Goal: Information Seeking & Learning: Learn about a topic

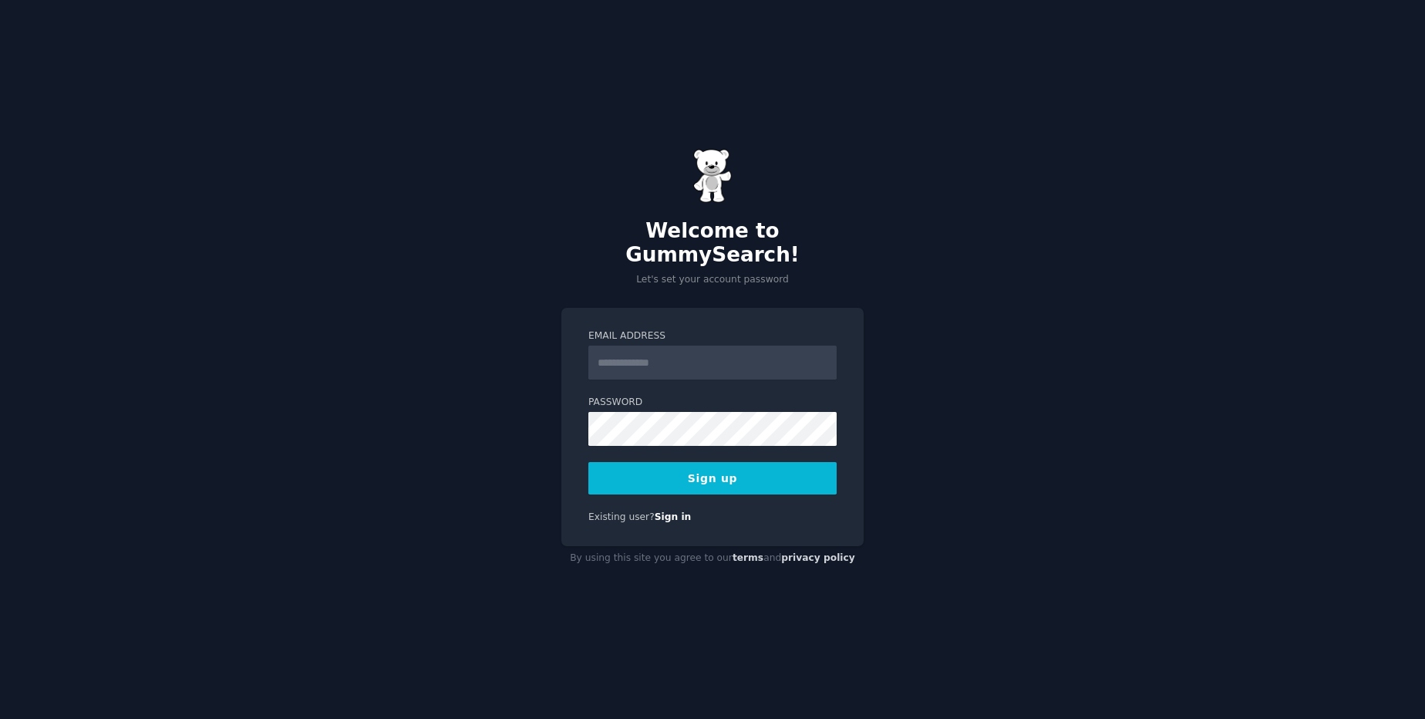
click at [740, 352] on input "Email Address" at bounding box center [712, 362] width 248 height 34
type input "**********"
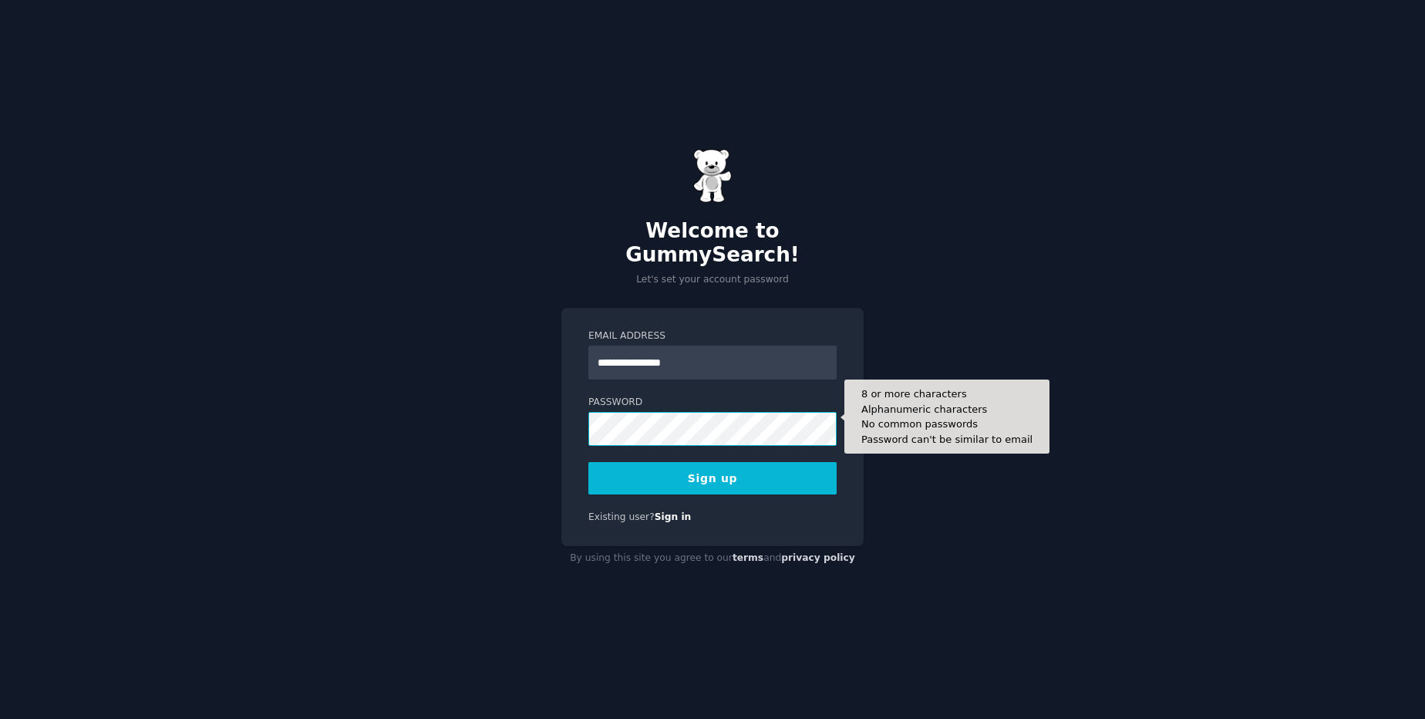
click at [588, 462] on button "Sign up" at bounding box center [712, 478] width 248 height 32
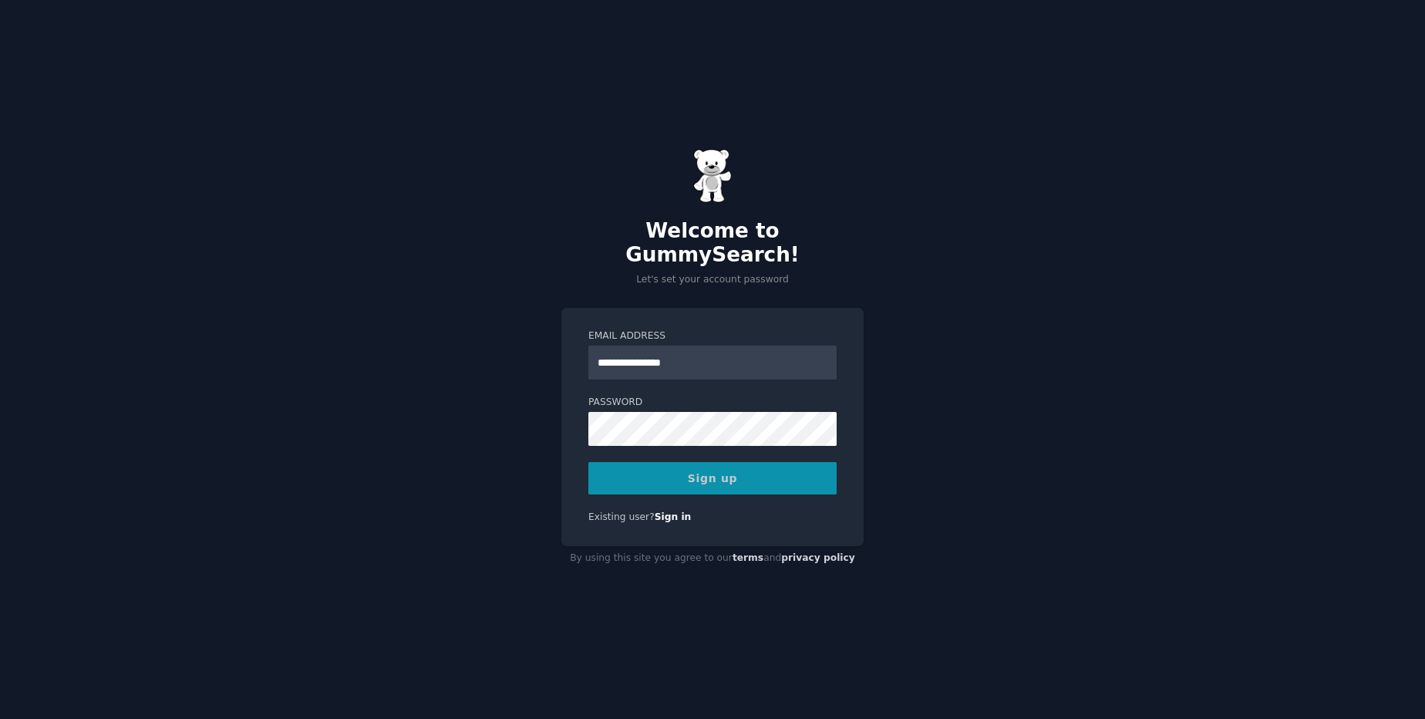
click at [1060, 320] on div "**********" at bounding box center [712, 359] width 1425 height 719
click at [605, 470] on div "Sign up" at bounding box center [712, 478] width 248 height 32
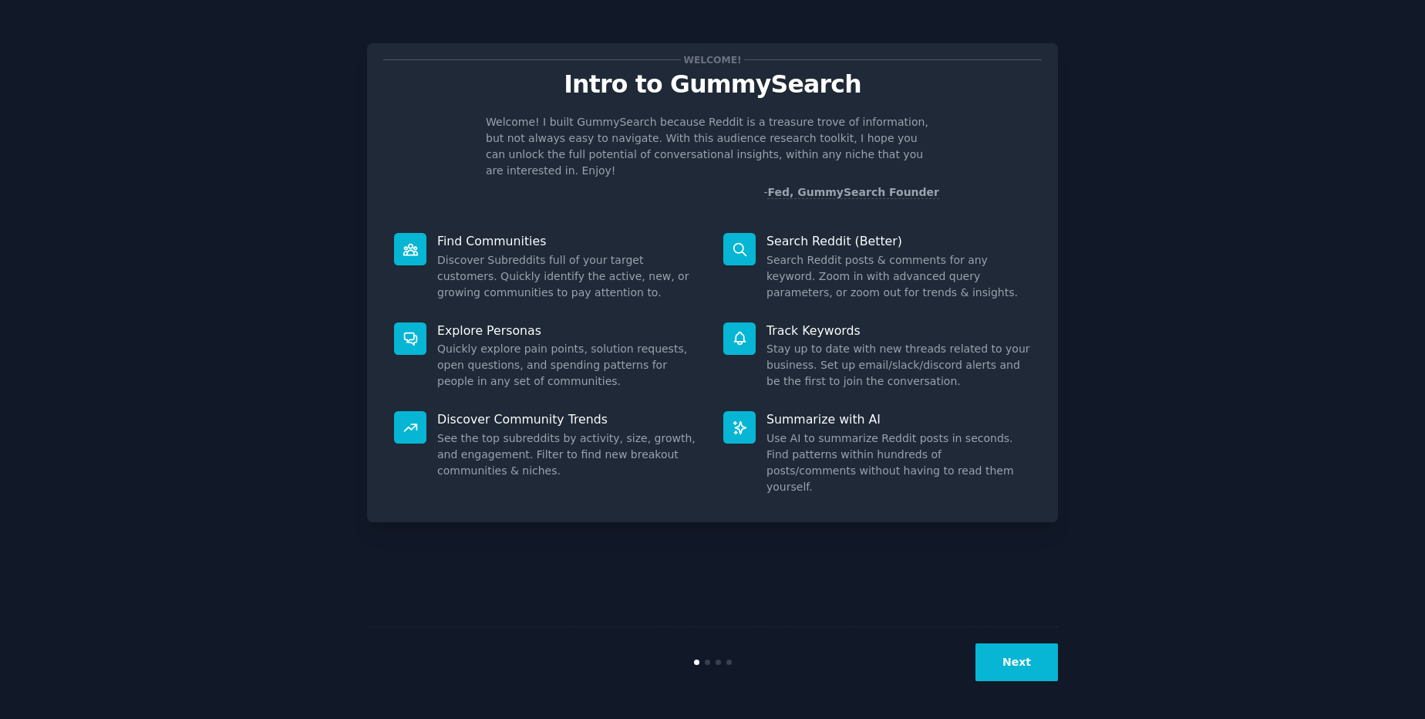
click at [1009, 661] on button "Next" at bounding box center [1017, 662] width 83 height 38
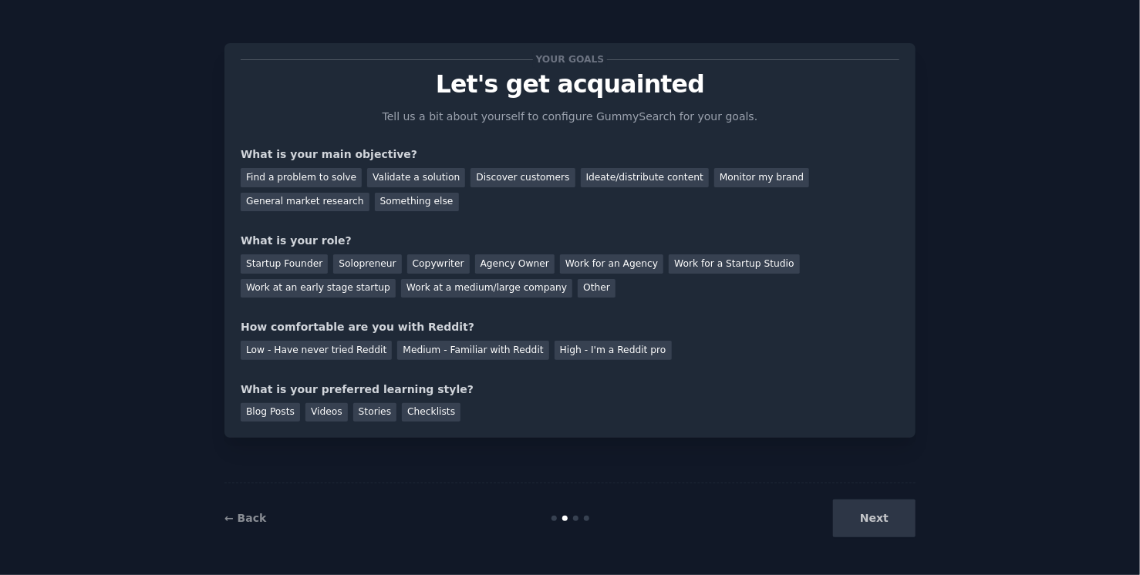
click at [872, 515] on div "Next" at bounding box center [800, 519] width 231 height 38
click at [318, 181] on div "Find a problem to solve" at bounding box center [301, 177] width 121 height 19
click at [401, 181] on div "Validate a solution" at bounding box center [416, 177] width 98 height 19
click at [290, 182] on div "Find a problem to solve" at bounding box center [301, 177] width 121 height 19
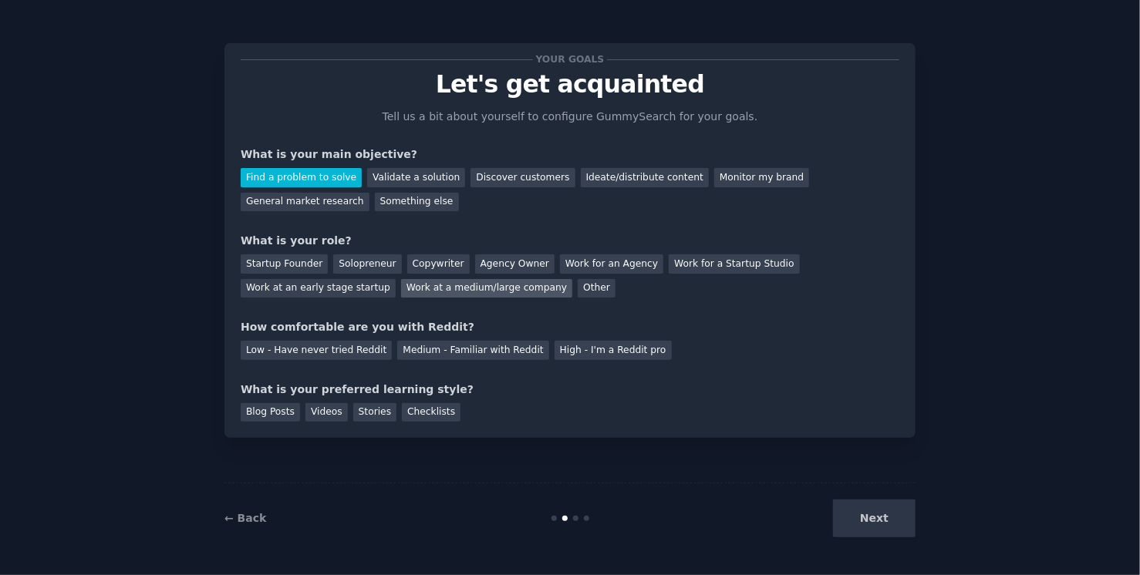
click at [467, 285] on div "Work at a medium/large company" at bounding box center [486, 288] width 171 height 19
click at [258, 413] on div "Blog Posts" at bounding box center [270, 412] width 59 height 19
click at [324, 416] on div "Videos" at bounding box center [326, 412] width 42 height 19
click at [362, 413] on div "Stories" at bounding box center [374, 412] width 43 height 19
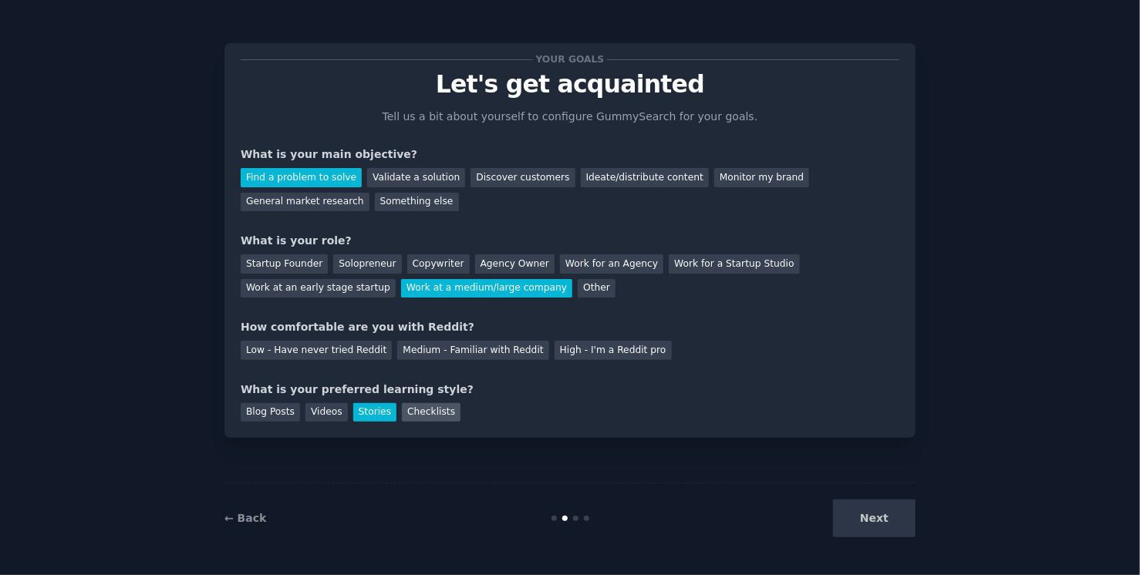
click at [409, 411] on div "Checklists" at bounding box center [431, 412] width 59 height 19
click at [265, 415] on div "Blog Posts" at bounding box center [270, 412] width 59 height 19
click at [265, 393] on div "What is your preferred learning style?" at bounding box center [570, 390] width 659 height 16
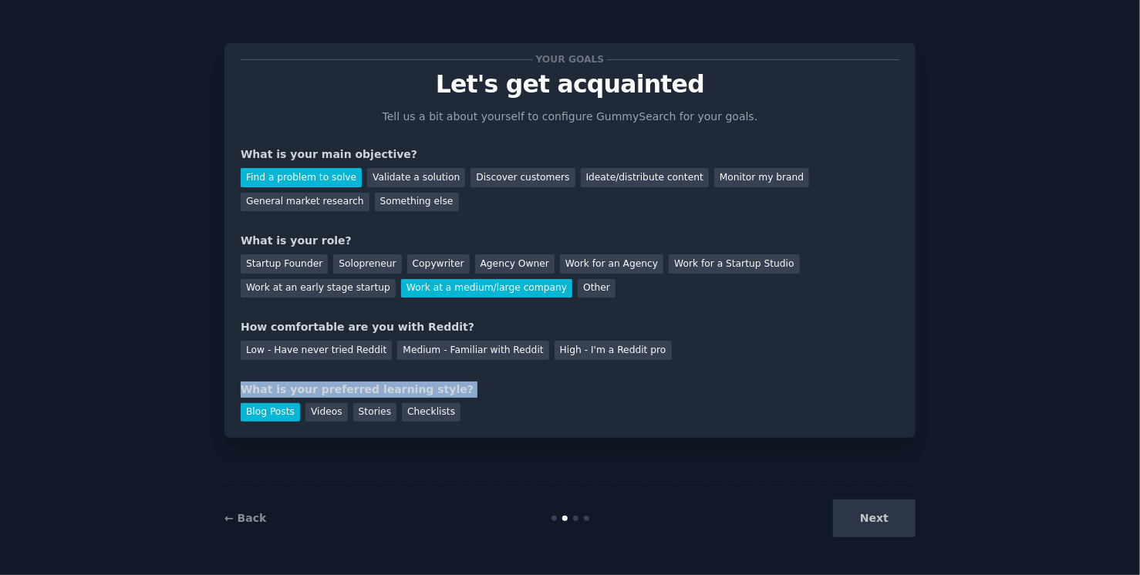
click at [265, 393] on div "What is your preferred learning style?" at bounding box center [570, 390] width 659 height 16
drag, startPoint x: 416, startPoint y: 382, endPoint x: 558, endPoint y: 404, distance: 144.3
click at [416, 382] on div "What is your preferred learning style?" at bounding box center [570, 390] width 659 height 16
drag, startPoint x: 907, startPoint y: 521, endPoint x: 885, endPoint y: 520, distance: 22.4
click at [906, 520] on div "Next" at bounding box center [800, 519] width 231 height 38
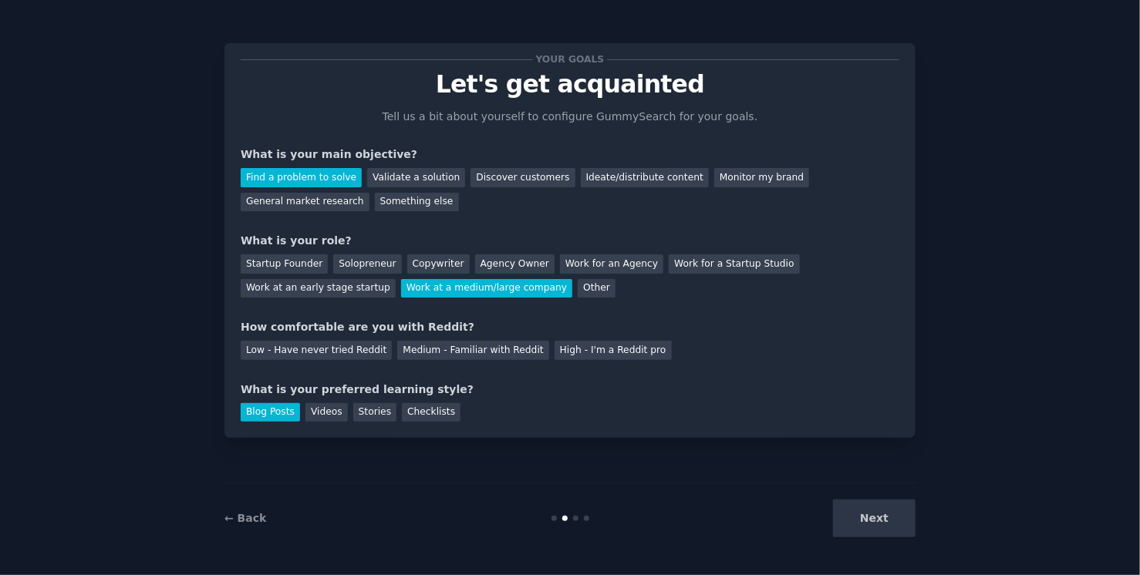
click at [879, 520] on div "Next" at bounding box center [800, 519] width 231 height 38
click at [576, 518] on div at bounding box center [575, 518] width 5 height 5
click at [391, 170] on div "Validate a solution" at bounding box center [416, 177] width 98 height 19
click at [256, 174] on div "Find a problem to solve" at bounding box center [301, 177] width 121 height 19
click at [256, 521] on link "← Back" at bounding box center [245, 518] width 42 height 12
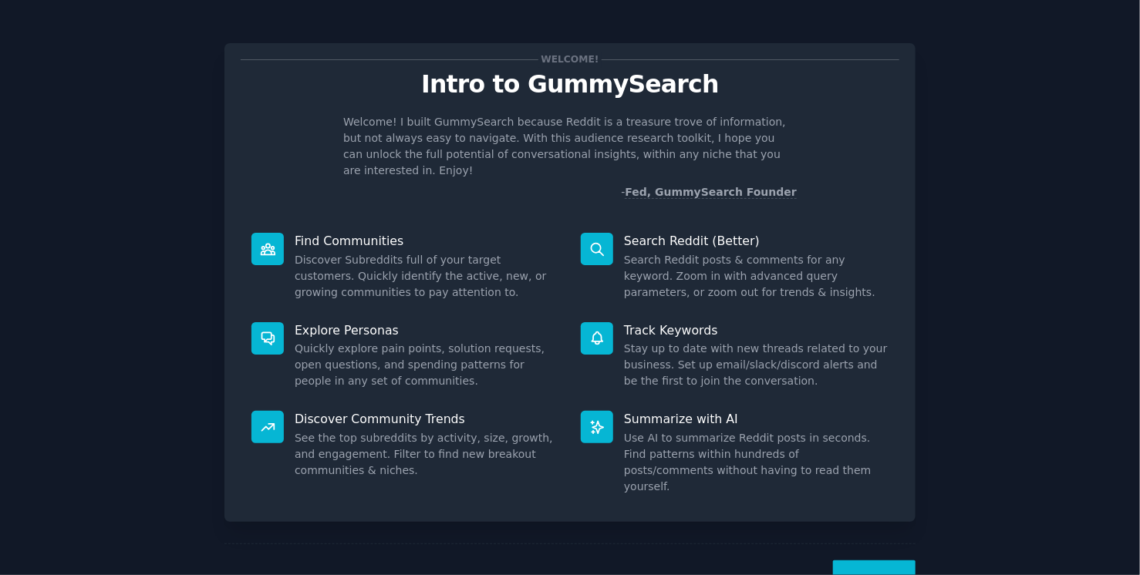
click at [888, 561] on button "Next" at bounding box center [874, 580] width 83 height 38
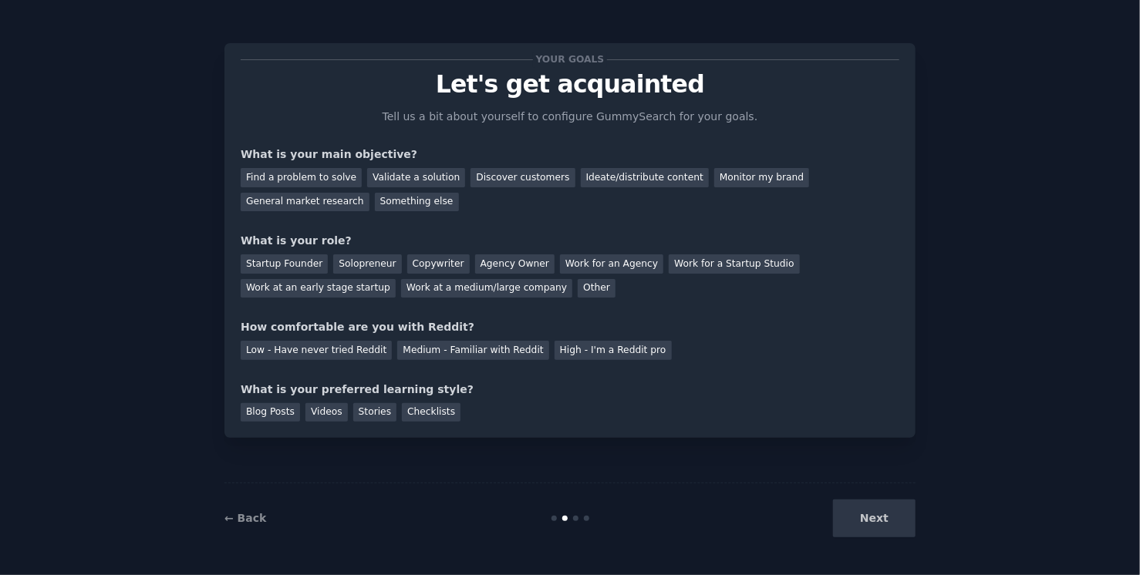
click at [882, 518] on div "Next" at bounding box center [800, 519] width 231 height 38
click at [562, 518] on div at bounding box center [564, 518] width 5 height 5
click at [578, 518] on div at bounding box center [575, 518] width 5 height 5
click at [314, 179] on div "Find a problem to solve" at bounding box center [301, 177] width 121 height 19
click at [368, 179] on div "Validate a solution" at bounding box center [416, 177] width 98 height 19
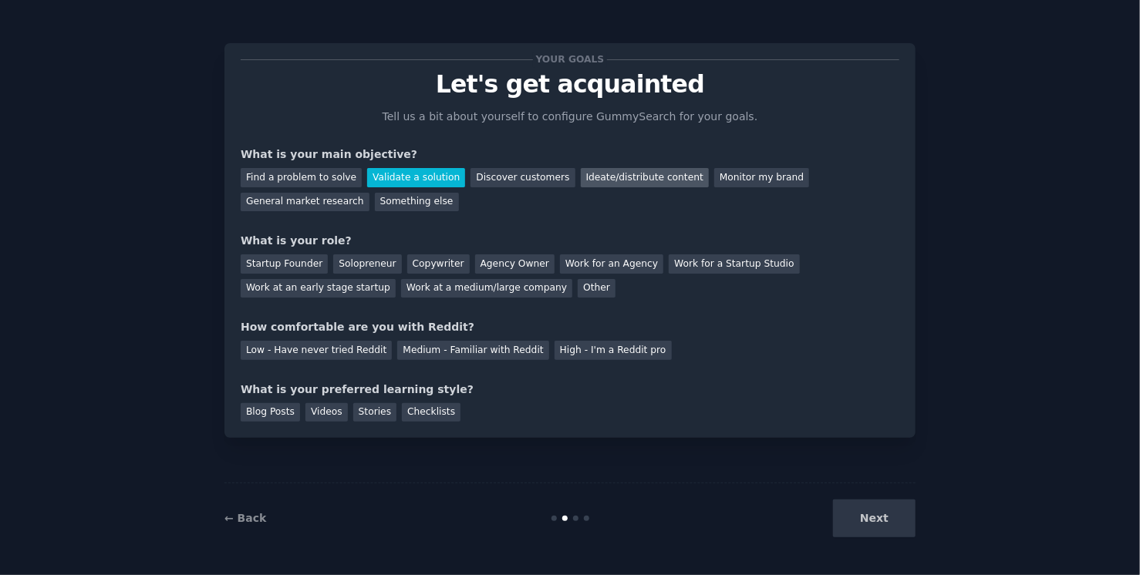
drag, startPoint x: 487, startPoint y: 180, endPoint x: 571, endPoint y: 182, distance: 83.3
click at [488, 180] on div "Discover customers" at bounding box center [522, 177] width 104 height 19
click at [624, 182] on div "Ideate/distribute content" at bounding box center [645, 177] width 128 height 19
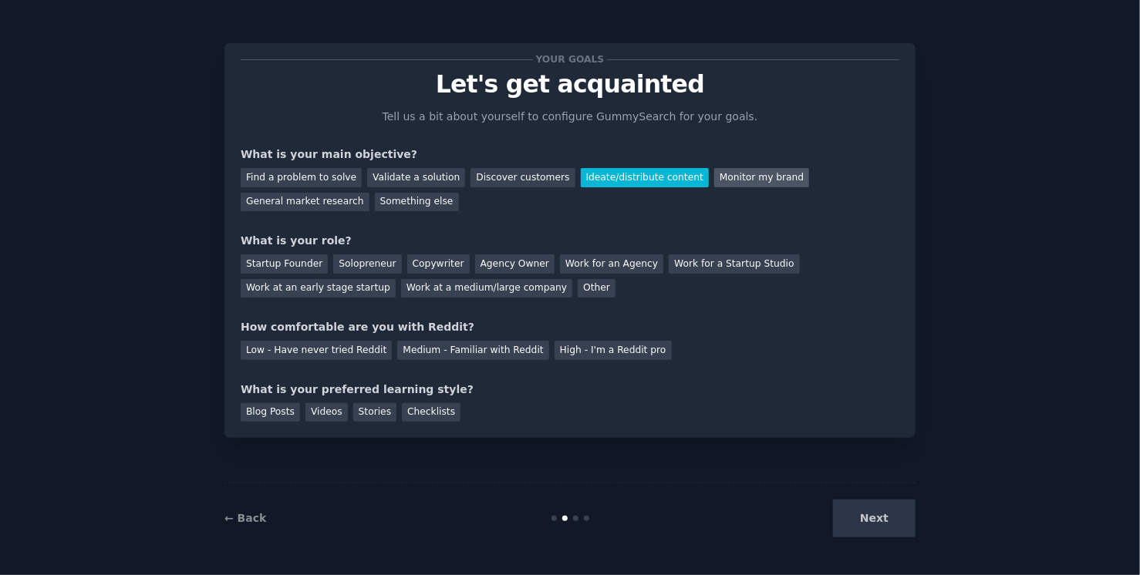
click at [714, 183] on div "Monitor my brand" at bounding box center [761, 177] width 95 height 19
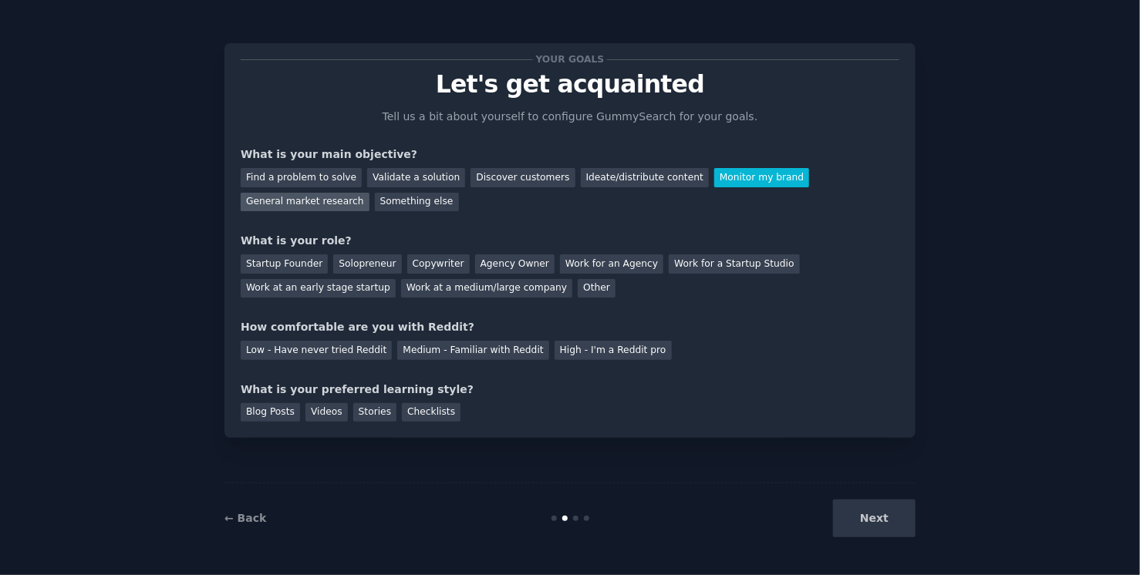
click at [369, 193] on div "General market research" at bounding box center [305, 202] width 129 height 19
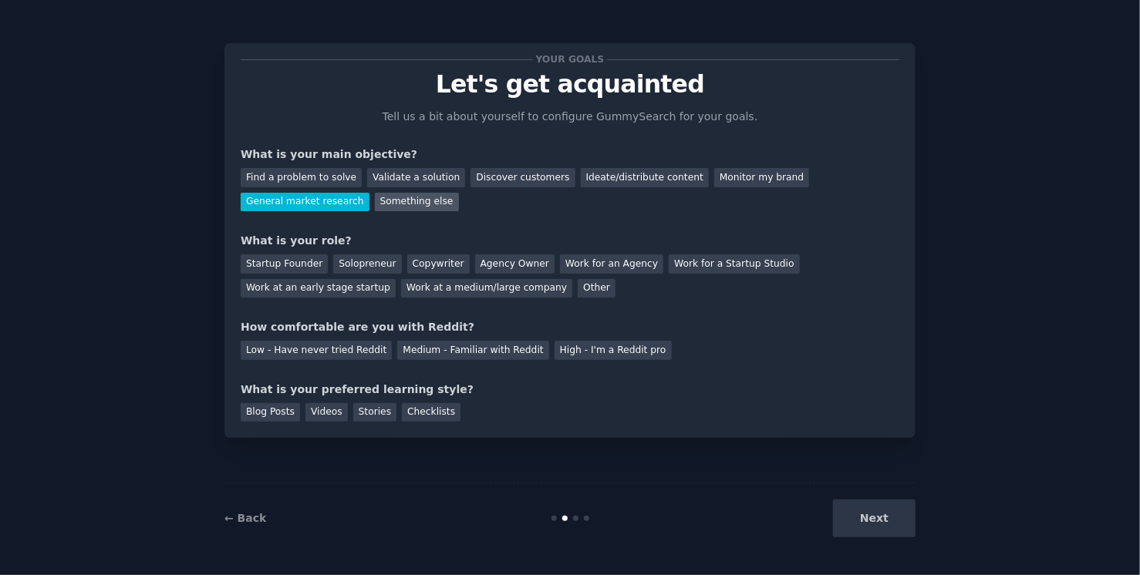
click at [375, 205] on div "Something else" at bounding box center [417, 202] width 84 height 19
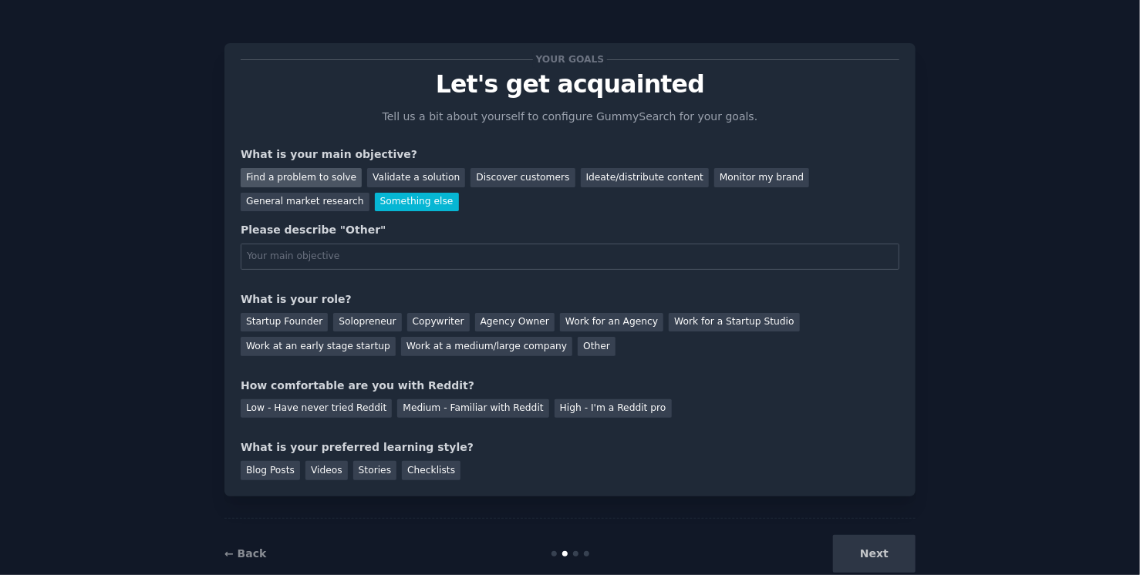
click at [258, 177] on div "Find a problem to solve" at bounding box center [301, 177] width 121 height 19
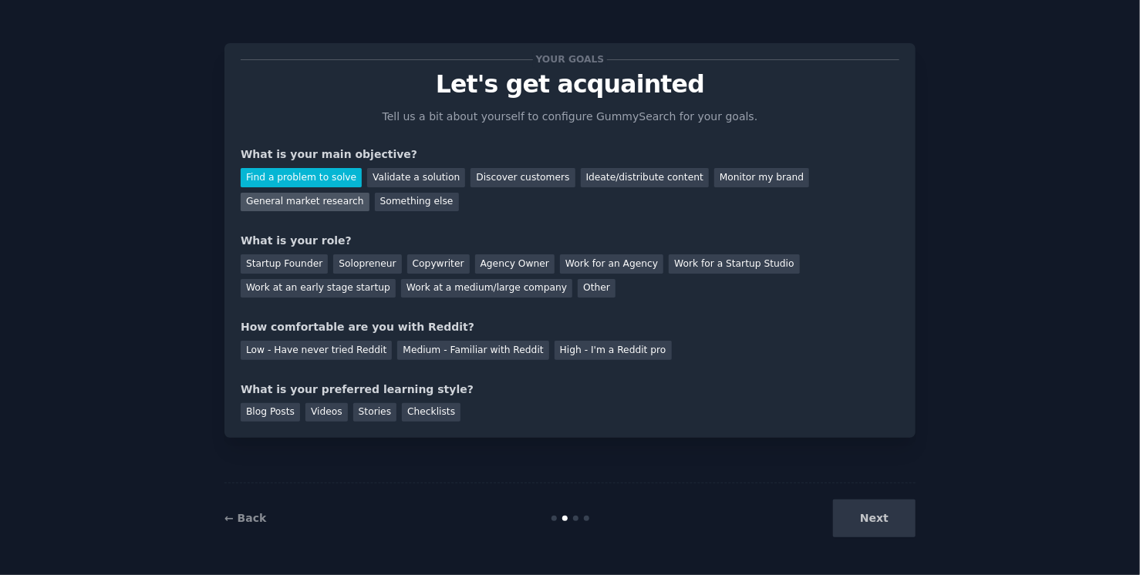
click at [369, 193] on div "General market research" at bounding box center [305, 202] width 129 height 19
click at [375, 201] on div "Something else" at bounding box center [417, 202] width 84 height 19
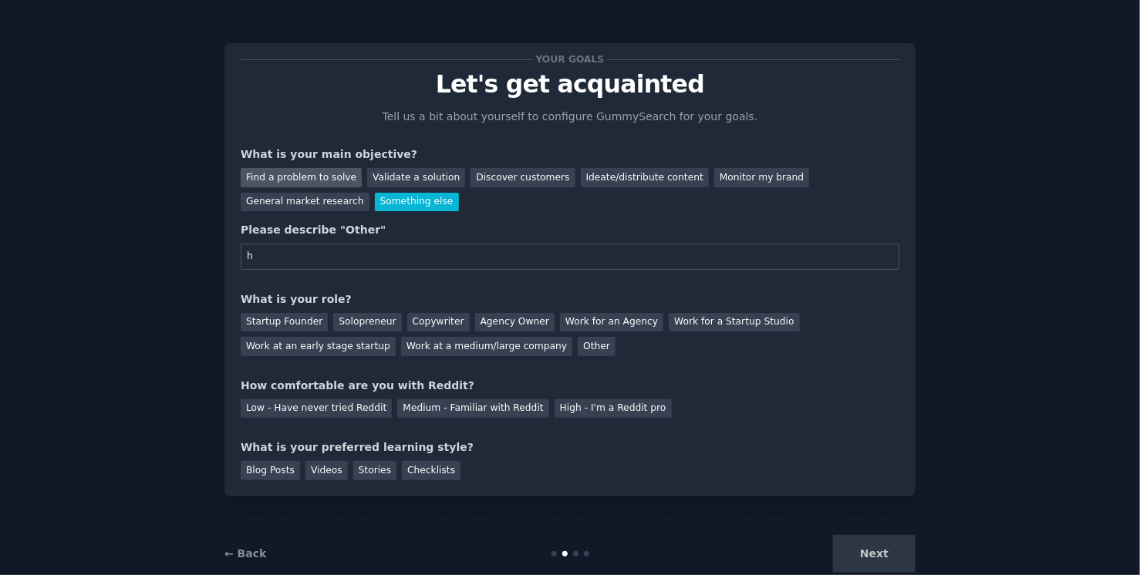
type input "h"
click at [284, 172] on div "Find a problem to solve" at bounding box center [301, 177] width 121 height 19
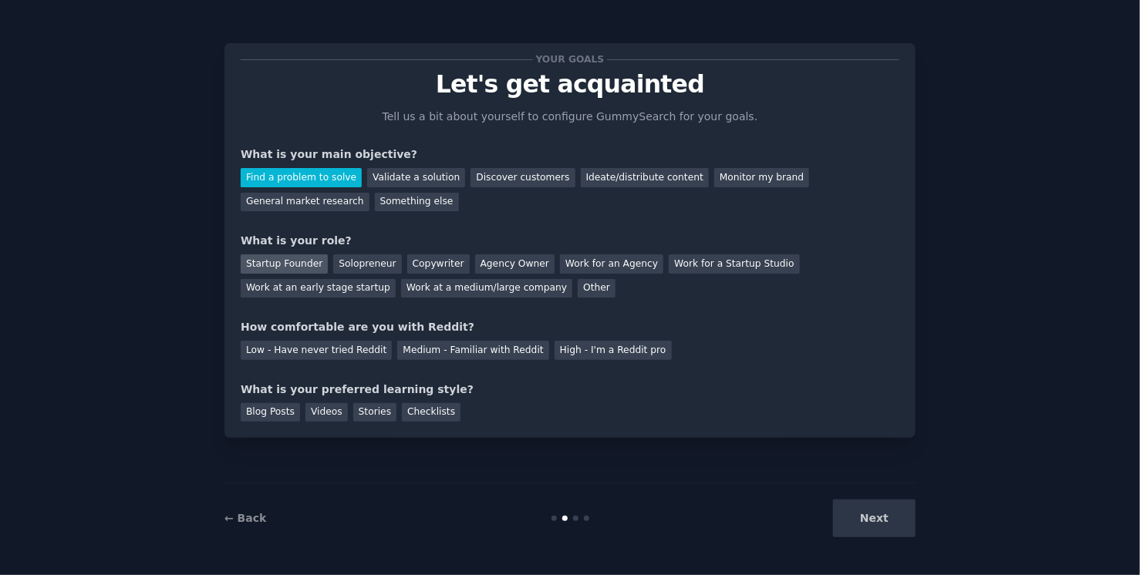
click at [271, 259] on div "Startup Founder" at bounding box center [284, 263] width 87 height 19
click at [262, 349] on div "Low - Have never tried Reddit" at bounding box center [316, 350] width 151 height 19
click at [264, 414] on div "Blog Posts" at bounding box center [270, 412] width 59 height 19
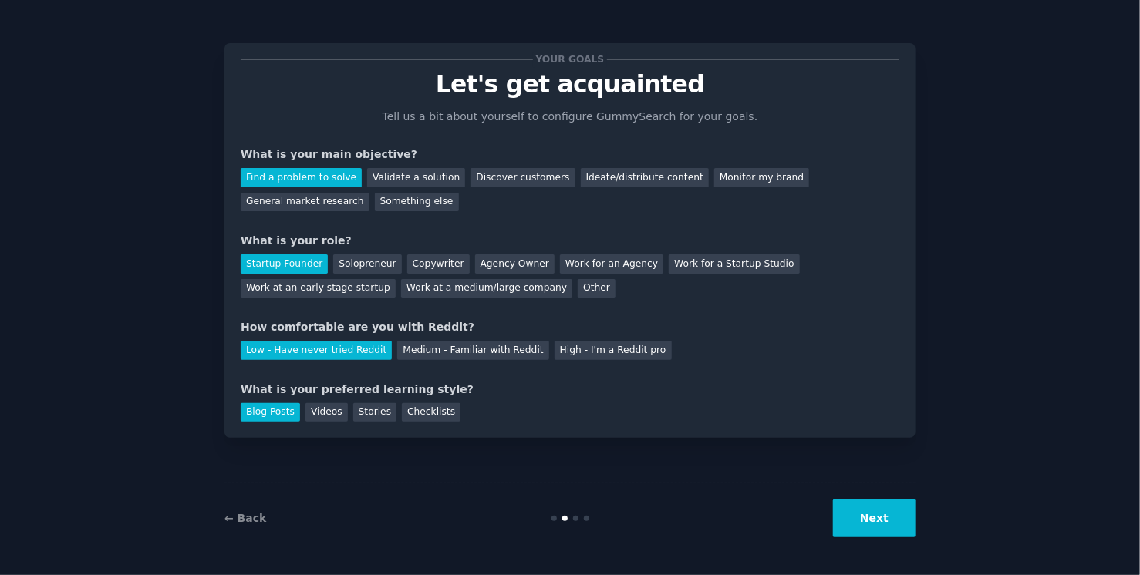
click at [253, 327] on div "How comfortable are you with Reddit?" at bounding box center [570, 327] width 659 height 16
click at [320, 324] on div "How comfortable are you with Reddit?" at bounding box center [570, 327] width 659 height 16
click at [280, 319] on div "How comfortable are you with Reddit?" at bounding box center [570, 327] width 659 height 16
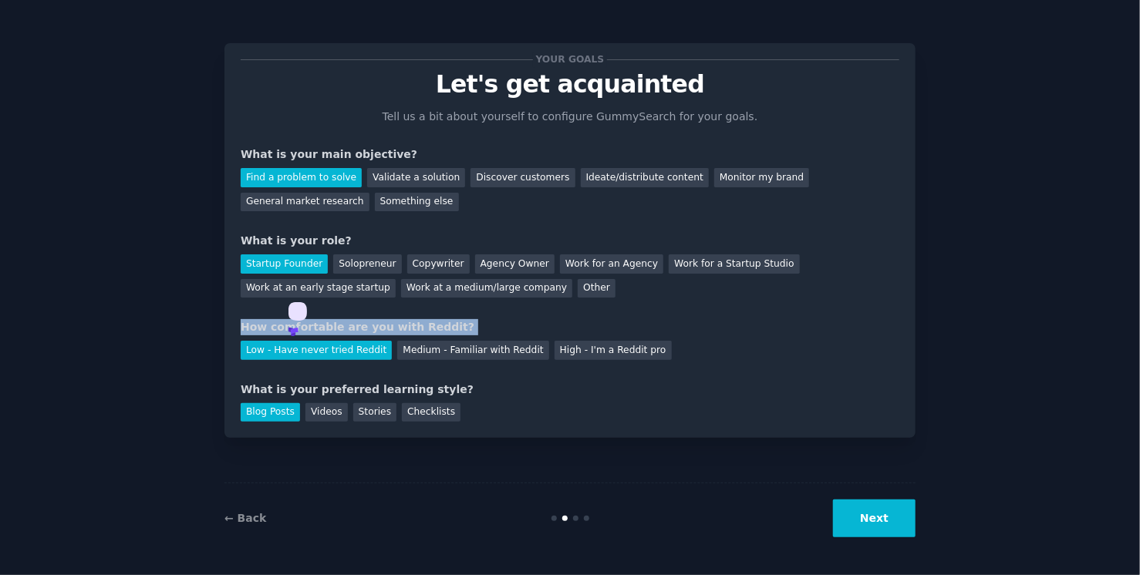
click at [280, 319] on div "How comfortable are you with Reddit?" at bounding box center [570, 327] width 659 height 16
click at [292, 337] on icon at bounding box center [290, 331] width 19 height 19
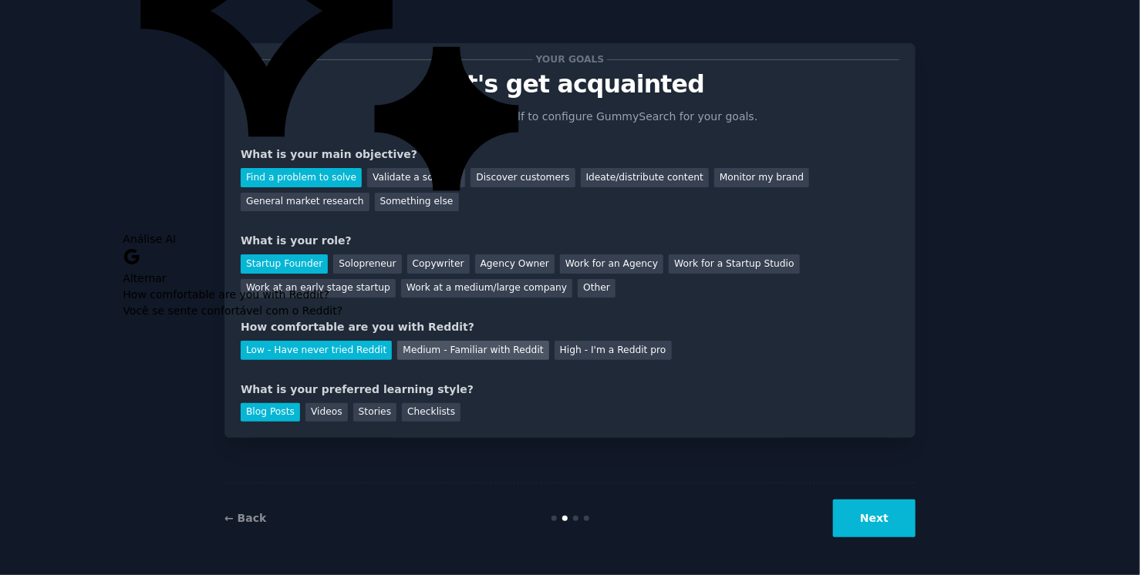
click at [462, 352] on div "Medium - Familiar with Reddit" at bounding box center [472, 350] width 151 height 19
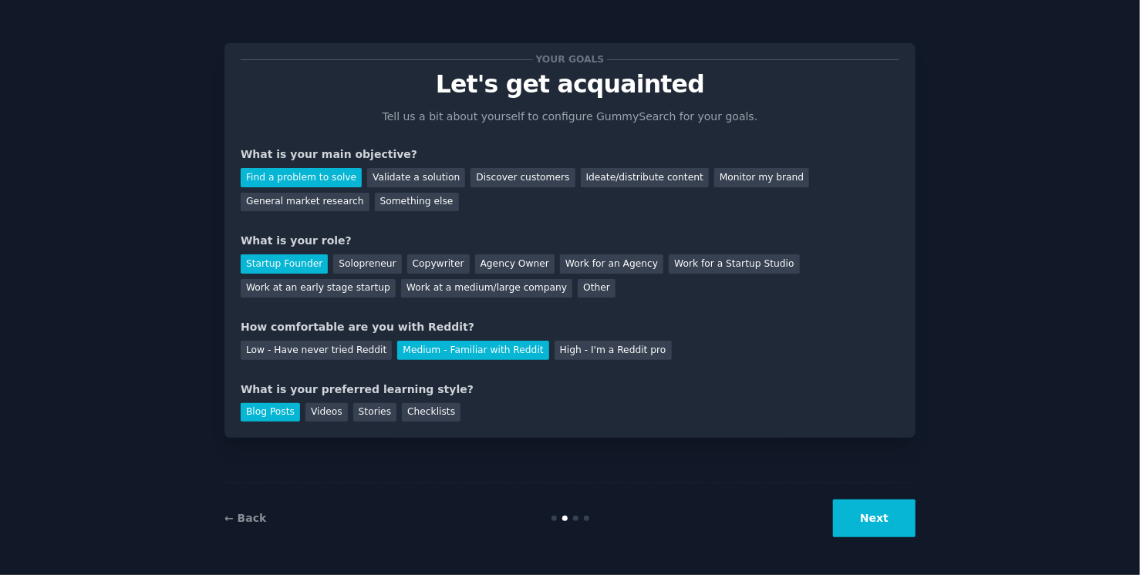
click at [114, 359] on div "Your goals Let's get acquainted Tell us a bit about yourself to configure Gummy…" at bounding box center [570, 288] width 1097 height 532
click at [258, 390] on div "What is your preferred learning style?" at bounding box center [570, 390] width 659 height 16
click at [271, 407] on icon at bounding box center [268, 402] width 19 height 19
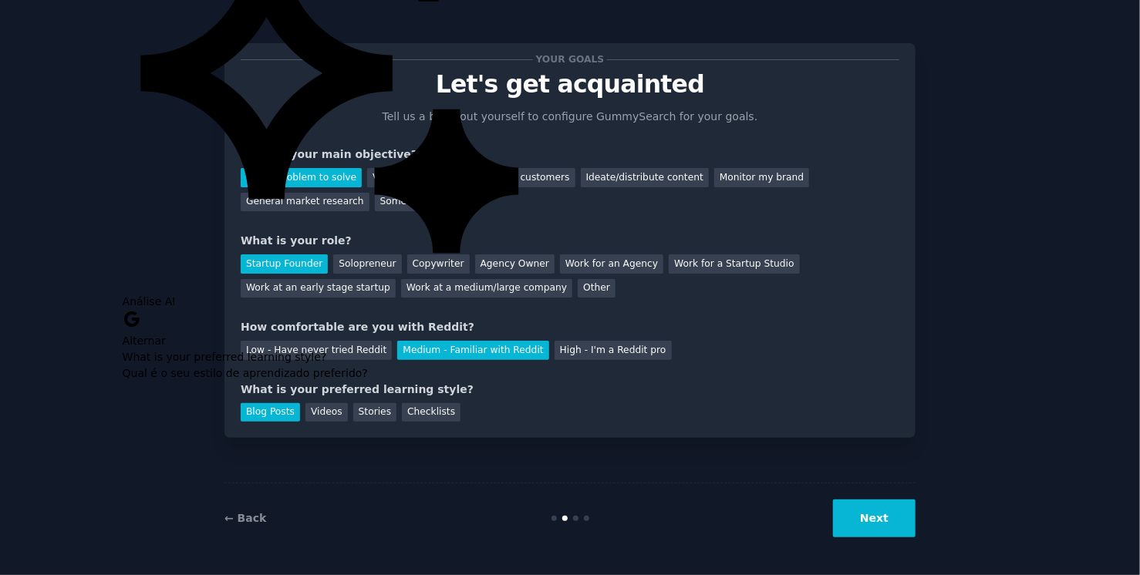
click at [861, 515] on button "Next" at bounding box center [874, 519] width 83 height 38
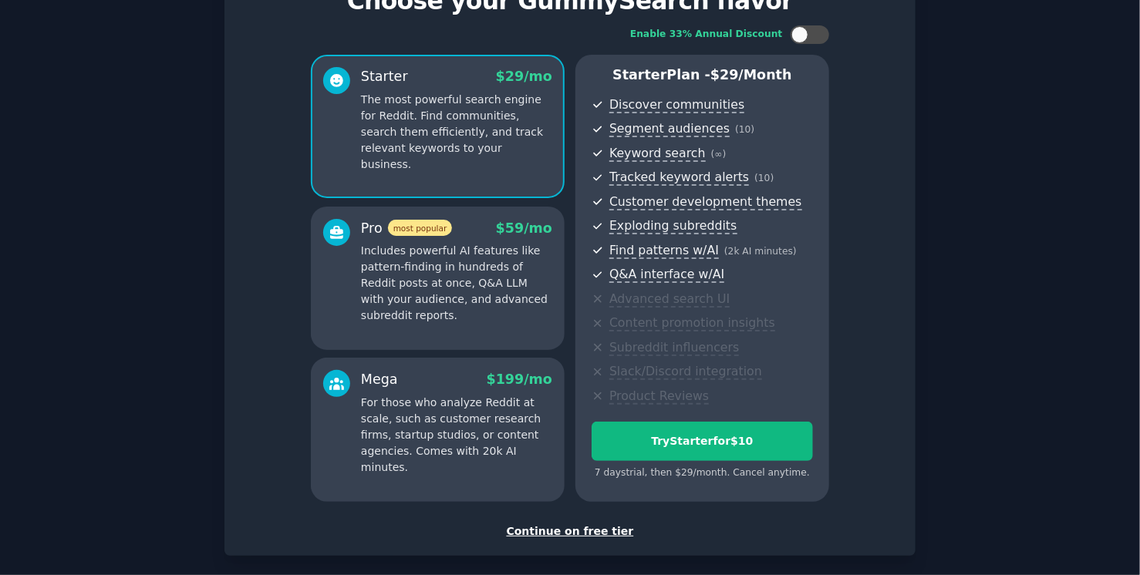
scroll to position [156, 0]
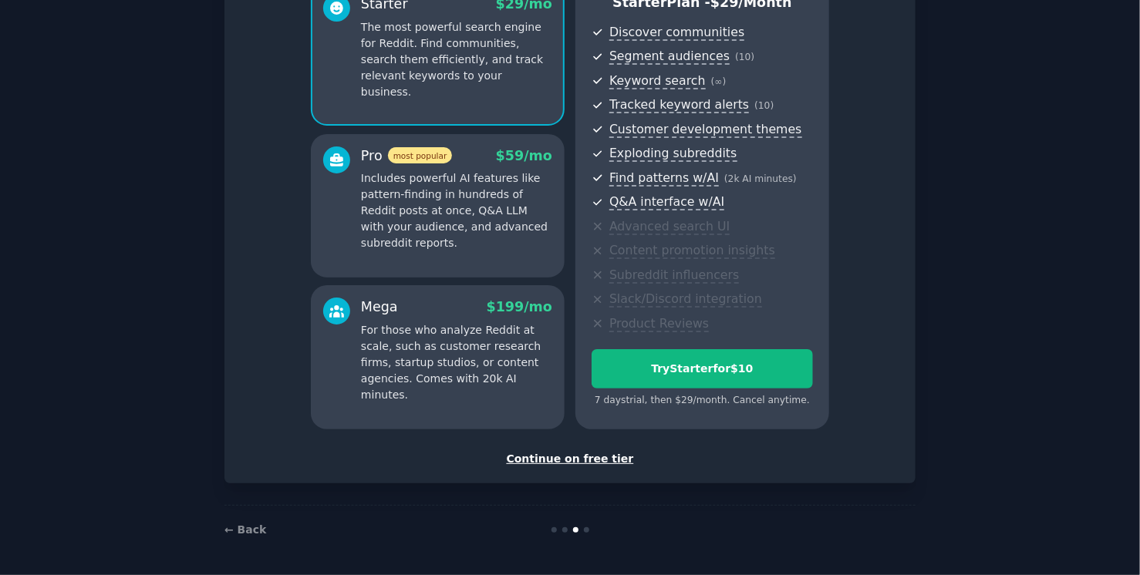
click at [585, 460] on div "Continue on free tier" at bounding box center [570, 459] width 659 height 16
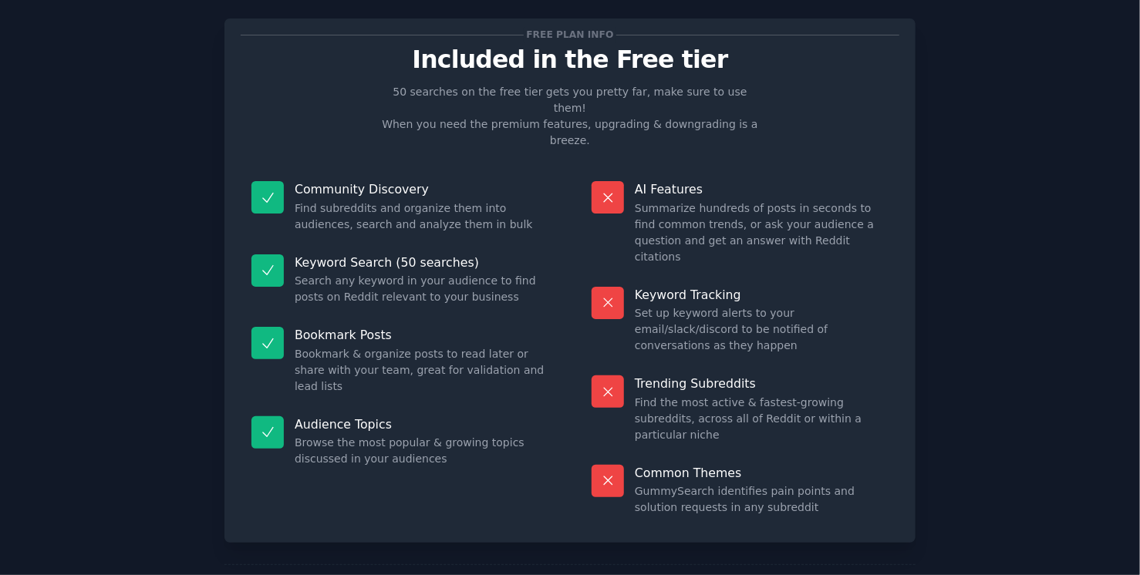
click at [442, 54] on p "Included in the Free tier" at bounding box center [570, 59] width 659 height 27
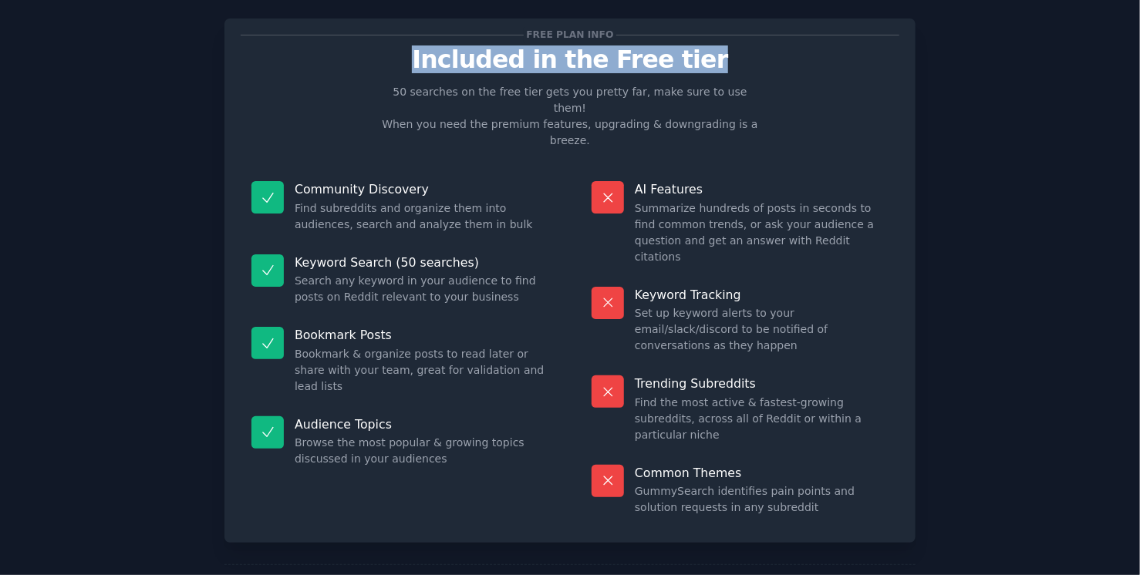
drag, startPoint x: 442, startPoint y: 54, endPoint x: 684, endPoint y: 54, distance: 242.1
click at [684, 54] on p "Included in the Free tier" at bounding box center [570, 59] width 659 height 27
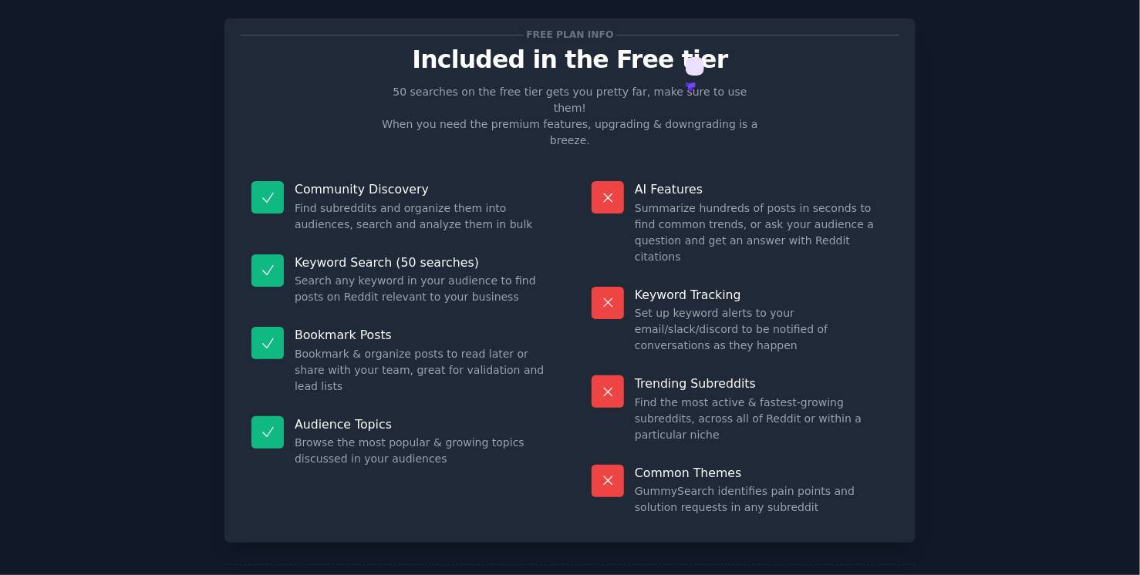
click at [692, 82] on icon at bounding box center [691, 87] width 10 height 10
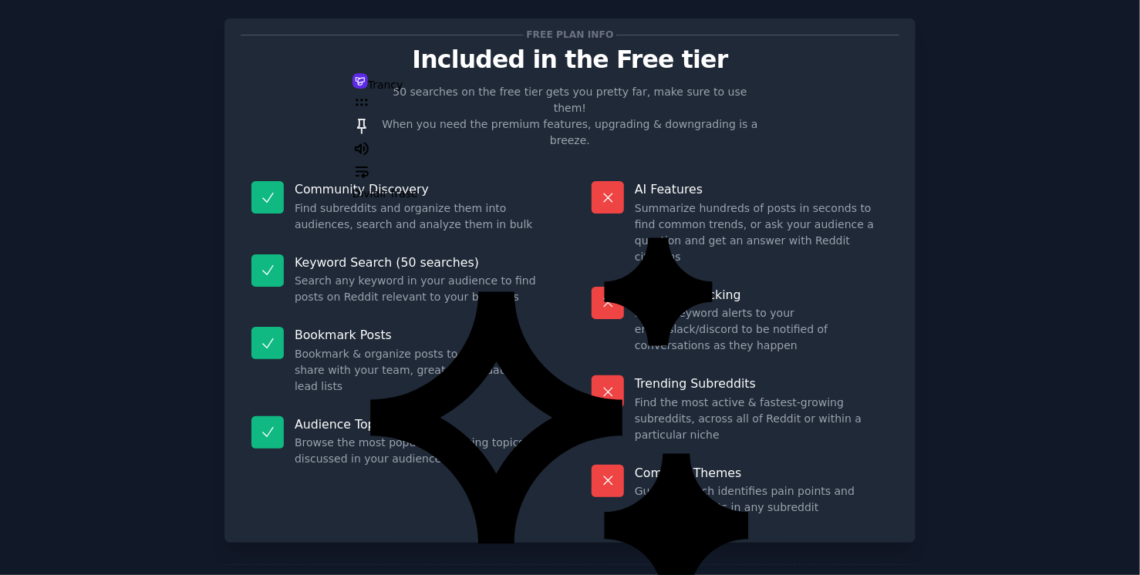
click at [1005, 126] on div "Free plan info Included in the Free tier 50 searches on the free tier gets you …" at bounding box center [570, 316] width 1097 height 639
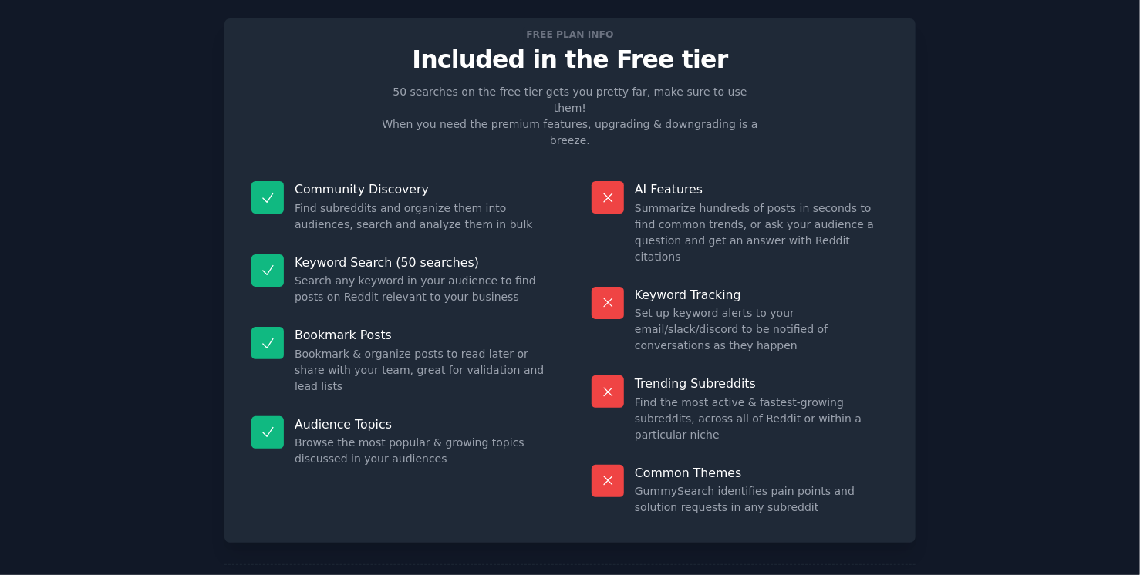
click at [392, 89] on p "50 searches on the free tier gets you pretty far, make sure to use them! When y…" at bounding box center [570, 116] width 389 height 65
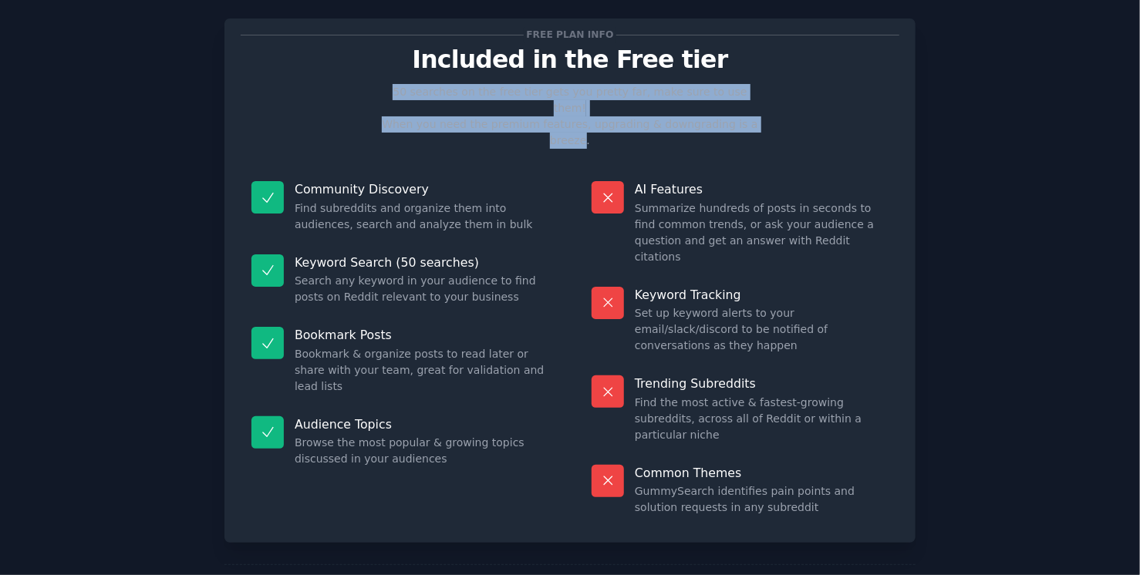
drag, startPoint x: 392, startPoint y: 89, endPoint x: 747, endPoint y: 111, distance: 356.2
click at [747, 111] on p "50 searches on the free tier gets you pretty far, make sure to use them! When y…" at bounding box center [570, 116] width 389 height 65
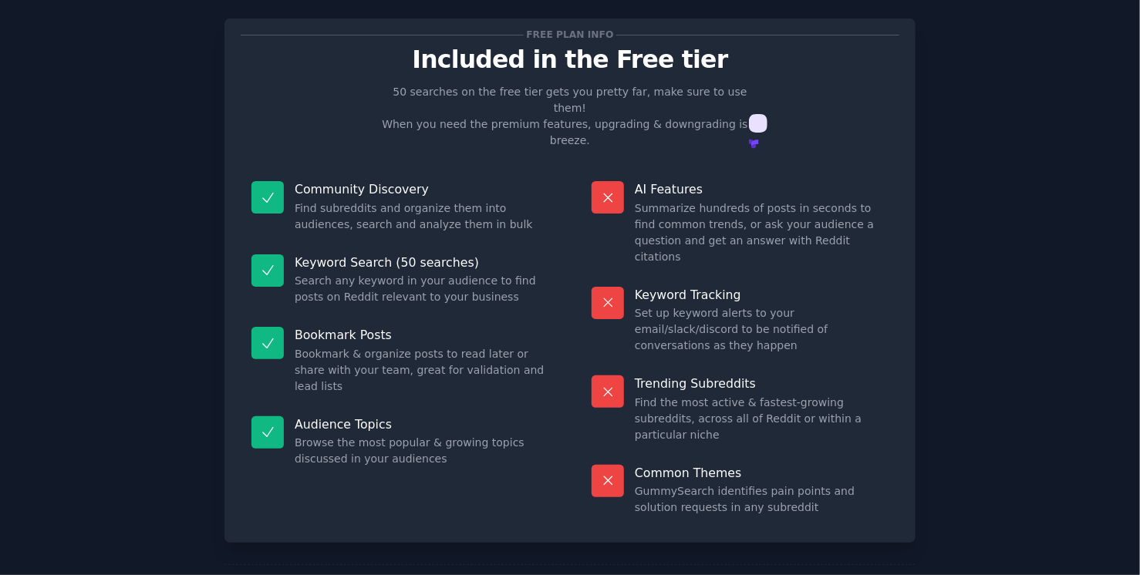
click at [756, 140] on icon at bounding box center [754, 143] width 7 height 7
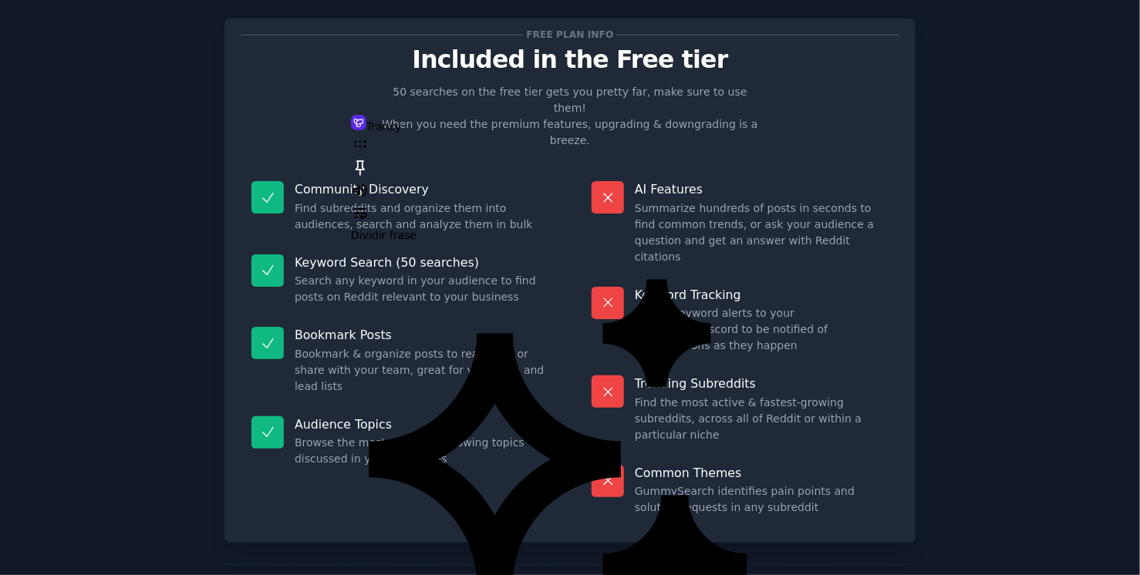
click at [1085, 279] on div "Free plan info Included in the Free tier 50 searches on the free tier gets you …" at bounding box center [570, 316] width 1097 height 639
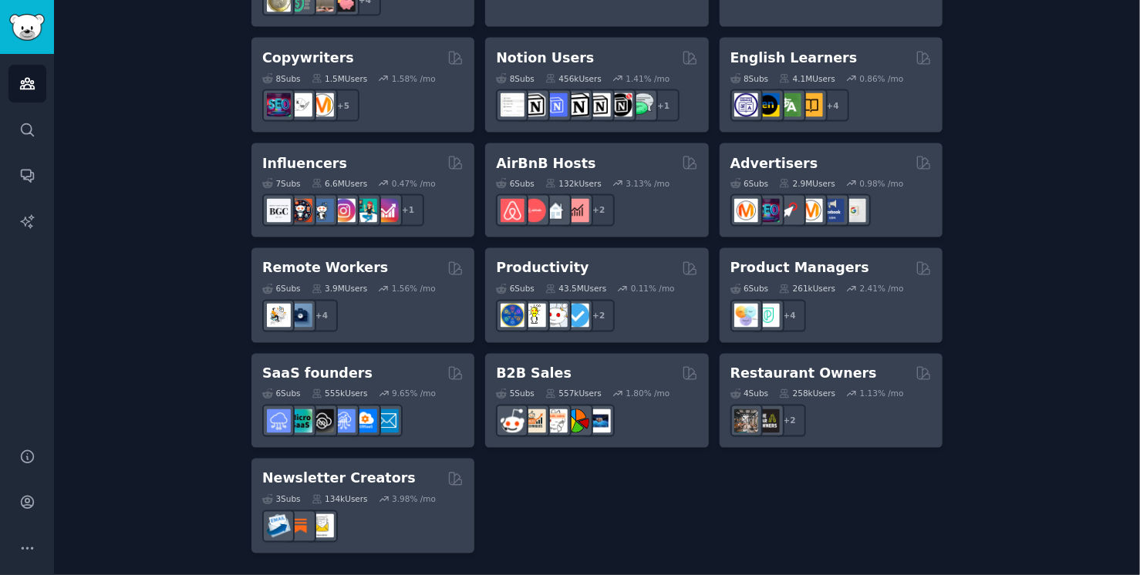
scroll to position [1129, 0]
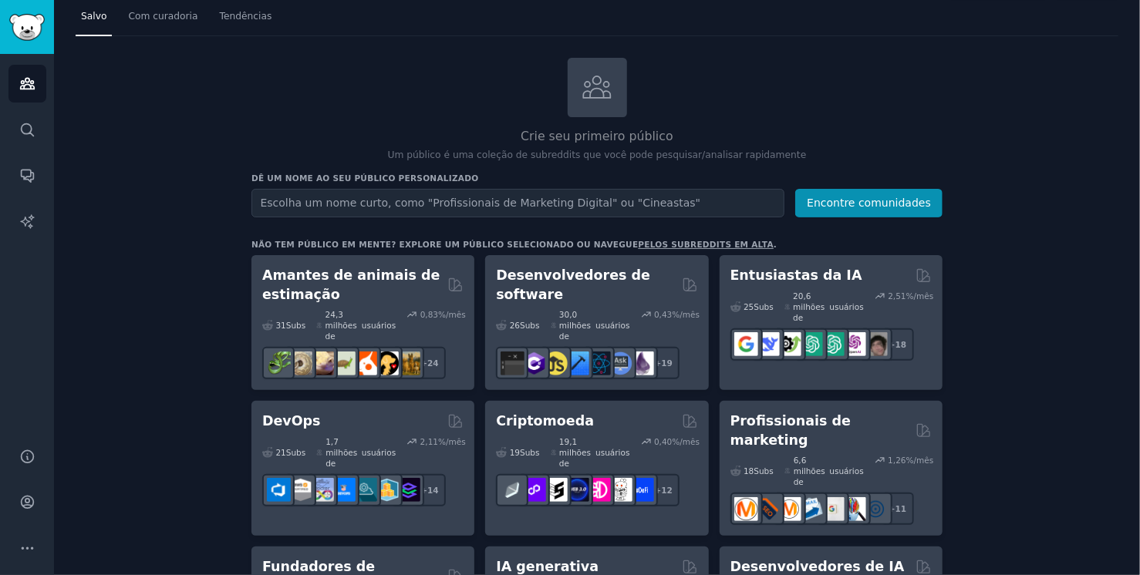
scroll to position [39, 0]
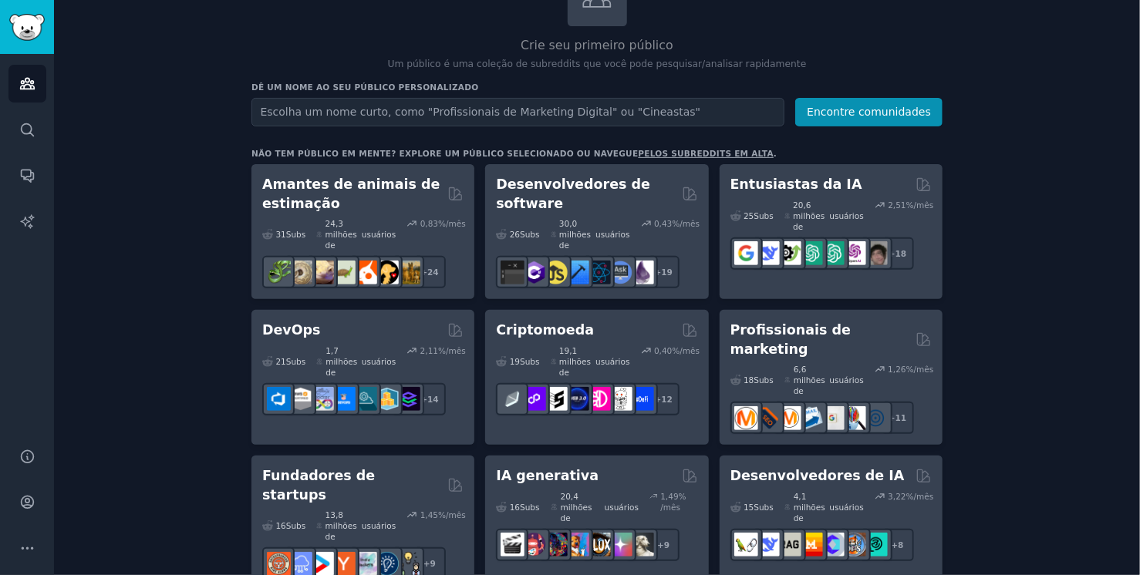
scroll to position [0, 0]
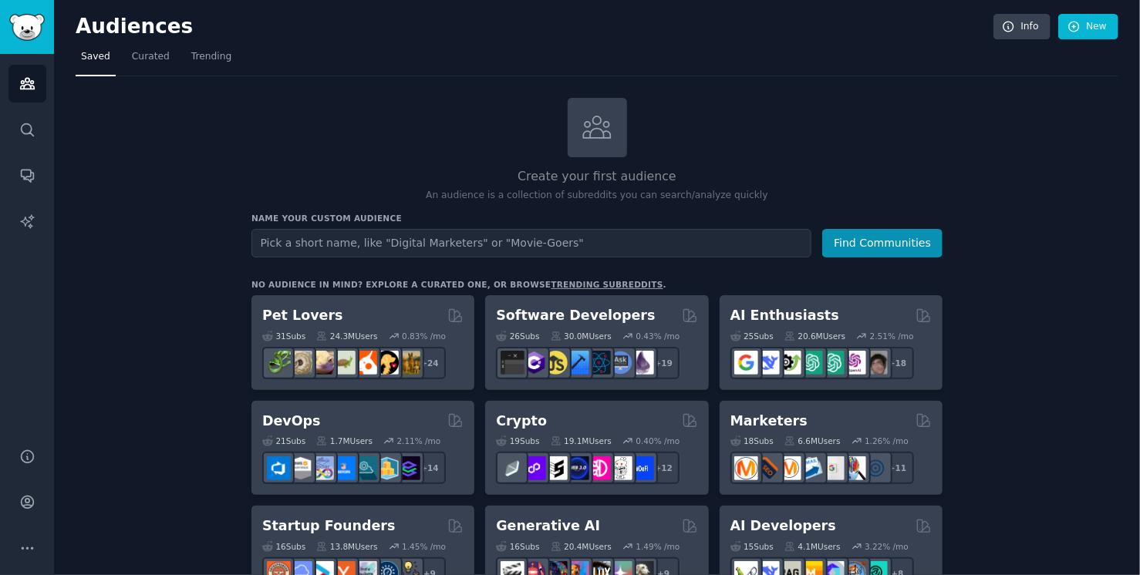
click at [1077, 27] on icon at bounding box center [1074, 27] width 14 height 14
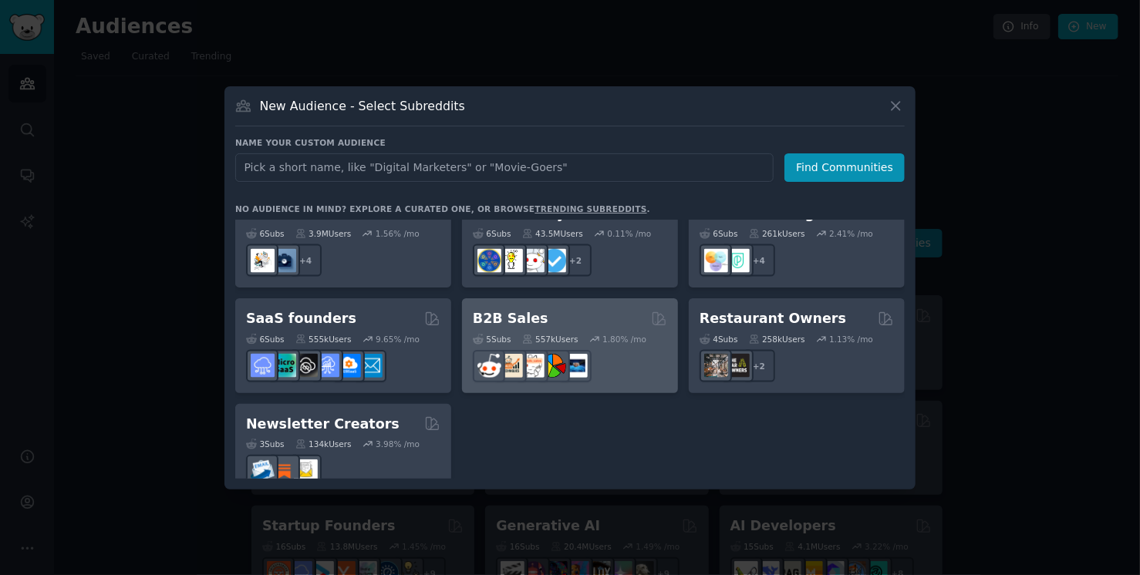
scroll to position [833, 0]
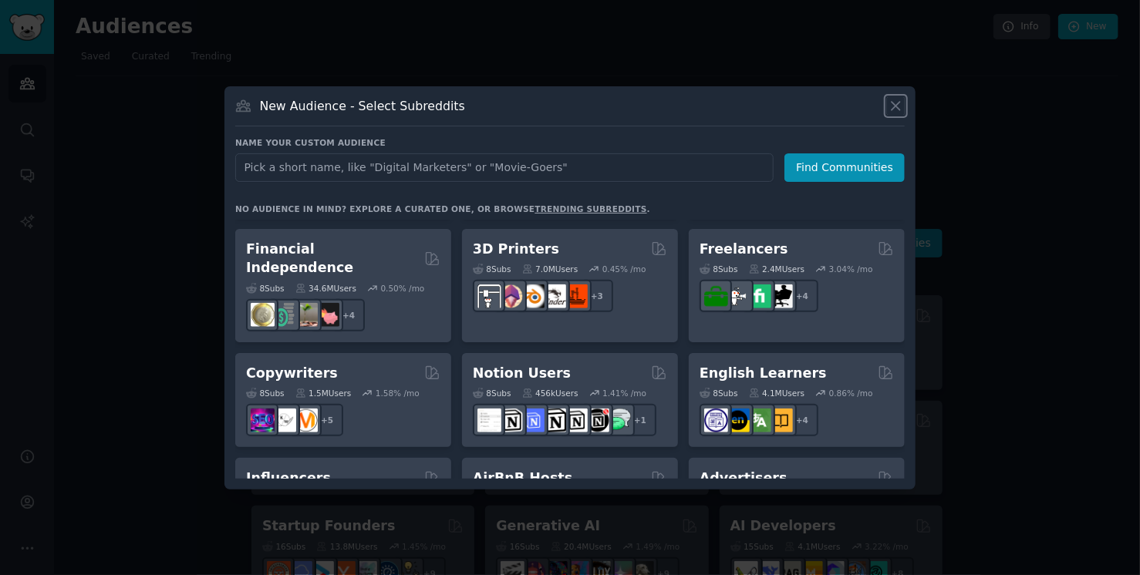
click at [902, 105] on icon at bounding box center [896, 106] width 16 height 16
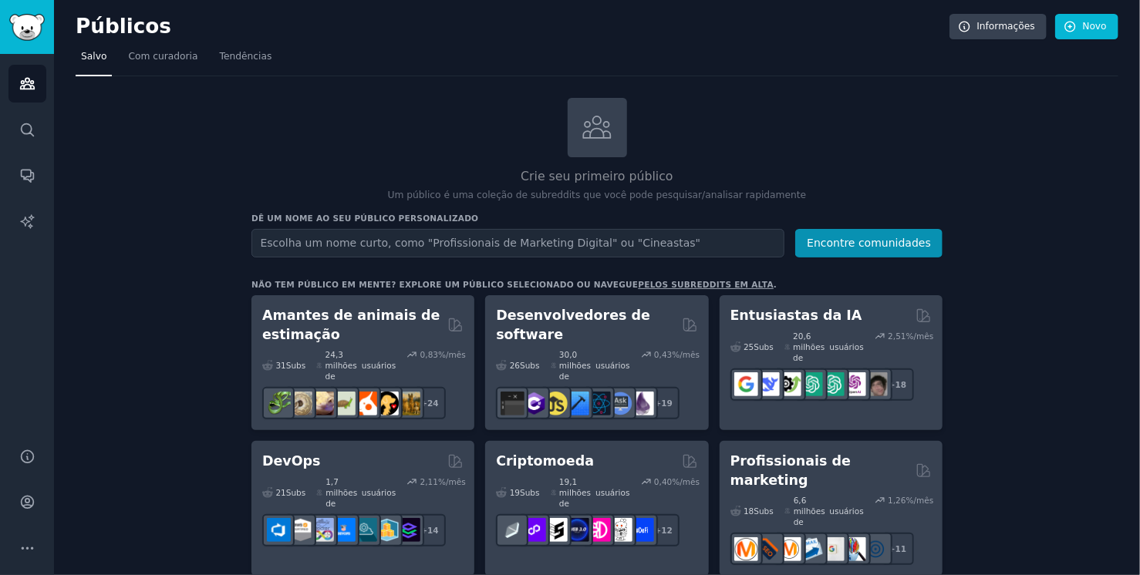
click at [517, 321] on font "Desenvolvedores de software" at bounding box center [573, 325] width 154 height 35
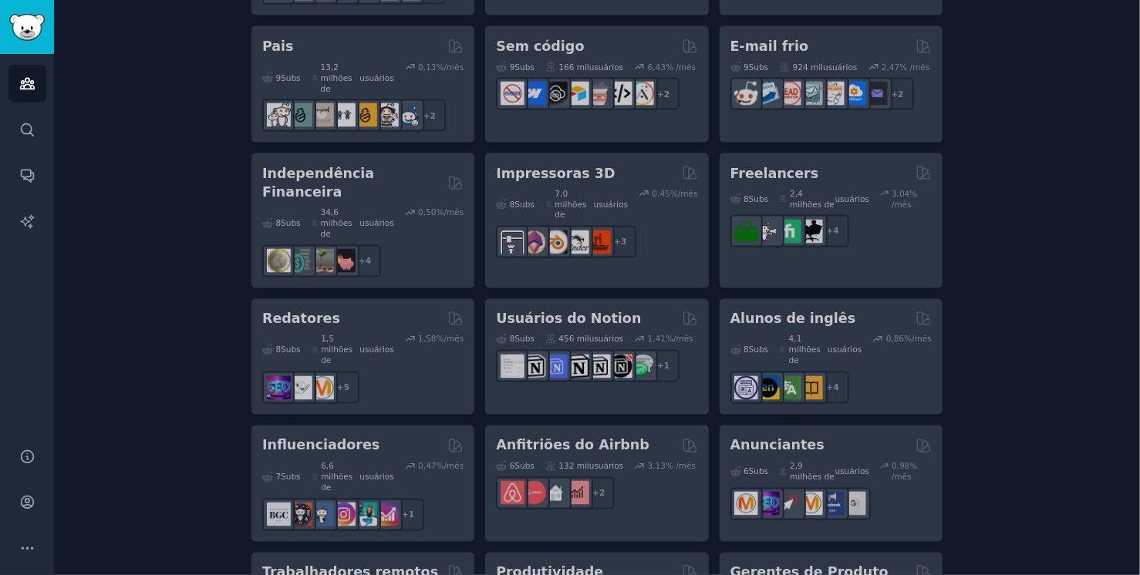
scroll to position [1259, 0]
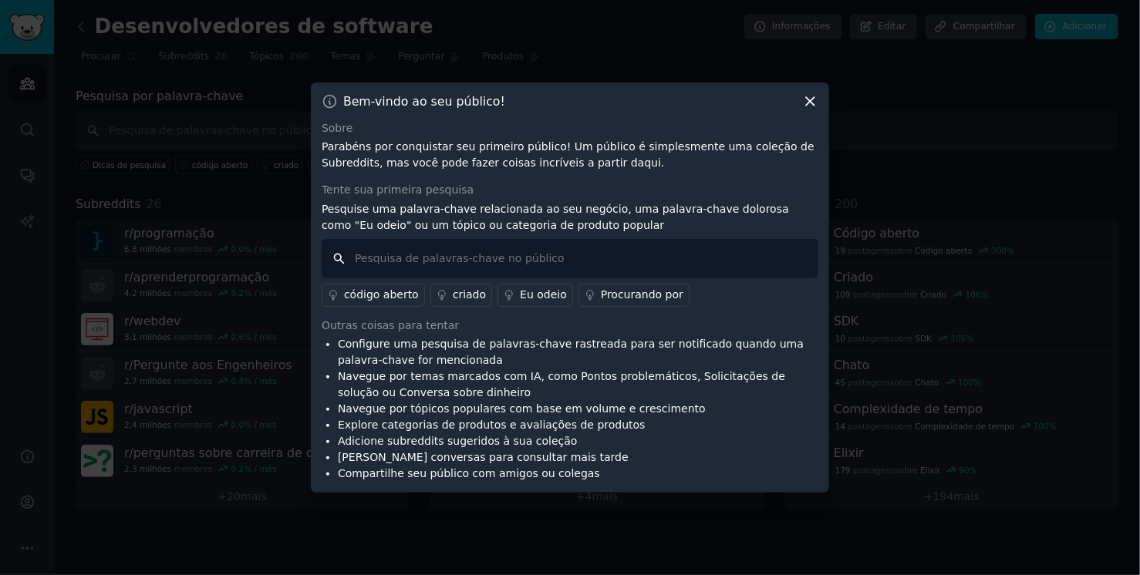
click at [444, 251] on input "text" at bounding box center [570, 258] width 497 height 39
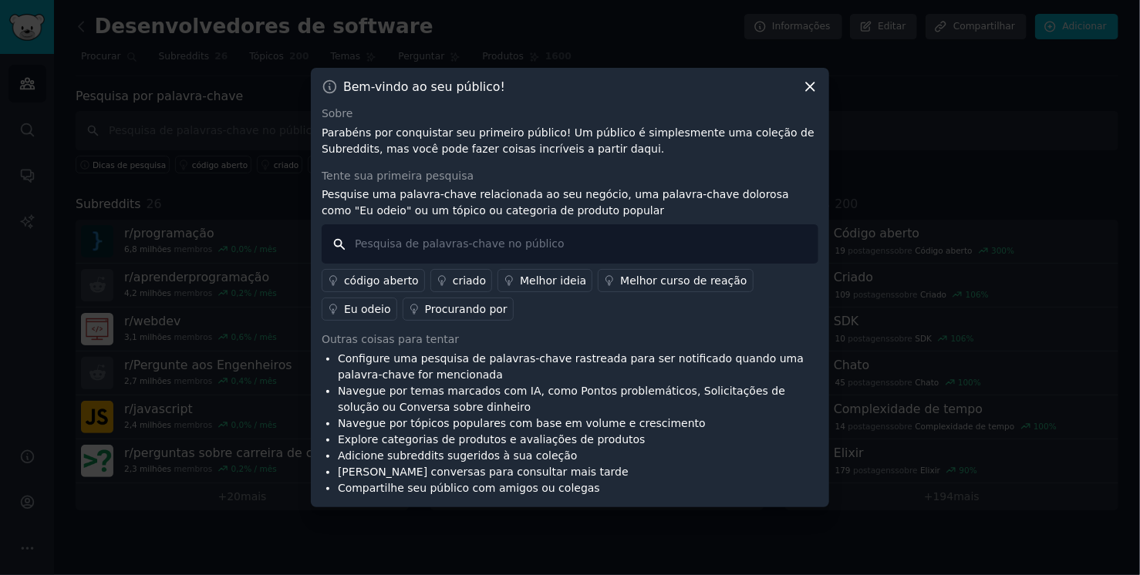
click at [462, 247] on input "text" at bounding box center [570, 243] width 497 height 39
paste input "real estate advertisement"
type input "real estate advertisement"
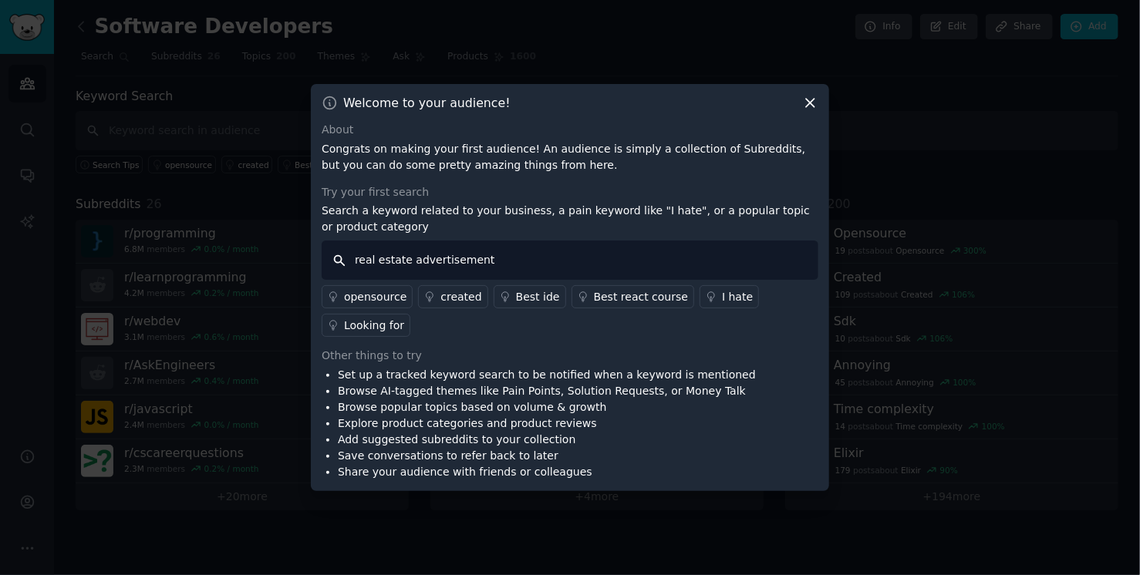
click at [502, 257] on input "real estate advertisement" at bounding box center [570, 260] width 497 height 39
click at [814, 106] on icon at bounding box center [810, 103] width 8 height 8
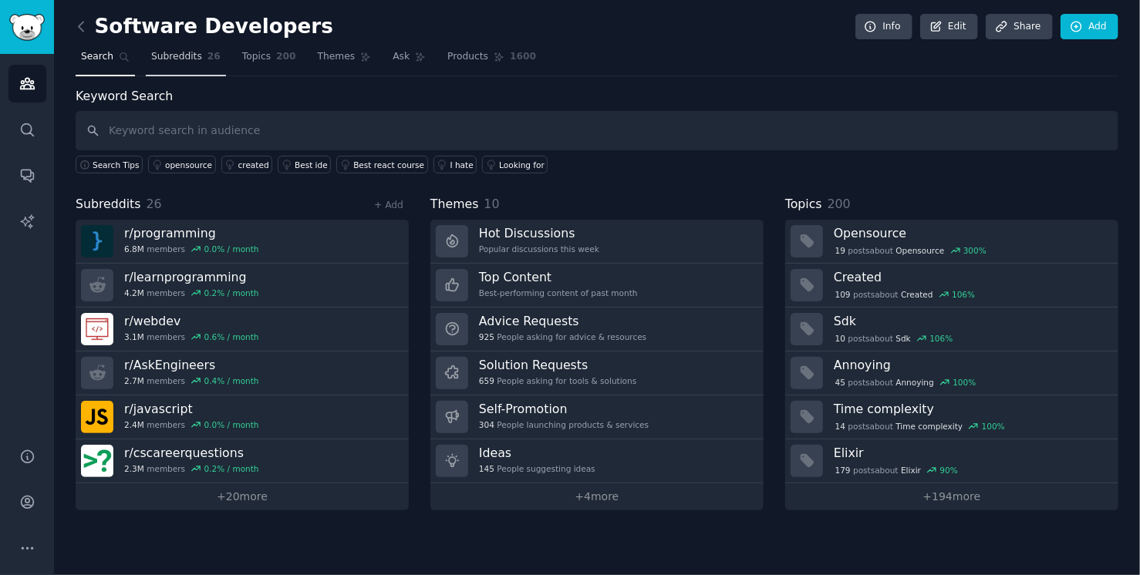
click at [195, 63] on link "Subreddits 26" at bounding box center [186, 61] width 80 height 32
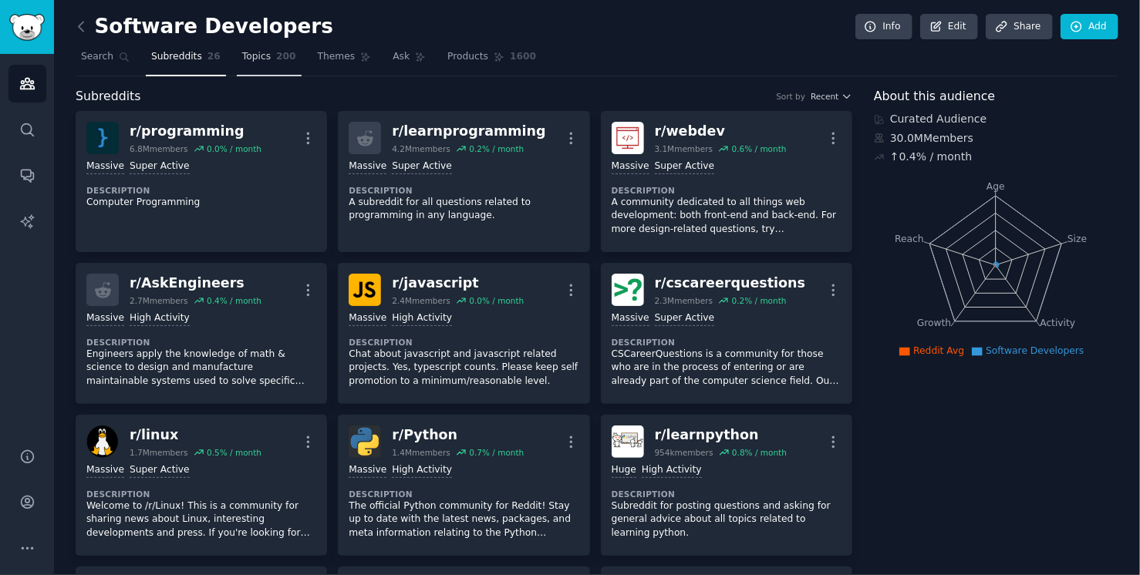
click at [251, 61] on span "Topics" at bounding box center [256, 57] width 29 height 14
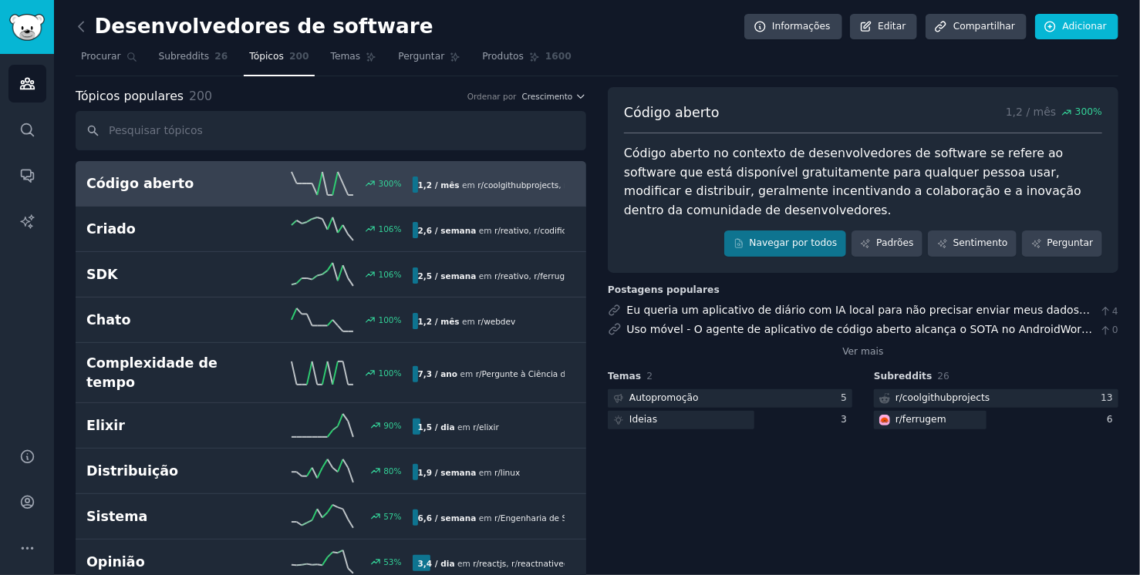
click at [76, 28] on icon at bounding box center [81, 27] width 16 height 16
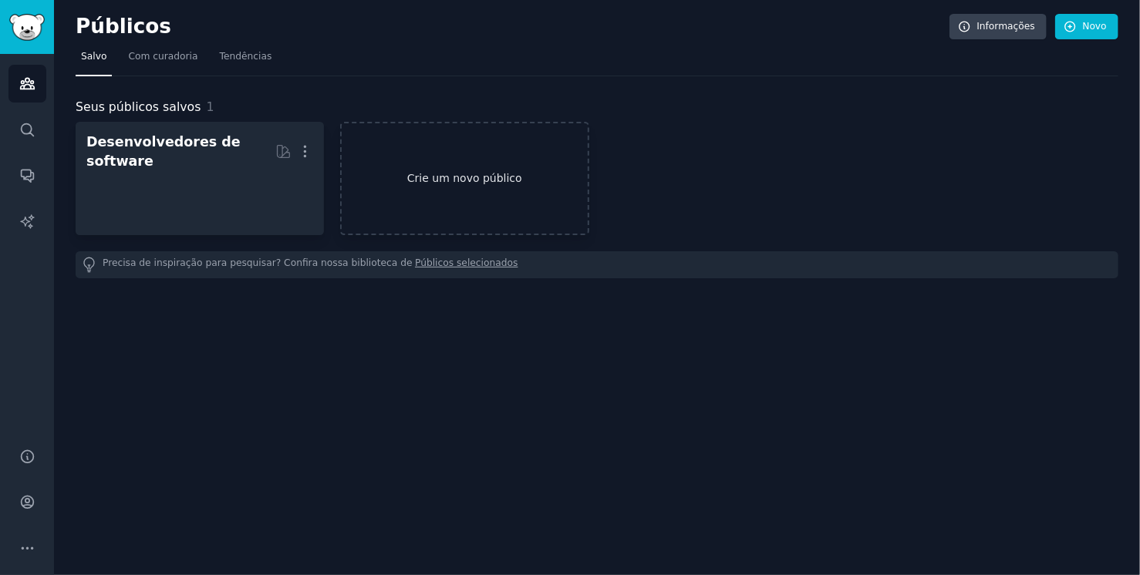
click at [479, 163] on link "Crie um novo público" at bounding box center [464, 178] width 248 height 113
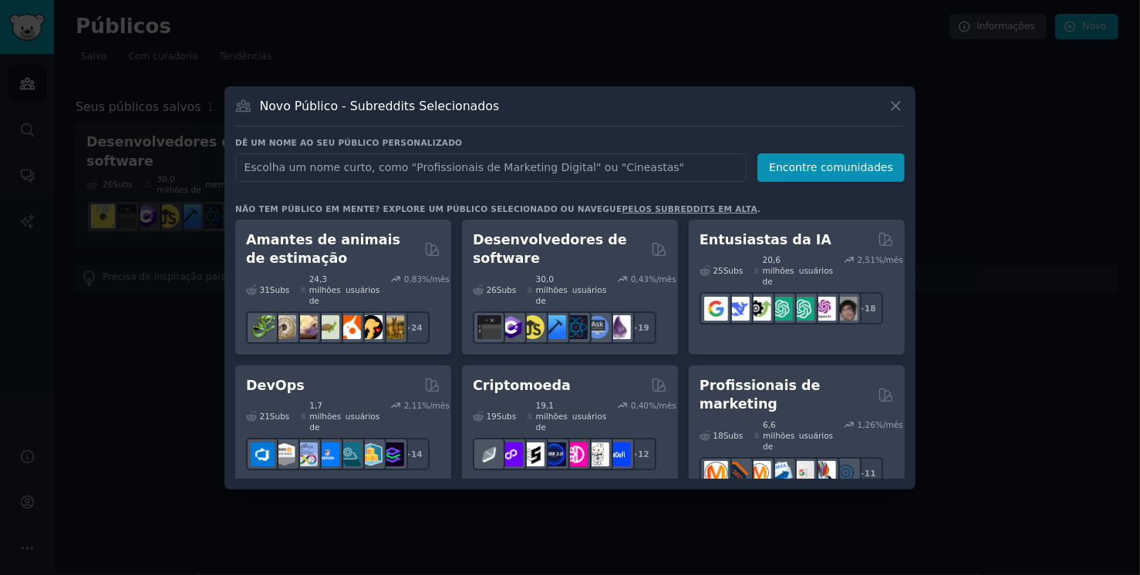
scroll to position [74, 0]
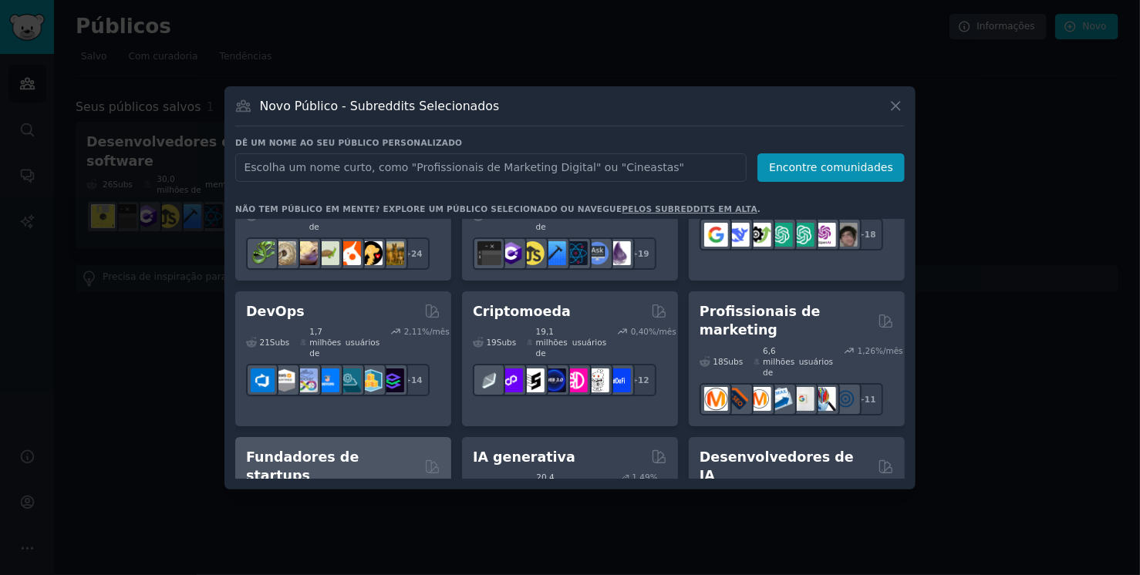
click at [342, 450] on font "Fundadores de startups" at bounding box center [302, 467] width 113 height 35
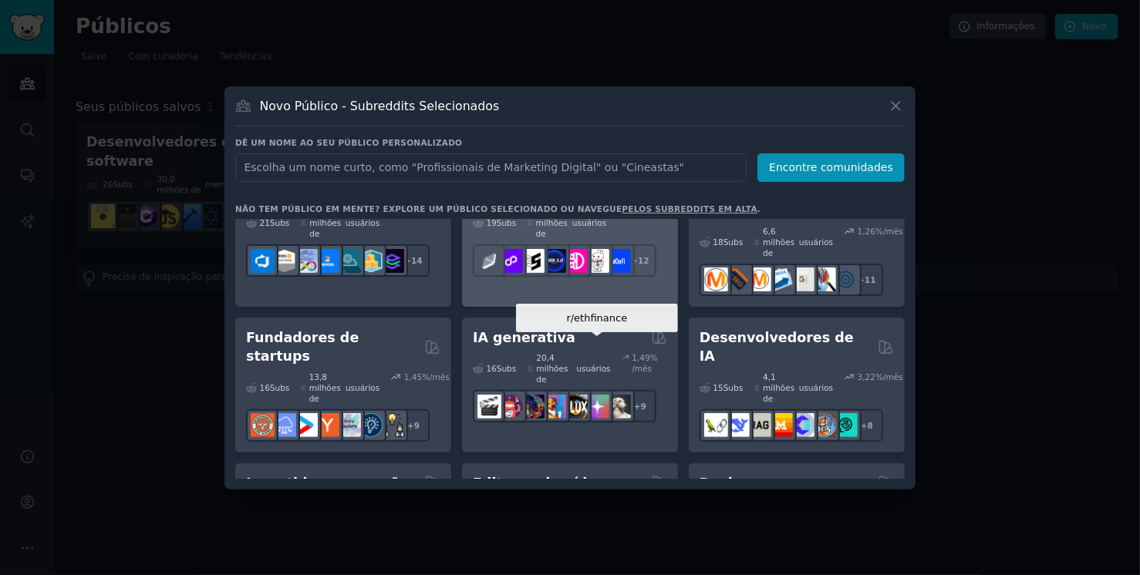
scroll to position [222, 0]
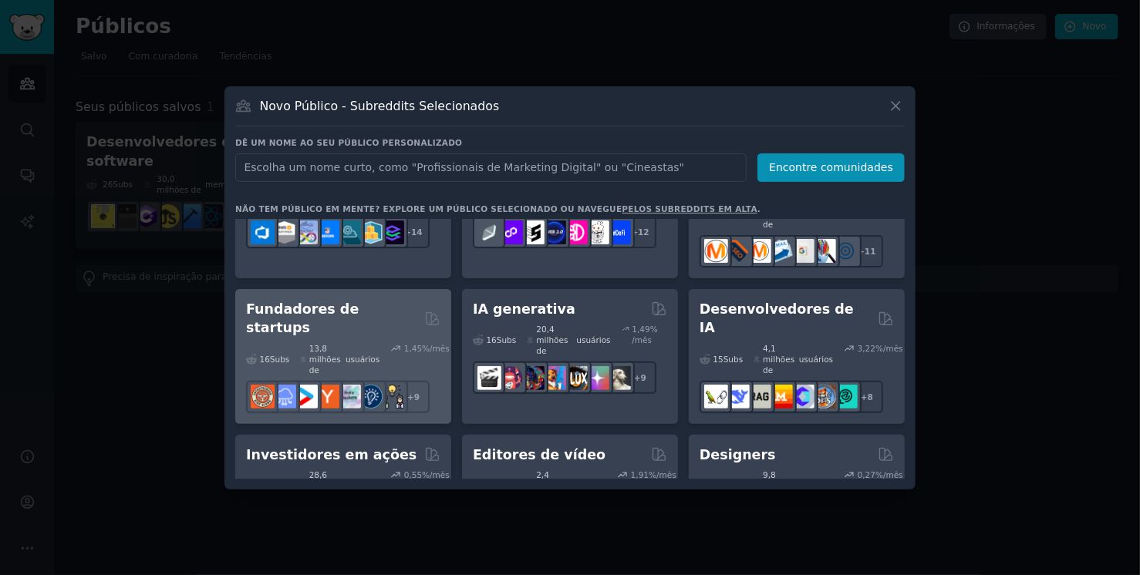
click at [374, 343] on div "13,8 milhões de usuários" at bounding box center [339, 359] width 79 height 32
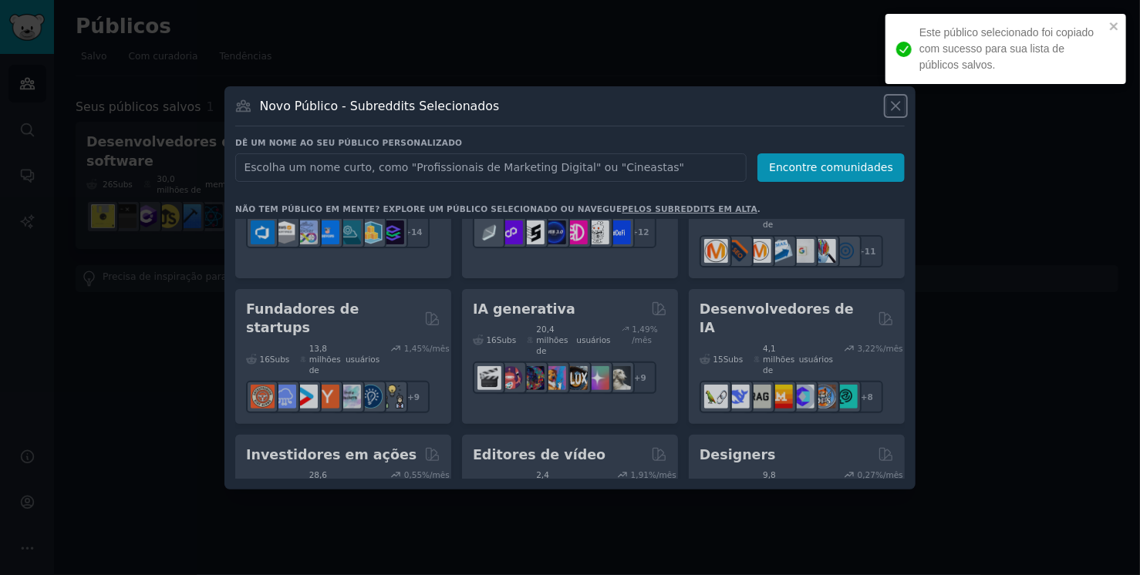
click at [895, 110] on icon at bounding box center [896, 106] width 16 height 16
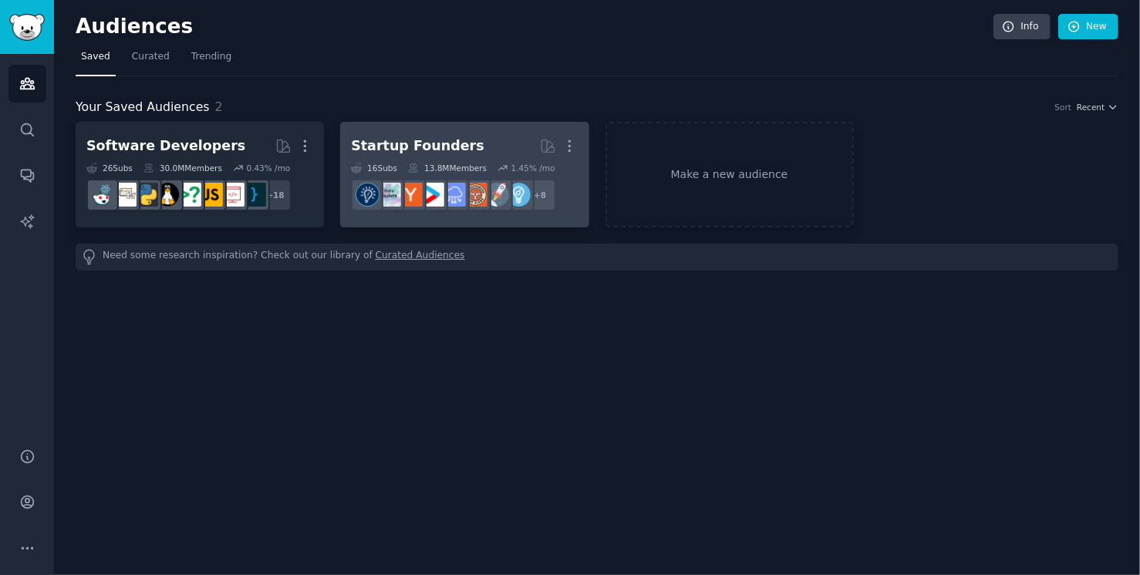
click at [449, 133] on h2 "Startup Founders More" at bounding box center [464, 146] width 227 height 27
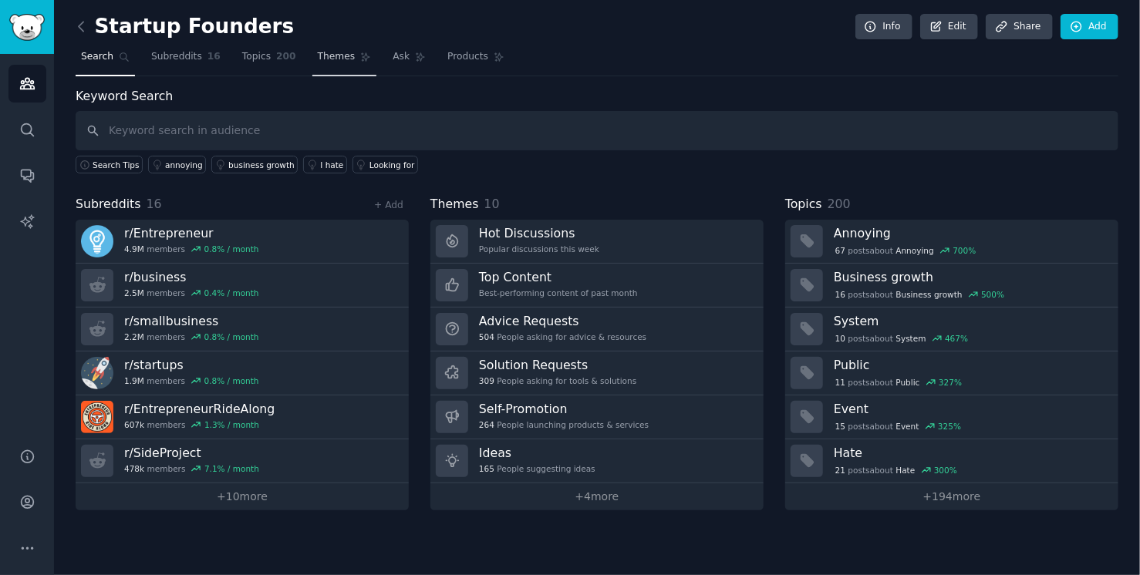
click at [318, 56] on span "Themes" at bounding box center [337, 57] width 38 height 14
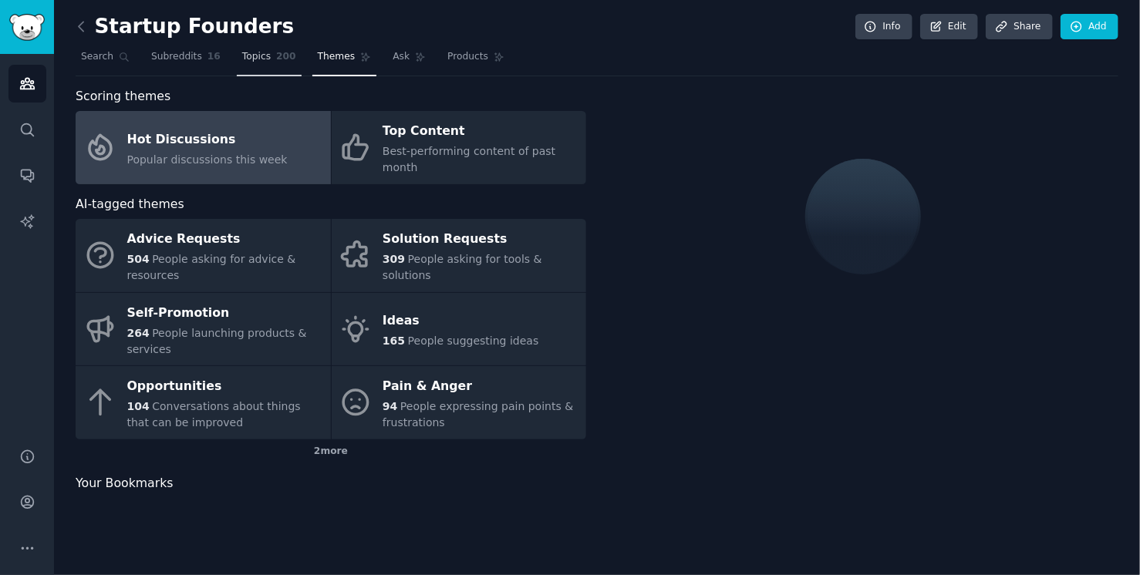
click at [252, 62] on span "Topics" at bounding box center [256, 57] width 29 height 14
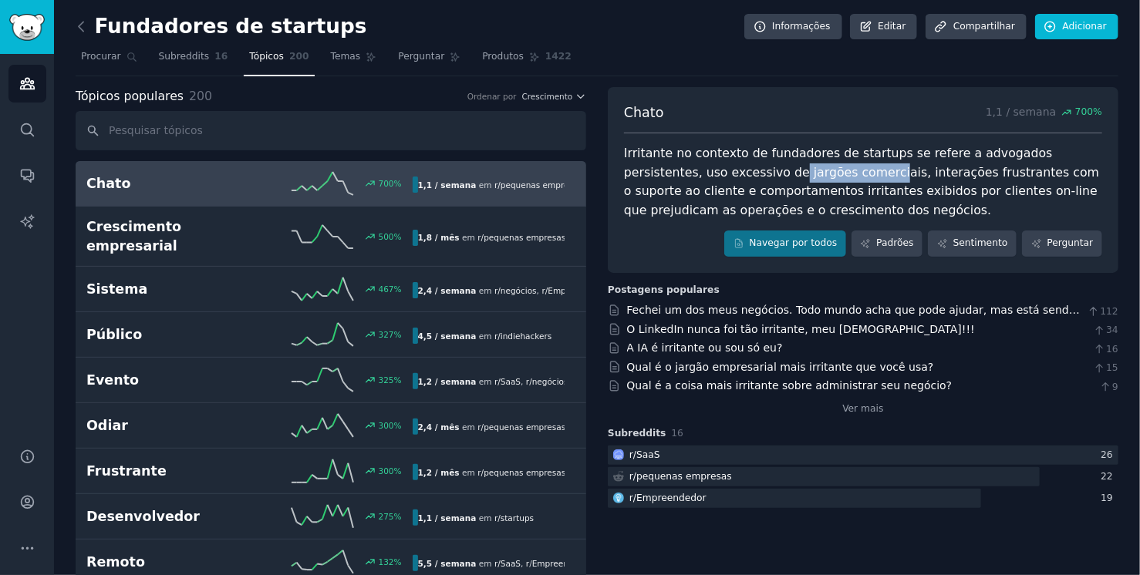
drag, startPoint x: 805, startPoint y: 177, endPoint x: 713, endPoint y: 173, distance: 92.6
click at [713, 173] on font "Irritante no contexto de fundadores de startups se refere a advogados persisten…" at bounding box center [863, 182] width 479 height 72
click at [635, 194] on font "Irritante no contexto de fundadores de startups se refere a advogados persisten…" at bounding box center [863, 182] width 479 height 72
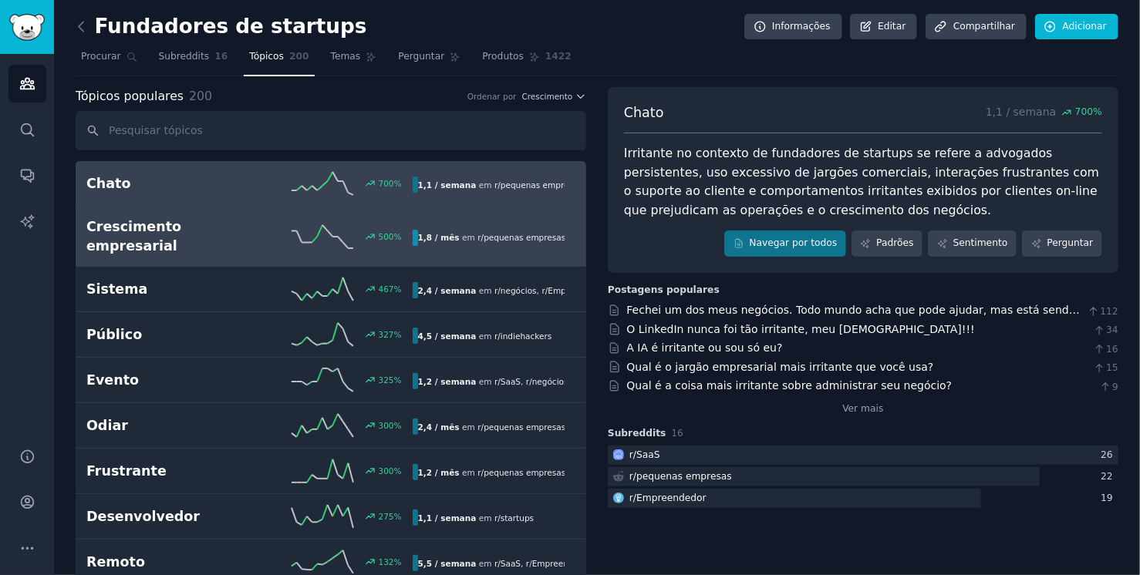
click at [181, 220] on font "Crescimento empresarial" at bounding box center [133, 236] width 95 height 35
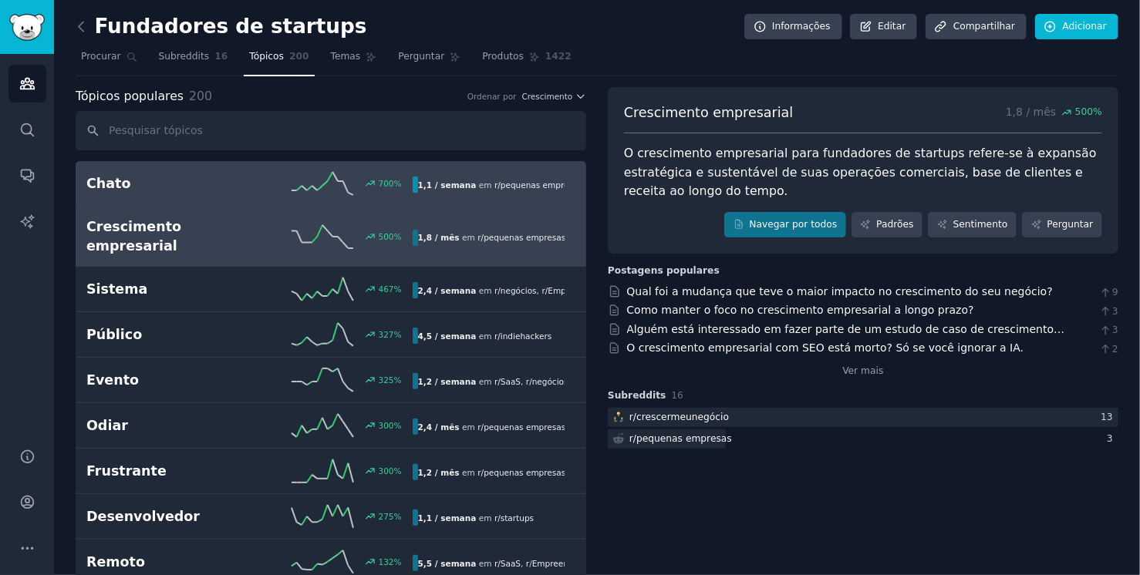
click at [148, 187] on h2 "Chato" at bounding box center [167, 183] width 163 height 19
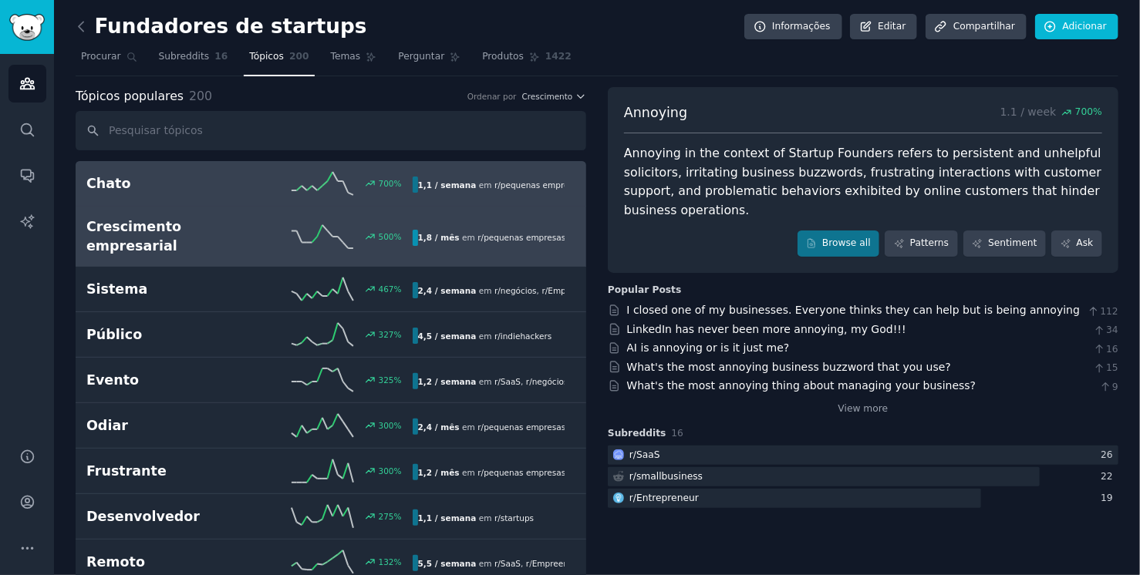
click at [161, 238] on div "Crescimento empresarial 500 % 1,8 / mês em r/ pequenas empresas , r/ crescermeu…" at bounding box center [330, 236] width 489 height 38
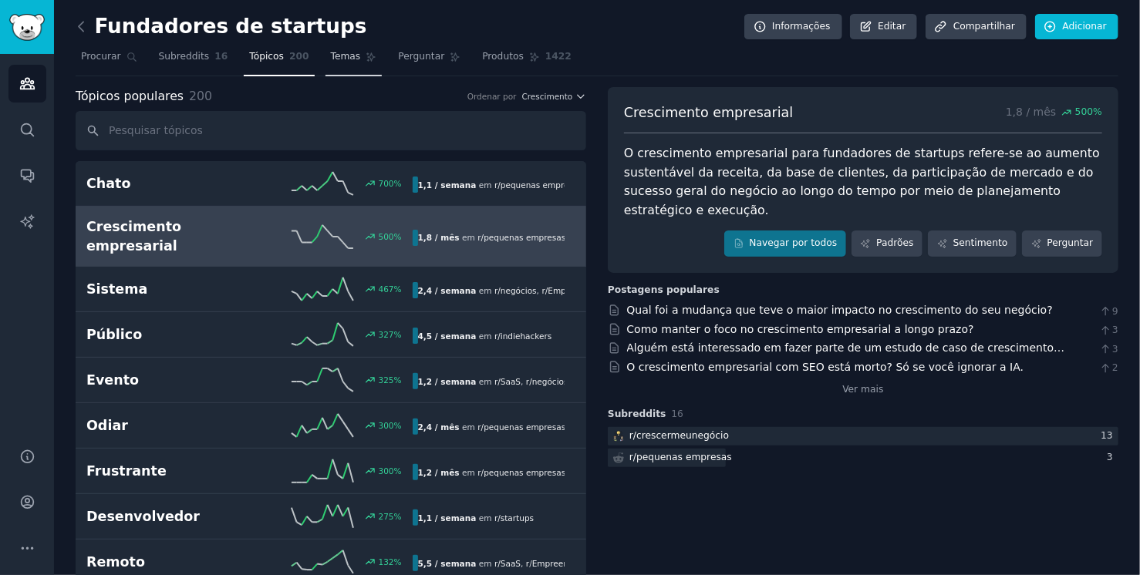
click at [331, 56] on font "Temas" at bounding box center [346, 56] width 30 height 11
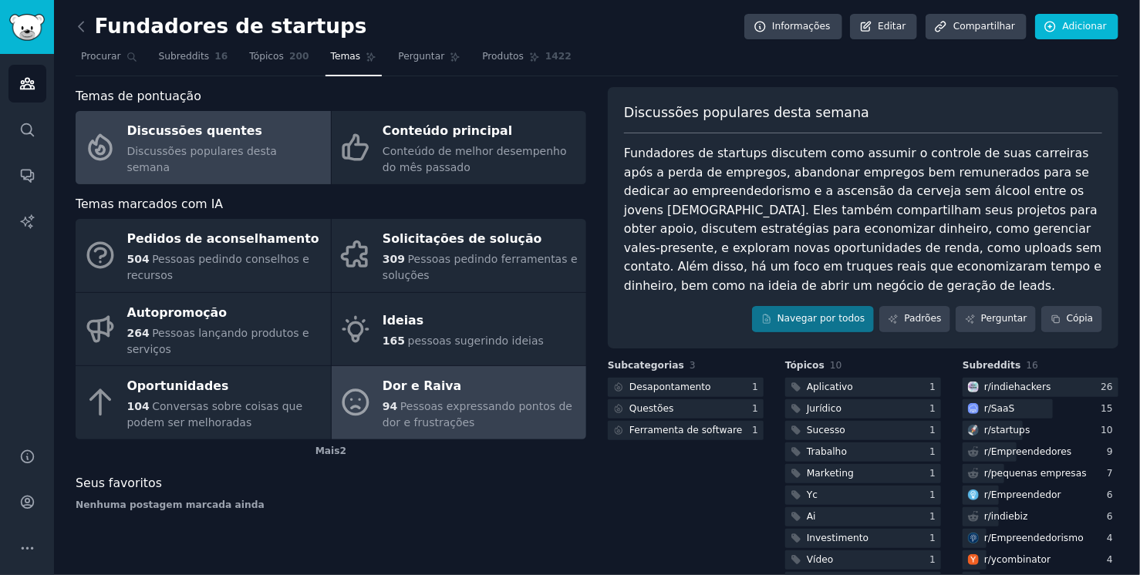
click at [480, 426] on div "94 Pessoas expressando pontos de dor e frustrações" at bounding box center [480, 415] width 196 height 32
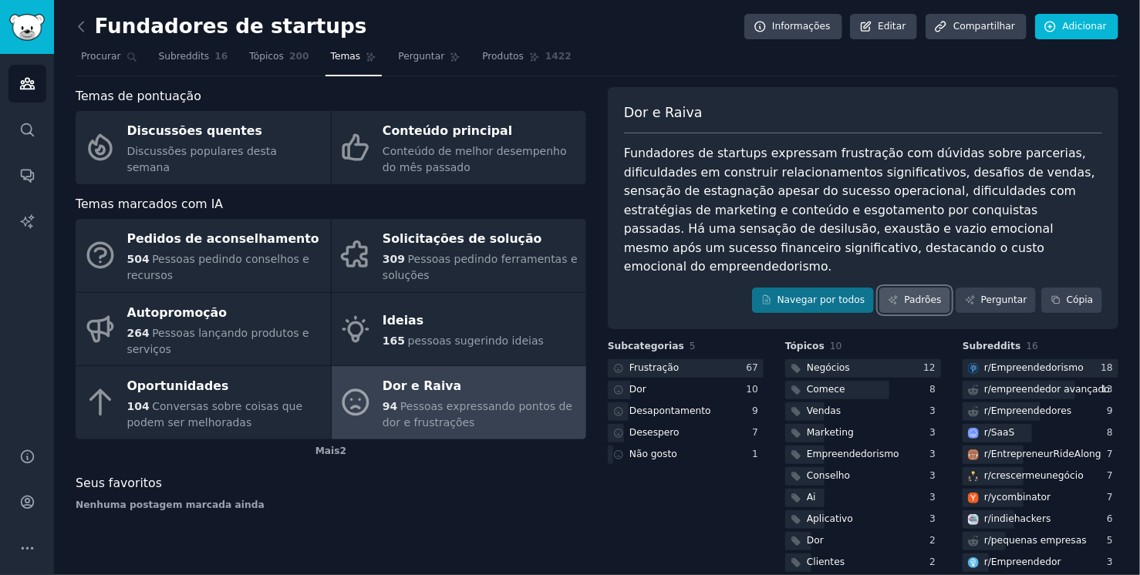
click at [928, 295] on font "Padrões" at bounding box center [922, 300] width 37 height 11
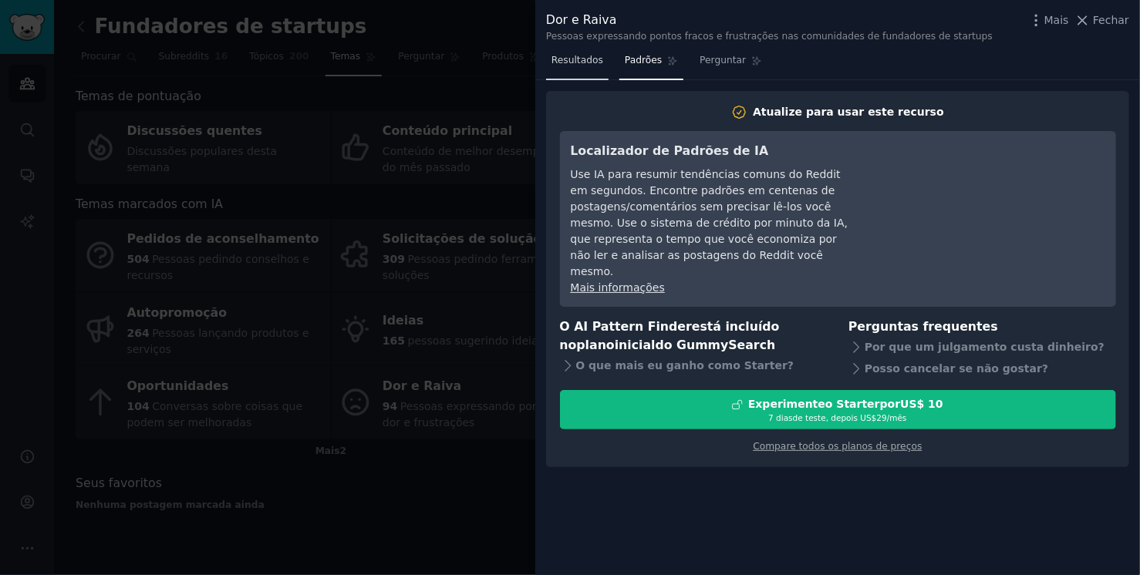
click at [577, 66] on span "Resultados" at bounding box center [577, 61] width 52 height 14
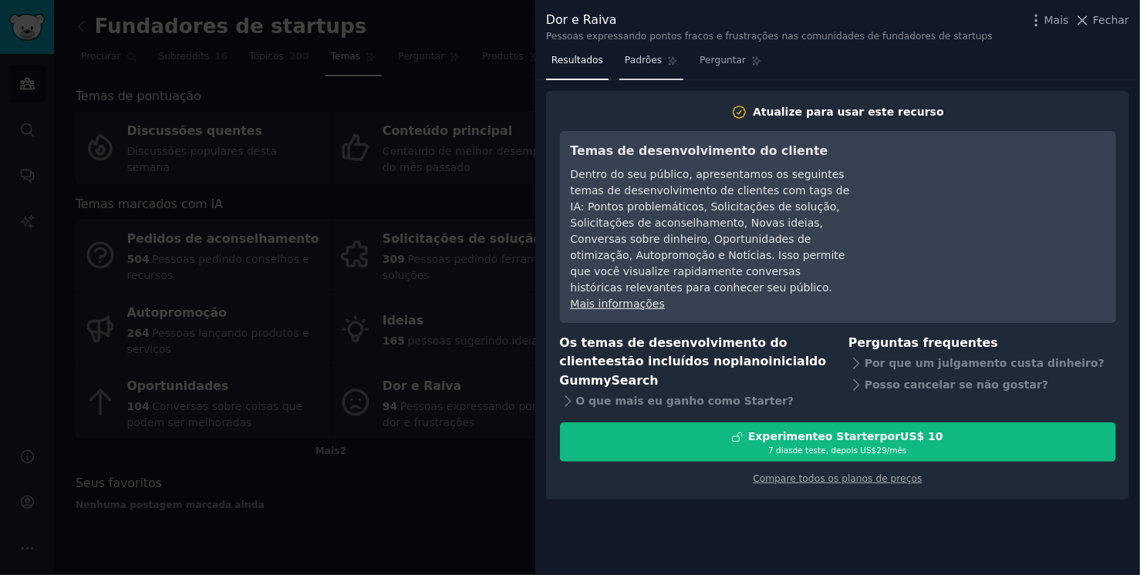
click at [640, 68] on link "Padrões" at bounding box center [651, 65] width 64 height 32
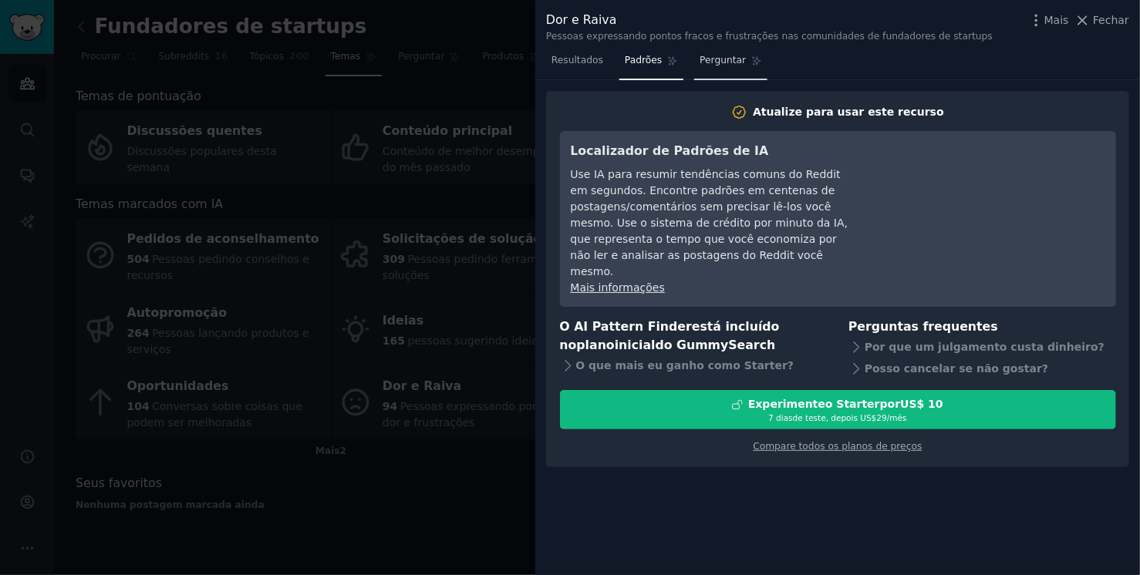
click at [740, 68] on link "Perguntar" at bounding box center [730, 65] width 73 height 32
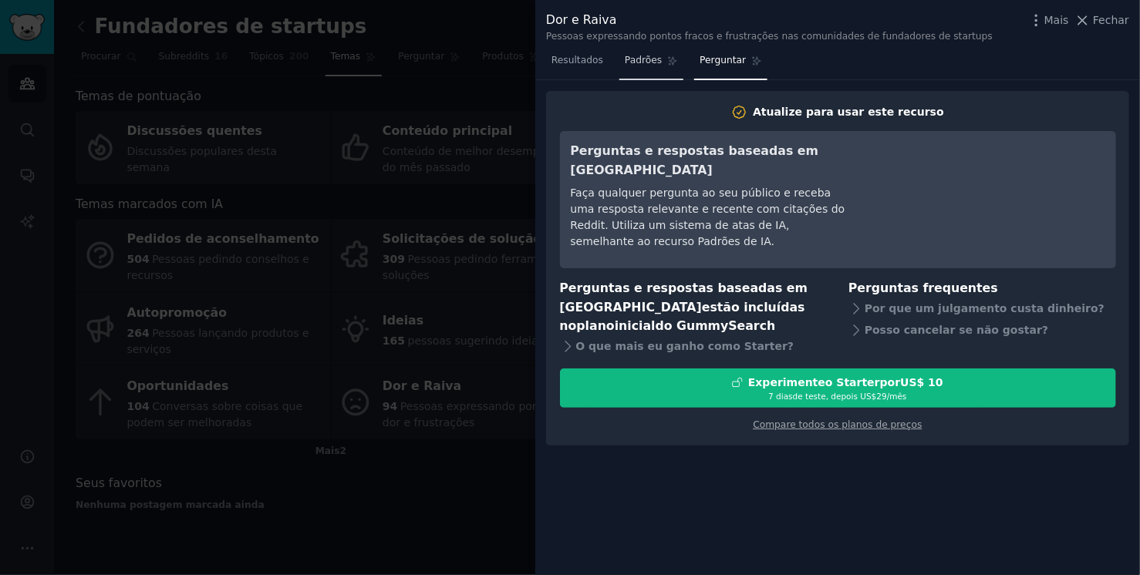
click at [660, 58] on link "Padrões" at bounding box center [651, 65] width 64 height 32
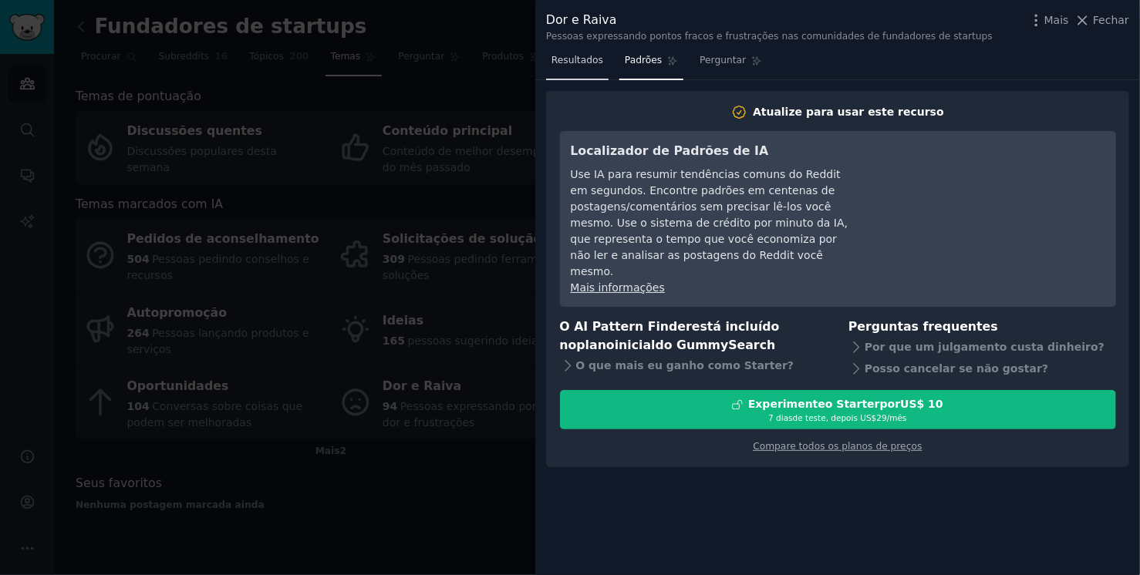
click at [561, 59] on font "Resultados" at bounding box center [577, 60] width 52 height 11
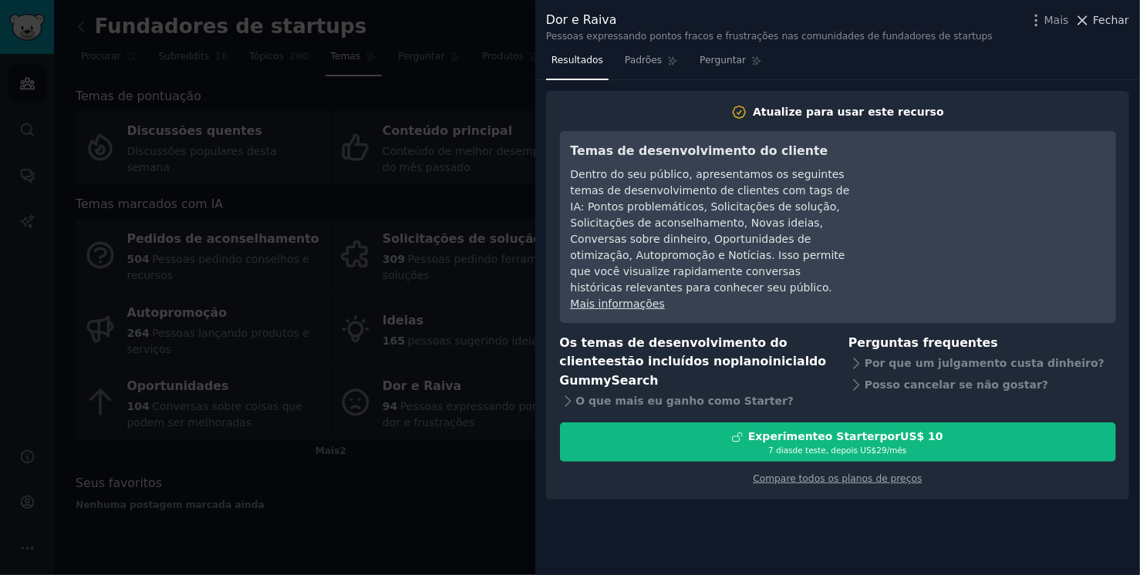
click at [1114, 26] on span "Fechar" at bounding box center [1111, 20] width 36 height 16
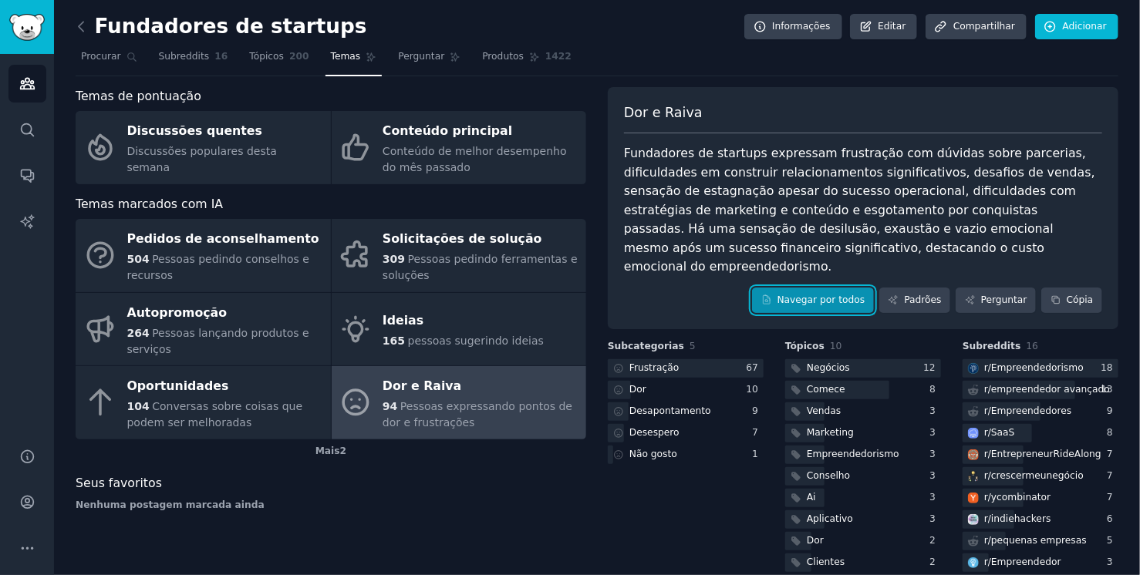
click at [837, 295] on font "Navegar por todos" at bounding box center [821, 300] width 88 height 11
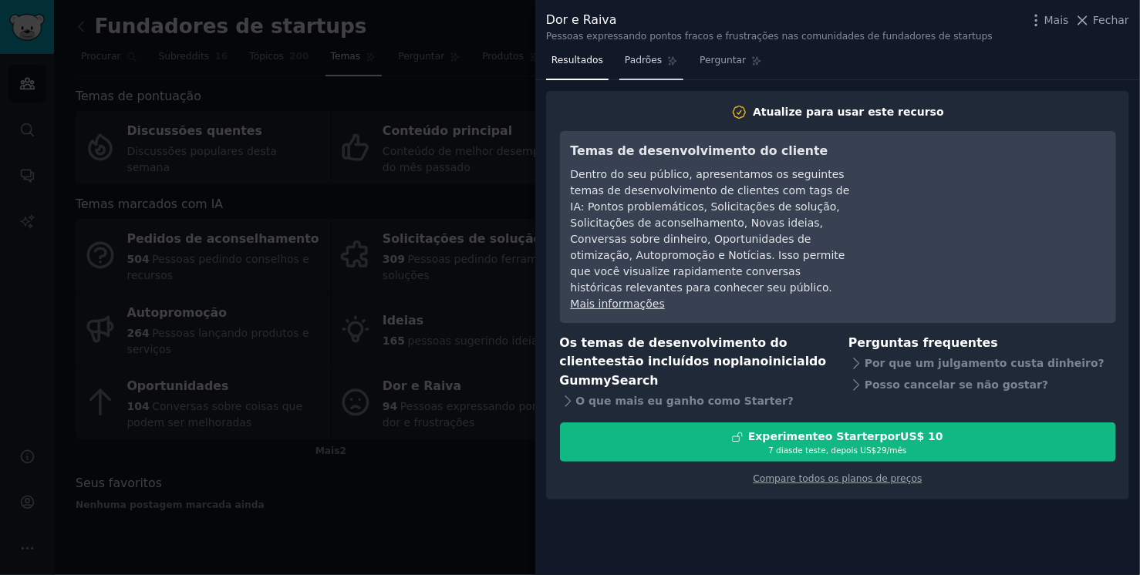
click at [645, 54] on span "Padrões" at bounding box center [643, 61] width 37 height 14
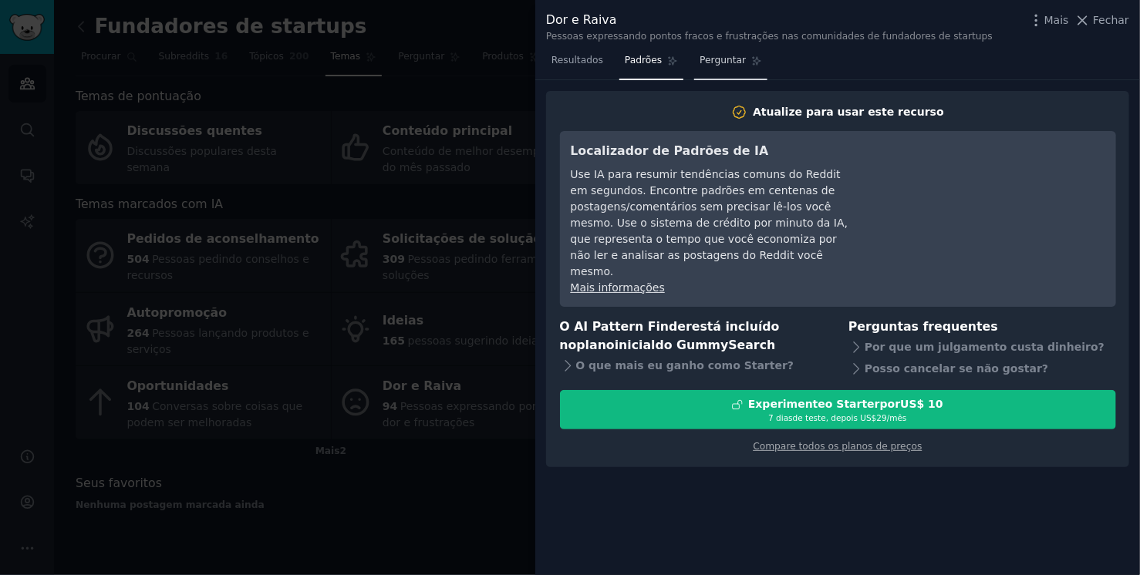
click at [713, 66] on span "Perguntar" at bounding box center [722, 61] width 46 height 14
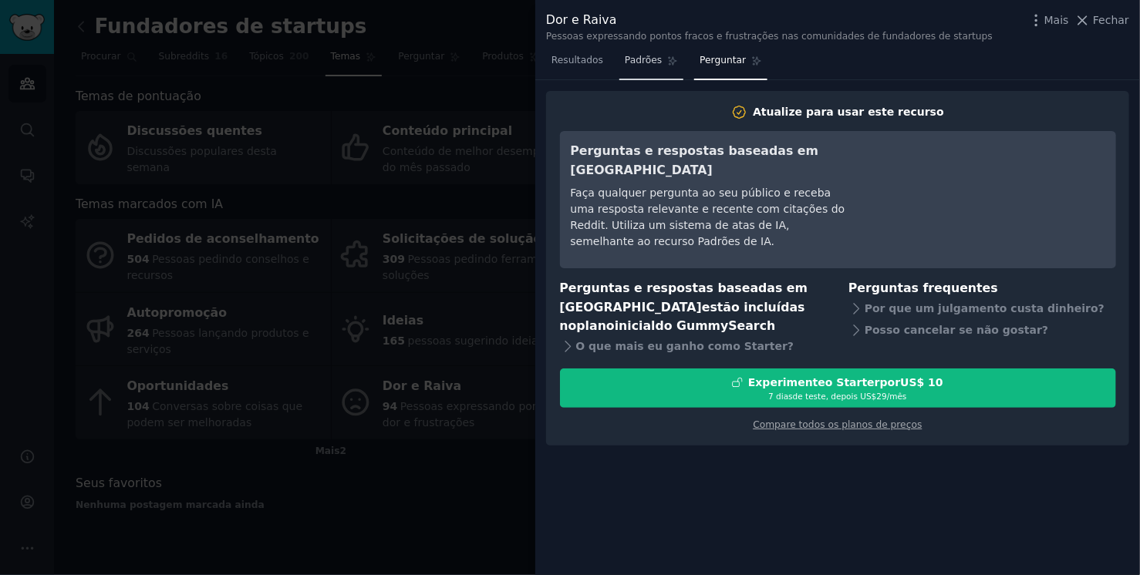
click at [626, 69] on link "Padrões" at bounding box center [651, 65] width 64 height 32
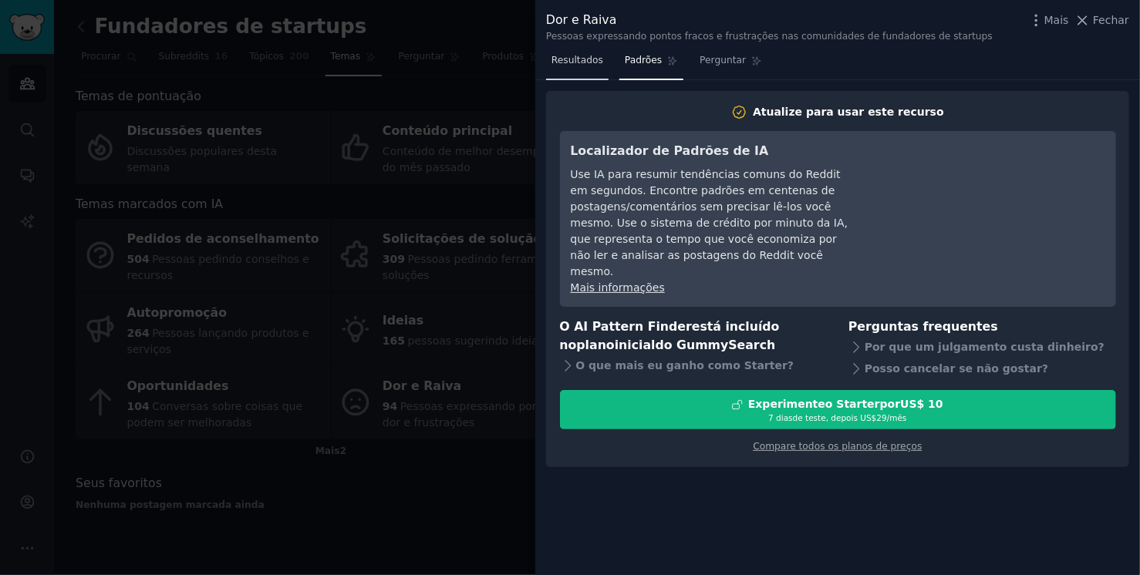
click at [563, 69] on link "Resultados" at bounding box center [577, 65] width 62 height 32
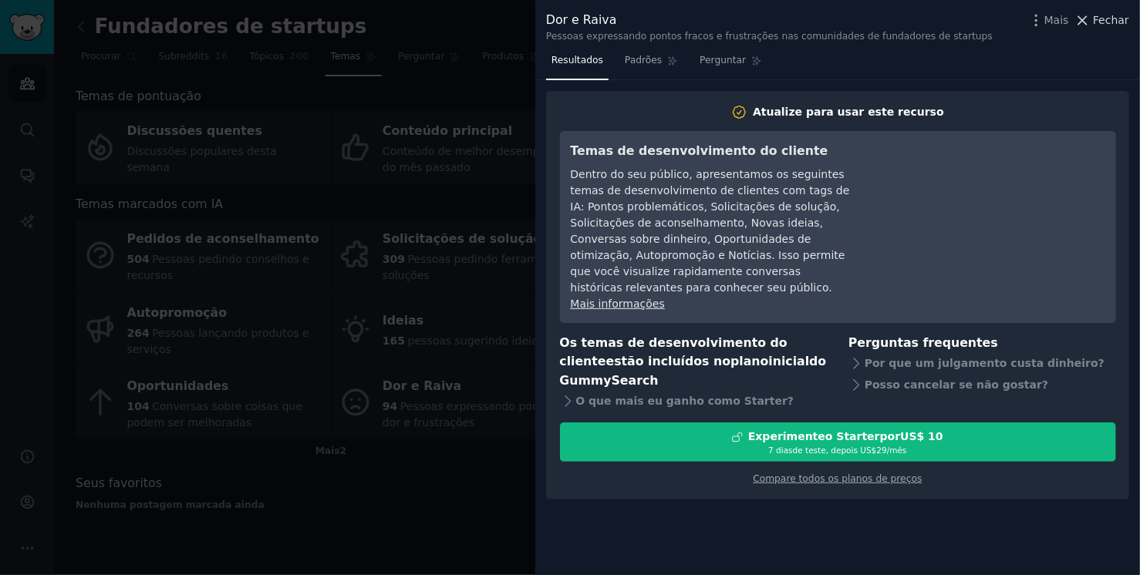
click at [1107, 26] on span "Fechar" at bounding box center [1111, 20] width 36 height 16
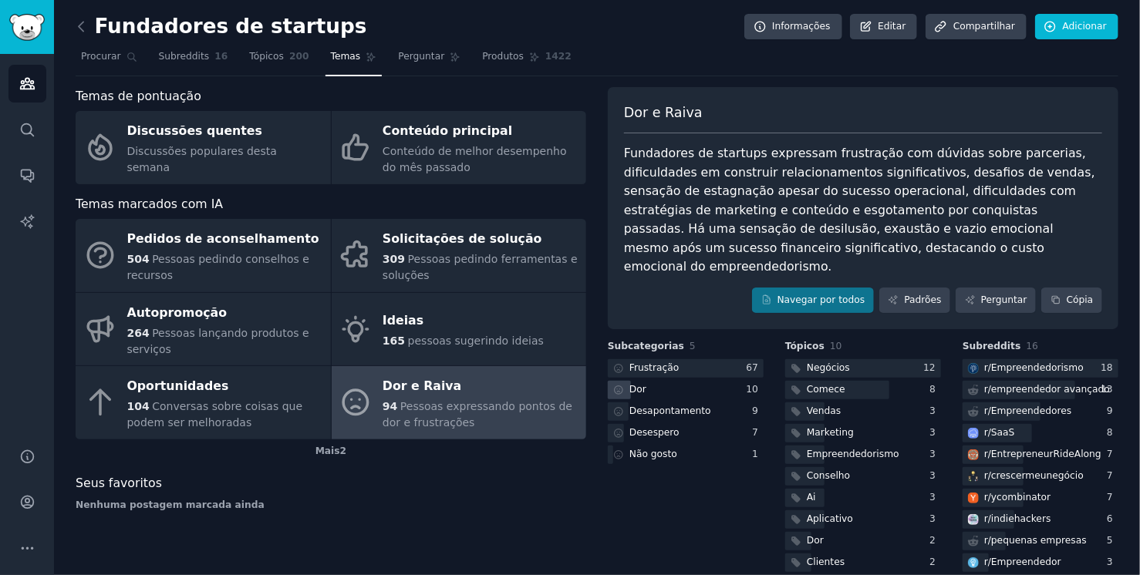
click at [649, 381] on div "Dor" at bounding box center [686, 390] width 156 height 19
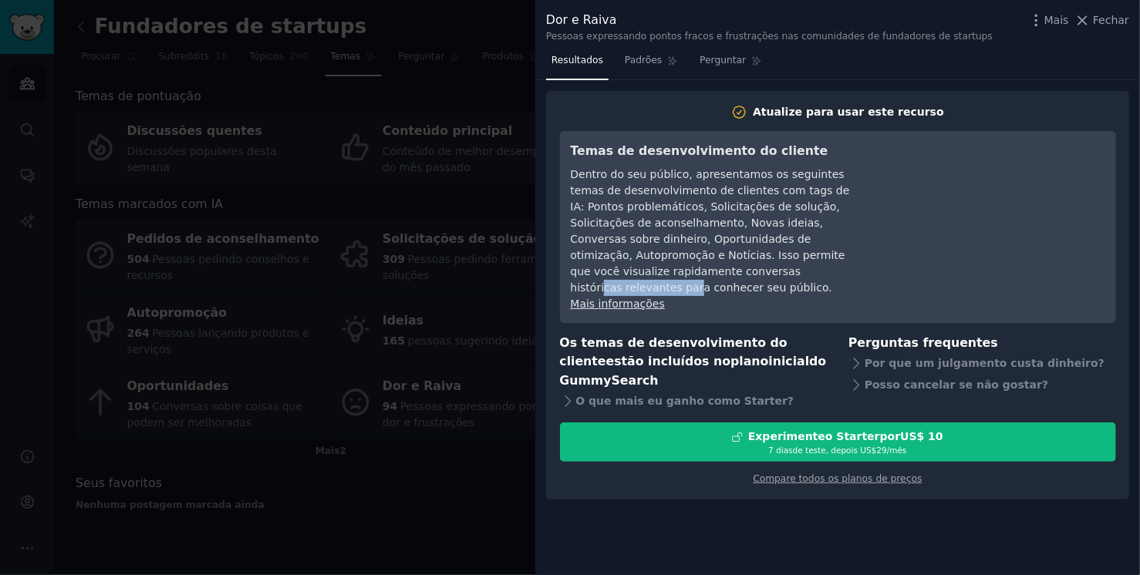
drag, startPoint x: 602, startPoint y: 271, endPoint x: 692, endPoint y: 271, distance: 90.2
click at [692, 271] on font "Dentro do seu público, apresentamos os seguintes temas de desenvolvimento de cl…" at bounding box center [710, 231] width 279 height 126
click at [733, 271] on font "Dentro do seu público, apresentamos os seguintes temas de desenvolvimento de cl…" at bounding box center [710, 231] width 279 height 126
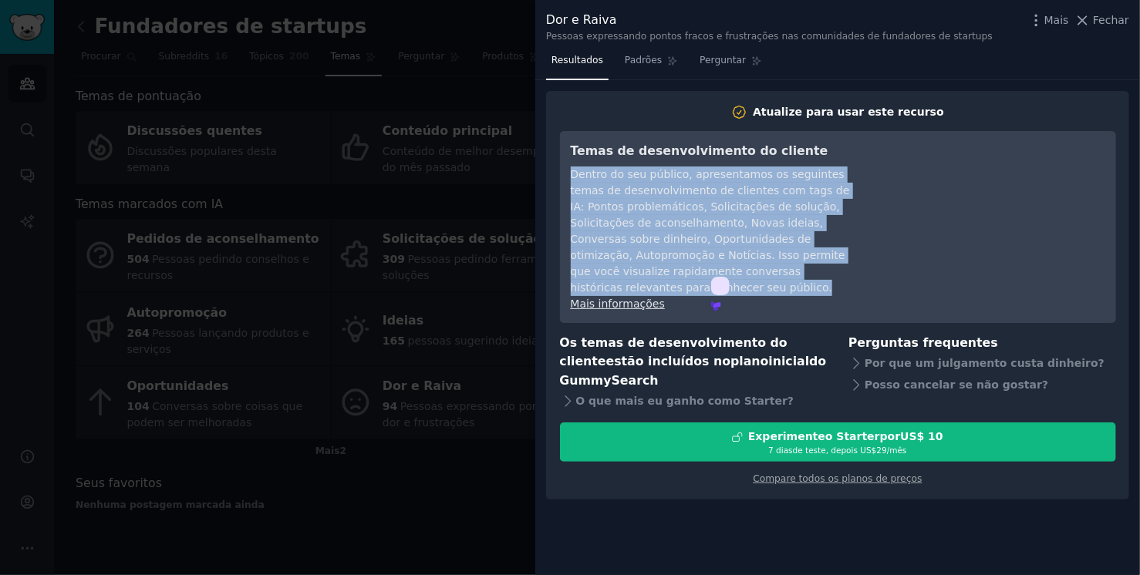
click at [733, 271] on font "Dentro do seu público, apresentamos os seguintes temas de desenvolvimento de cl…" at bounding box center [710, 231] width 279 height 126
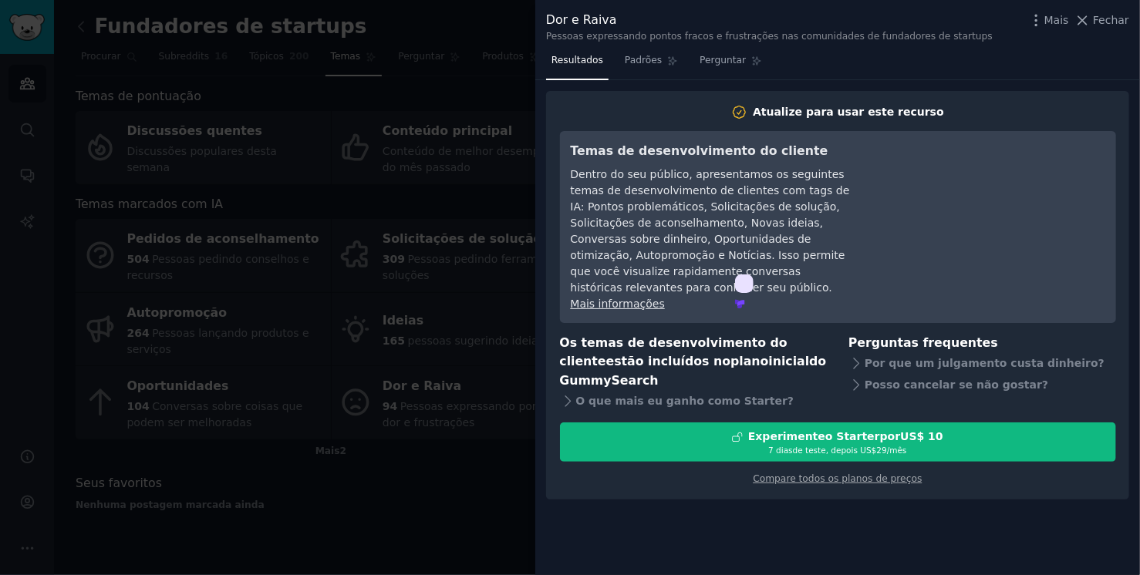
click at [1132, 24] on div "Dor e Raiva Pessoas expressando pontos fracos e frustrações nas comunidades de …" at bounding box center [837, 24] width 605 height 49
click at [1101, 20] on font "Fechar" at bounding box center [1111, 20] width 36 height 12
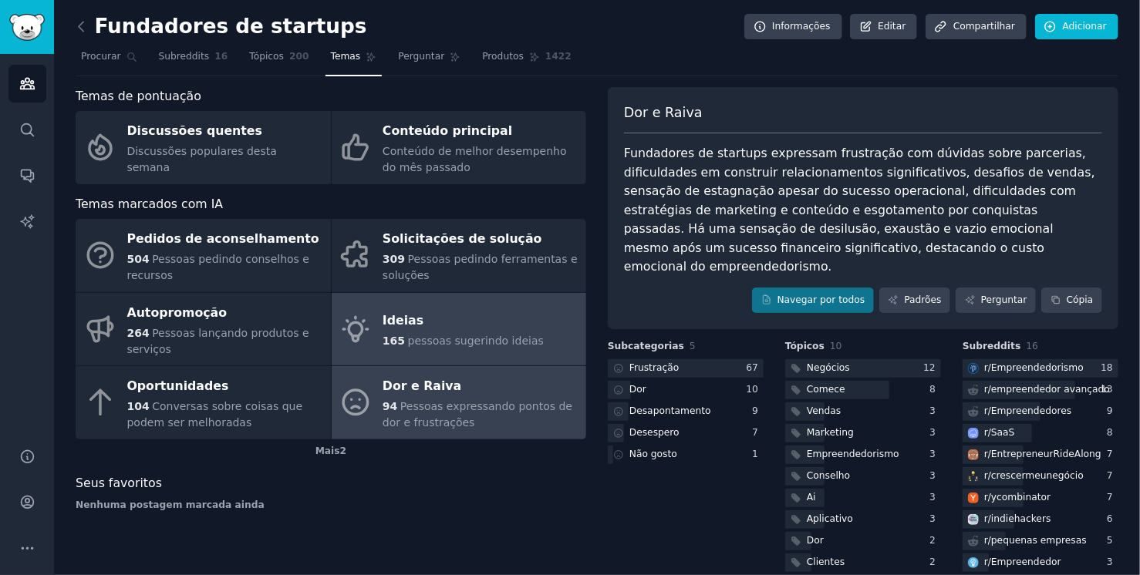
click at [371, 334] on link "Ideias 165 pessoas sugerindo ideias" at bounding box center [459, 329] width 255 height 73
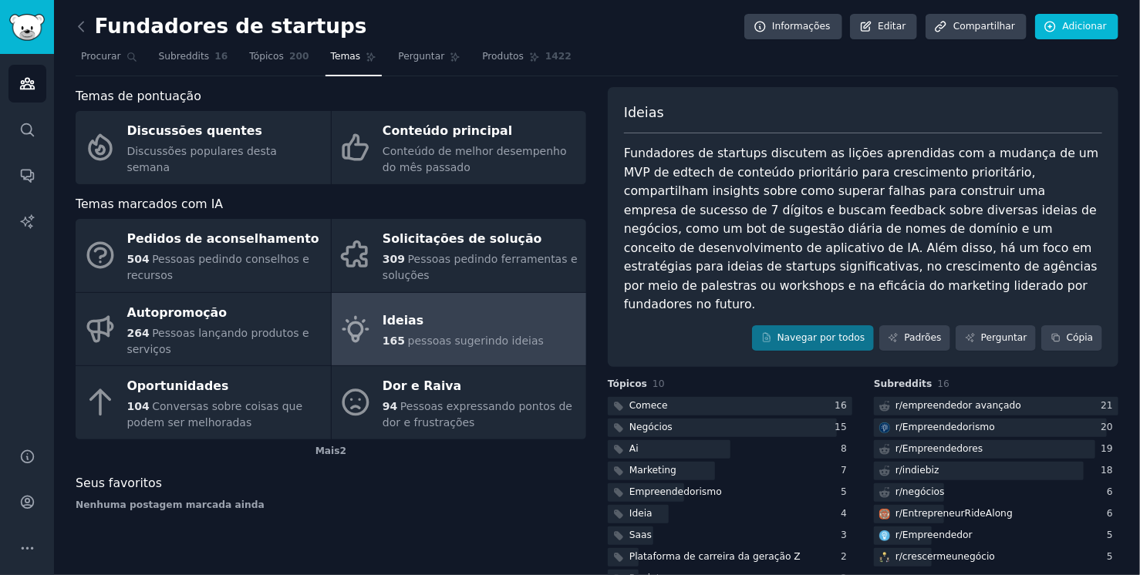
scroll to position [39, 0]
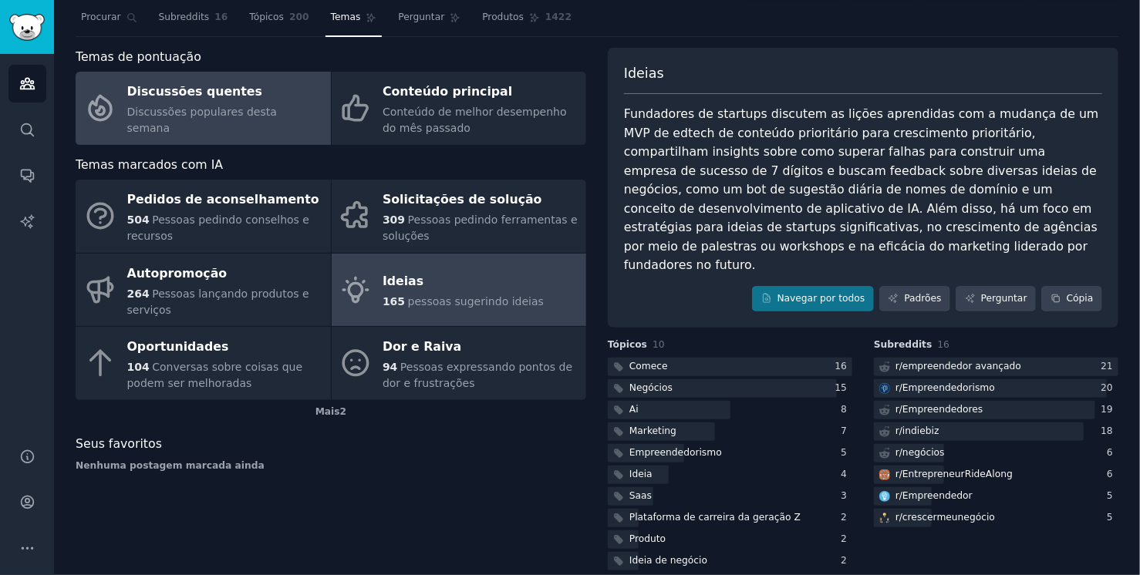
click at [167, 120] on font "Discussões populares desta semana" at bounding box center [202, 120] width 150 height 29
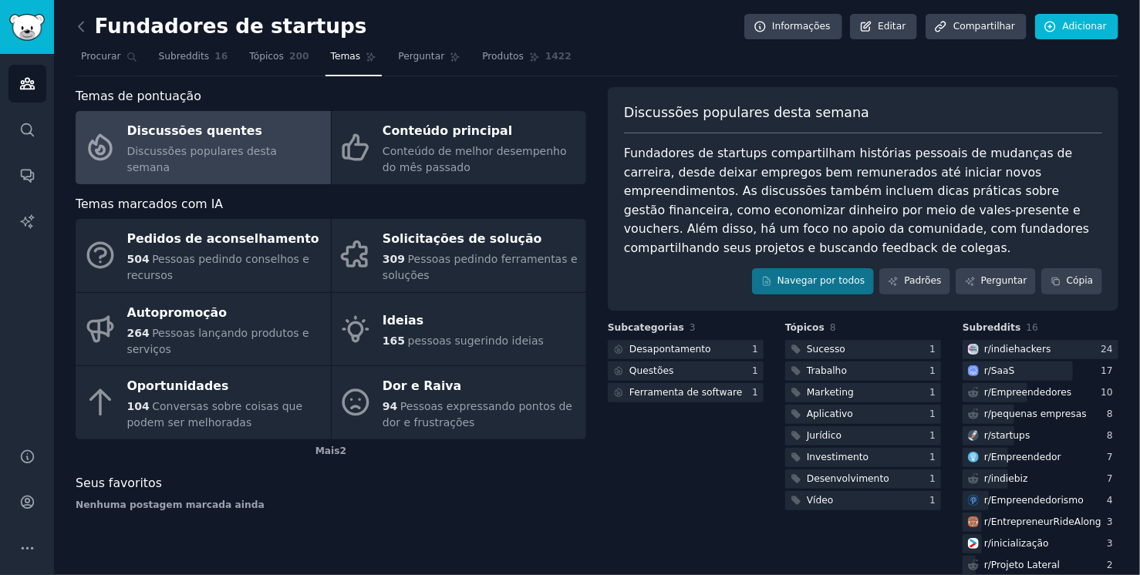
click at [695, 531] on div "Subcategorias 3 Desapontamento 1 Questões 1 Ferramenta de software 1" at bounding box center [686, 493] width 156 height 343
click at [916, 284] on font "Padrões" at bounding box center [922, 280] width 37 height 11
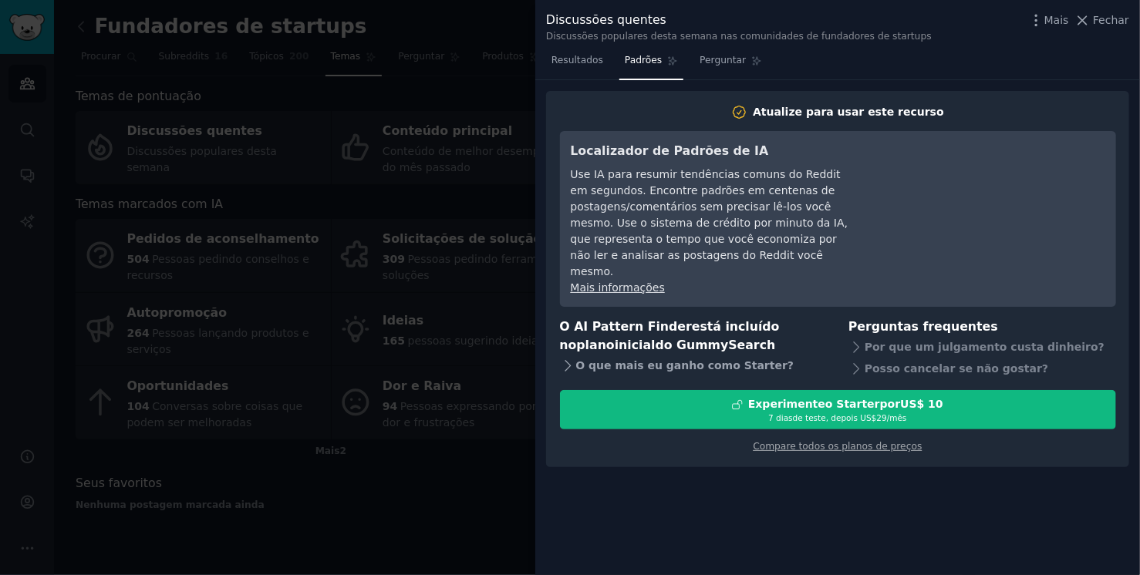
click at [642, 356] on div "O que mais eu ganho com o Starter ?" at bounding box center [694, 367] width 268 height 22
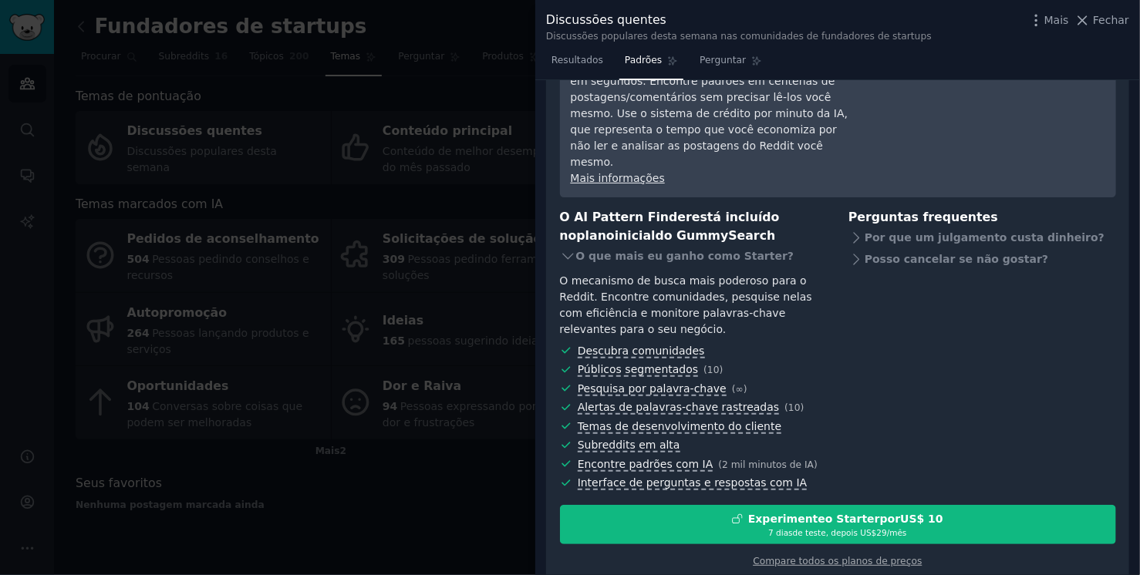
scroll to position [110, 0]
click at [659, 362] on font "Públicos segmentados" at bounding box center [638, 368] width 120 height 12
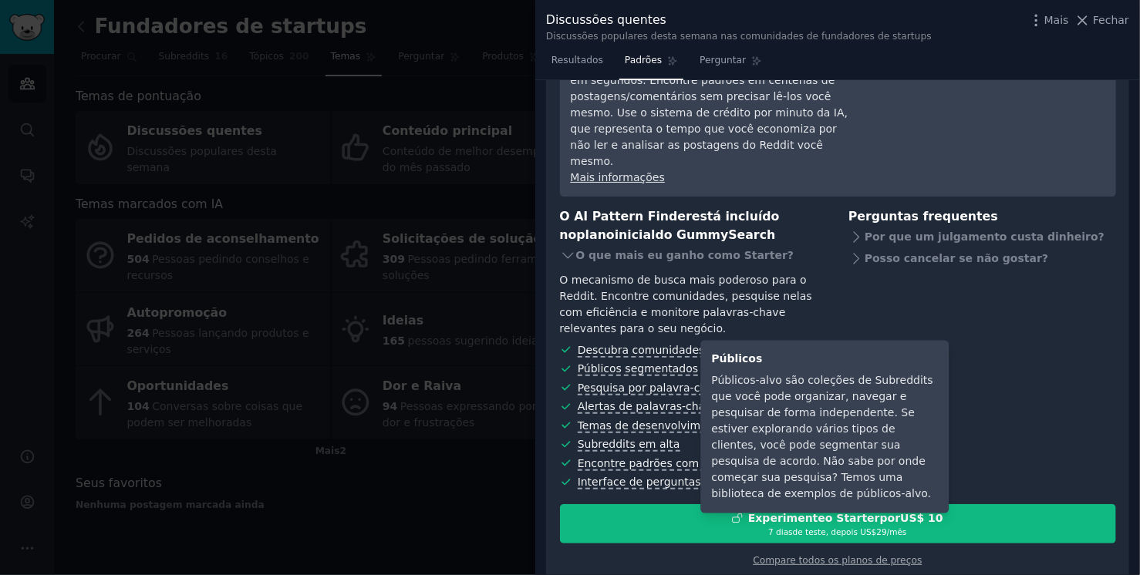
click at [659, 362] on font "Públicos segmentados" at bounding box center [638, 368] width 120 height 12
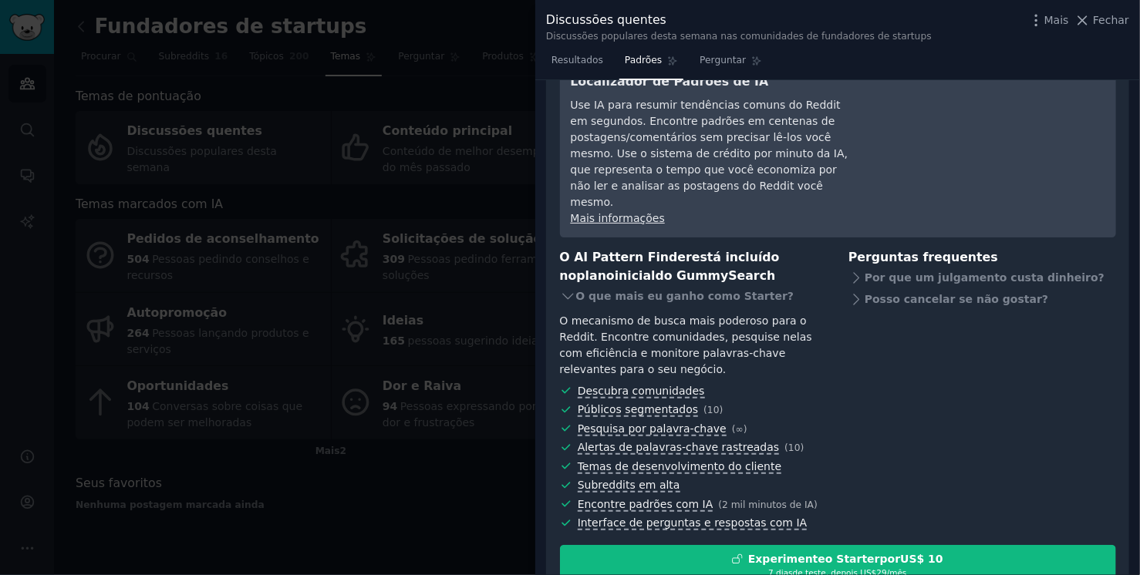
scroll to position [0, 0]
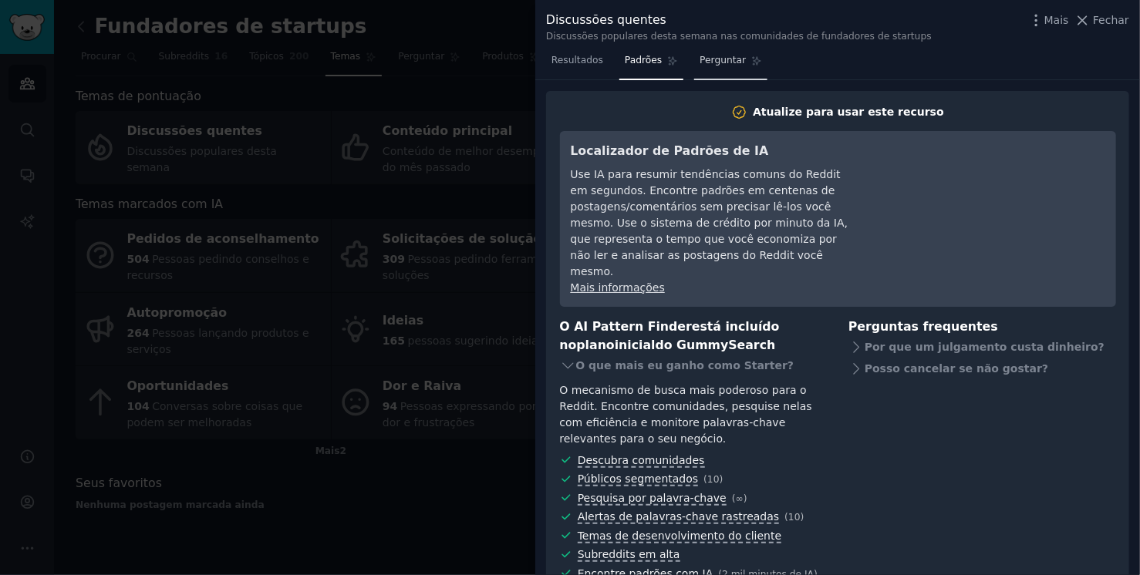
click at [717, 64] on font "Perguntar" at bounding box center [722, 60] width 46 height 11
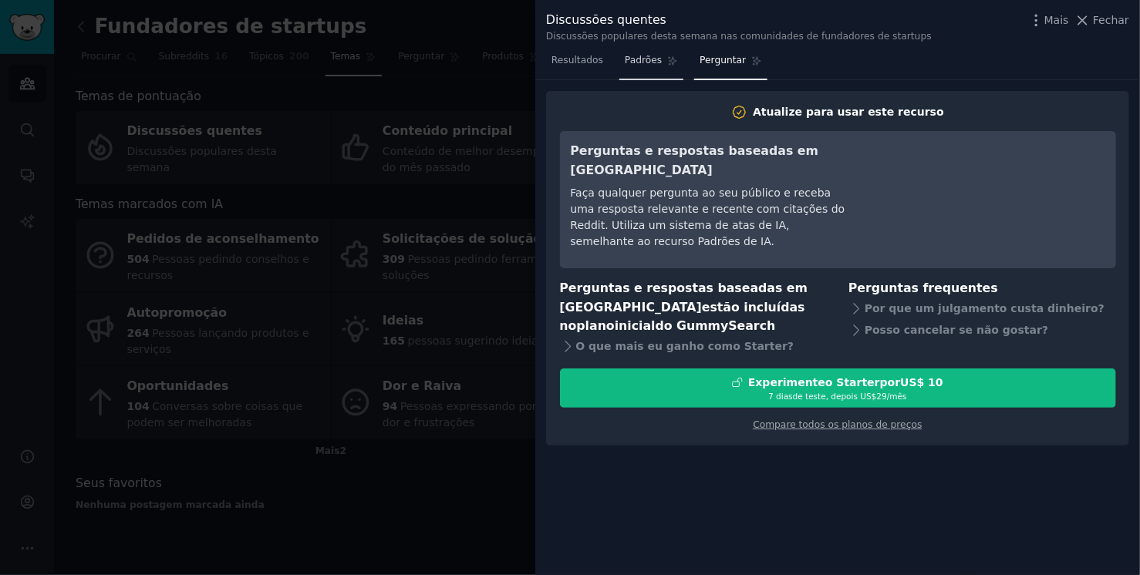
click at [636, 59] on font "Padrões" at bounding box center [643, 60] width 37 height 11
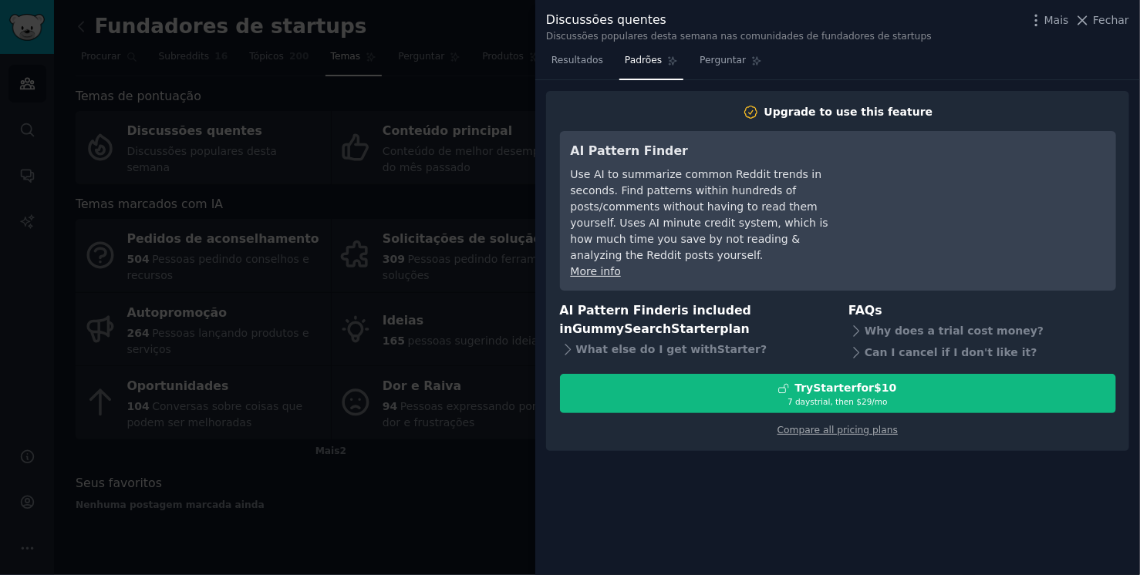
click at [572, 64] on font "Resultados" at bounding box center [577, 60] width 52 height 11
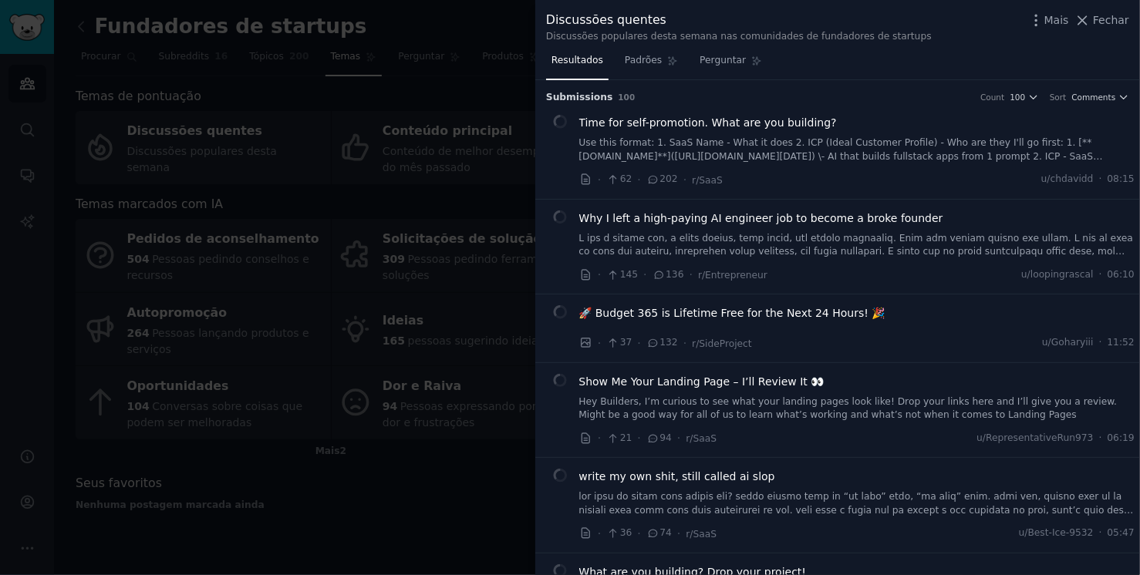
click at [1104, 25] on span "Fechar" at bounding box center [1111, 20] width 36 height 16
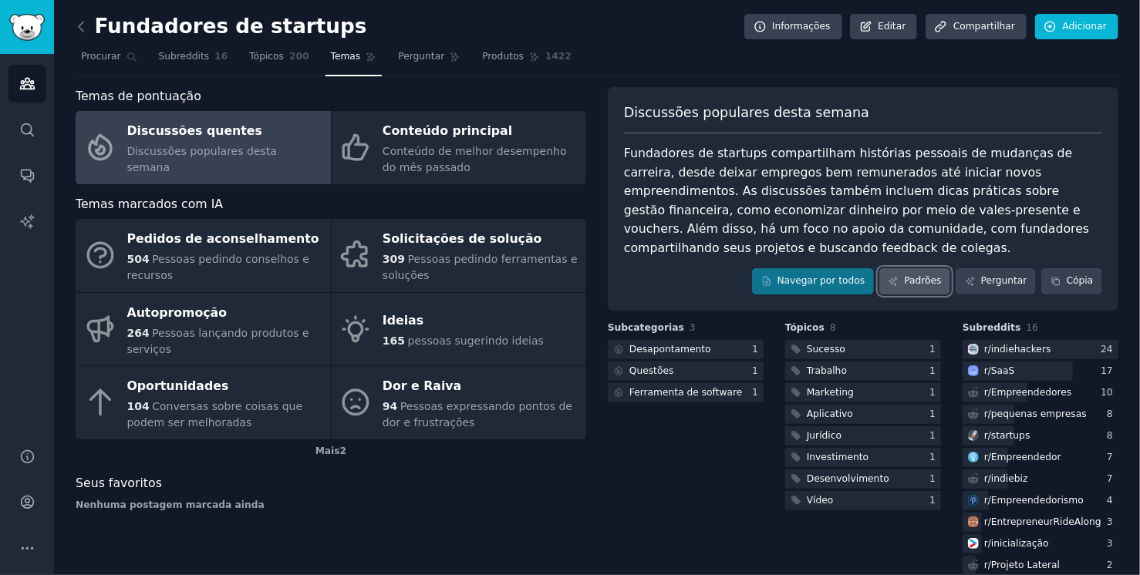
click at [926, 283] on font "Padrões" at bounding box center [922, 280] width 37 height 11
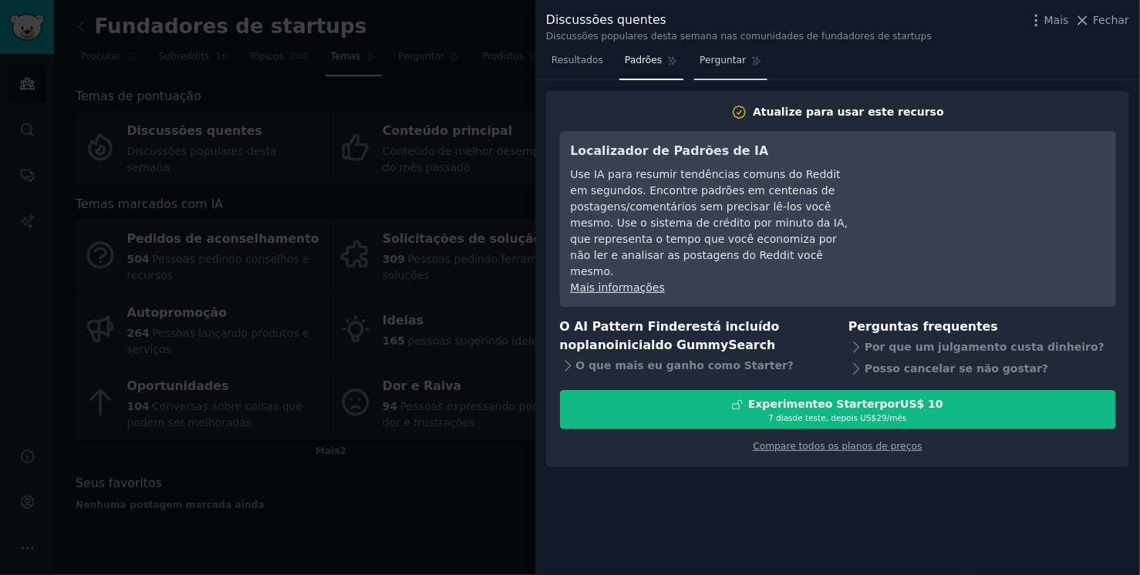
click at [704, 57] on font "Perguntar" at bounding box center [722, 60] width 46 height 11
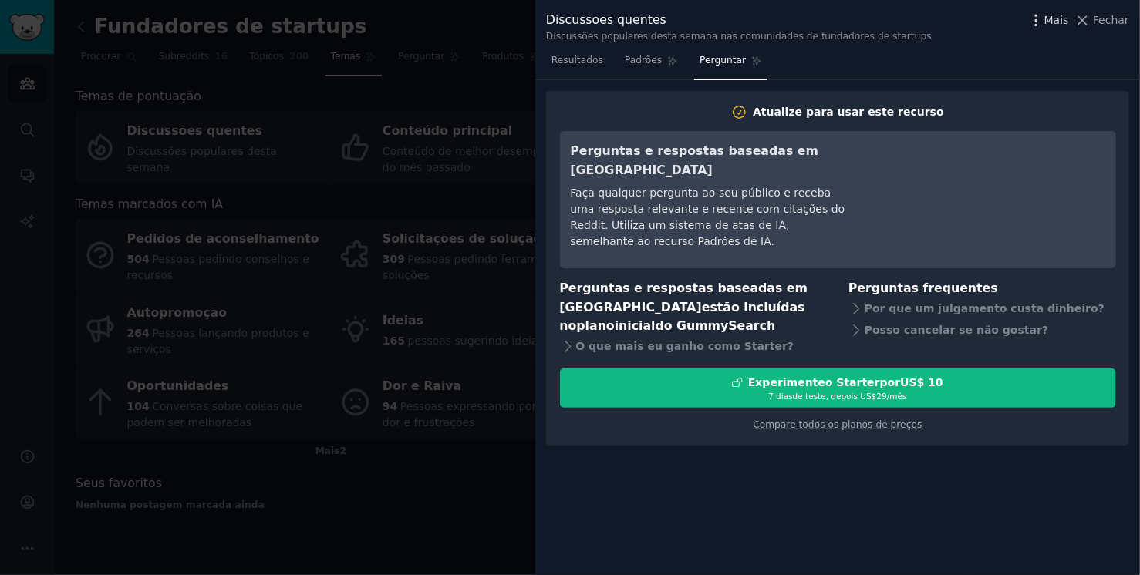
click at [1039, 16] on icon "button" at bounding box center [1036, 20] width 16 height 16
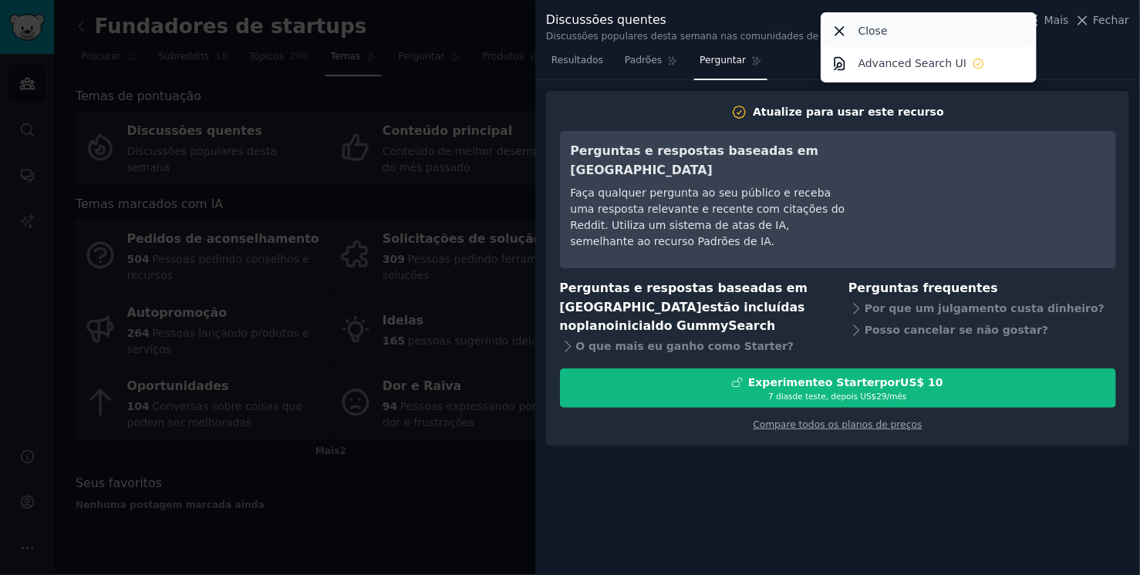
click at [921, 28] on div "Close" at bounding box center [928, 31] width 211 height 32
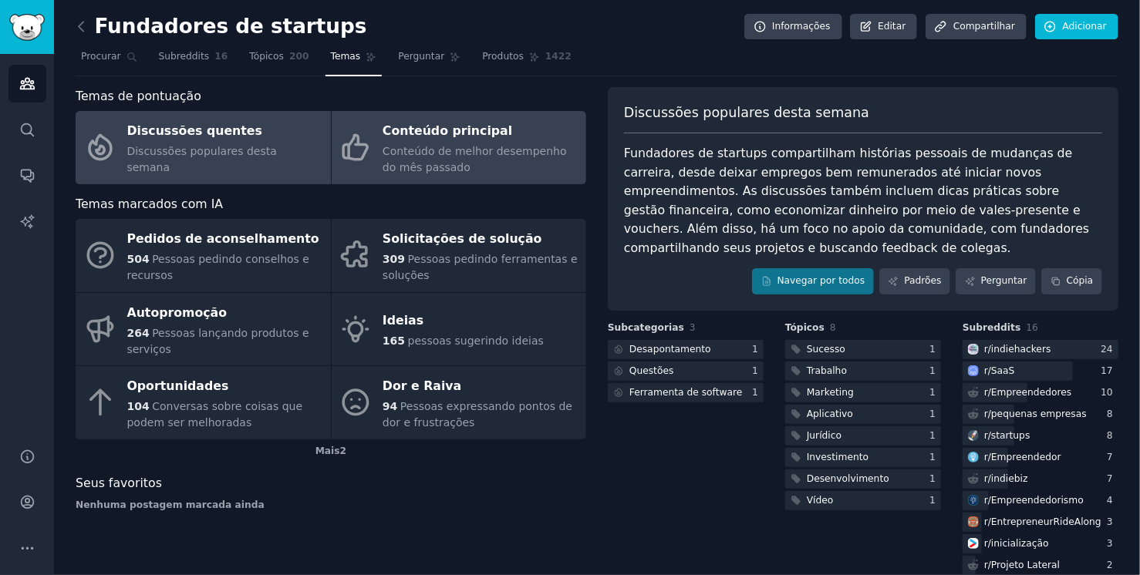
drag, startPoint x: 398, startPoint y: 166, endPoint x: 409, endPoint y: 175, distance: 14.2
click at [398, 164] on font "Conteúdo de melhor desempenho do mês passado" at bounding box center [474, 159] width 184 height 29
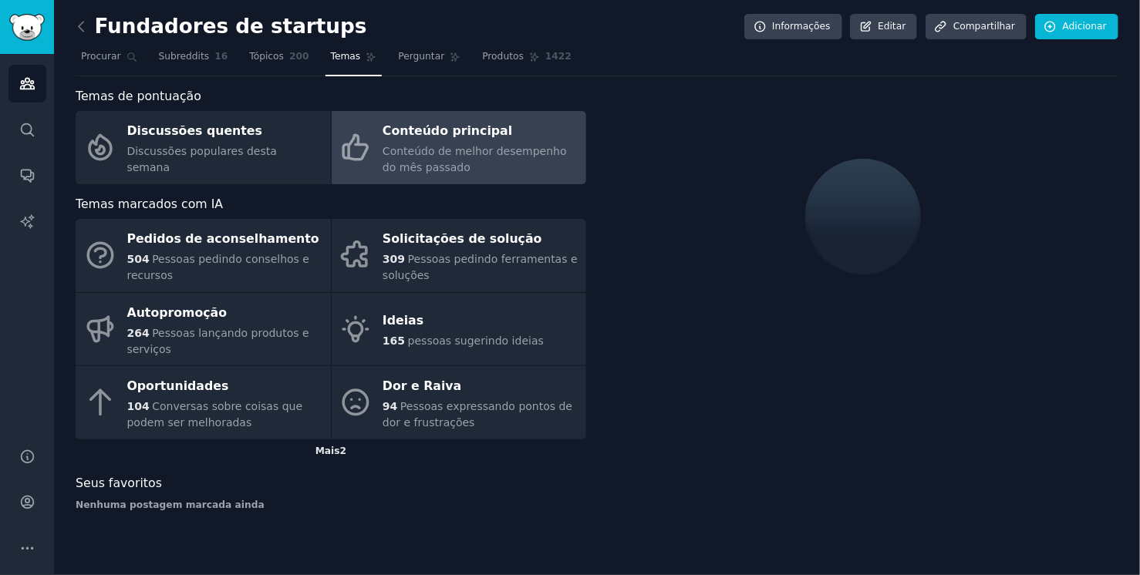
click at [339, 453] on font "Mais" at bounding box center [327, 451] width 25 height 11
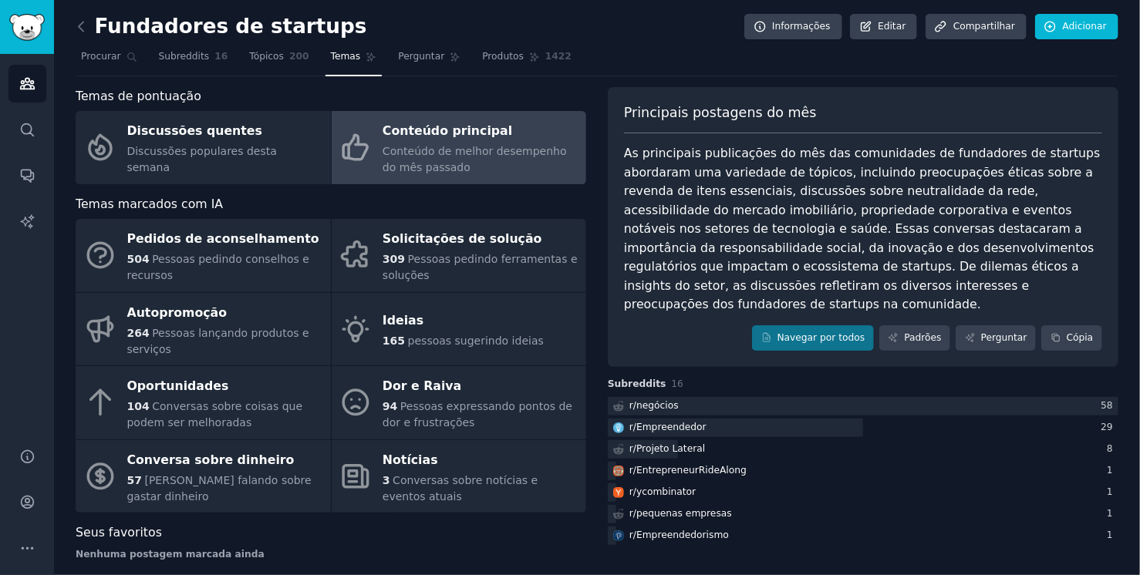
click at [962, 192] on font "As principais publicações do mês das comunidades de fundadores de startups abor…" at bounding box center [864, 229] width 480 height 166
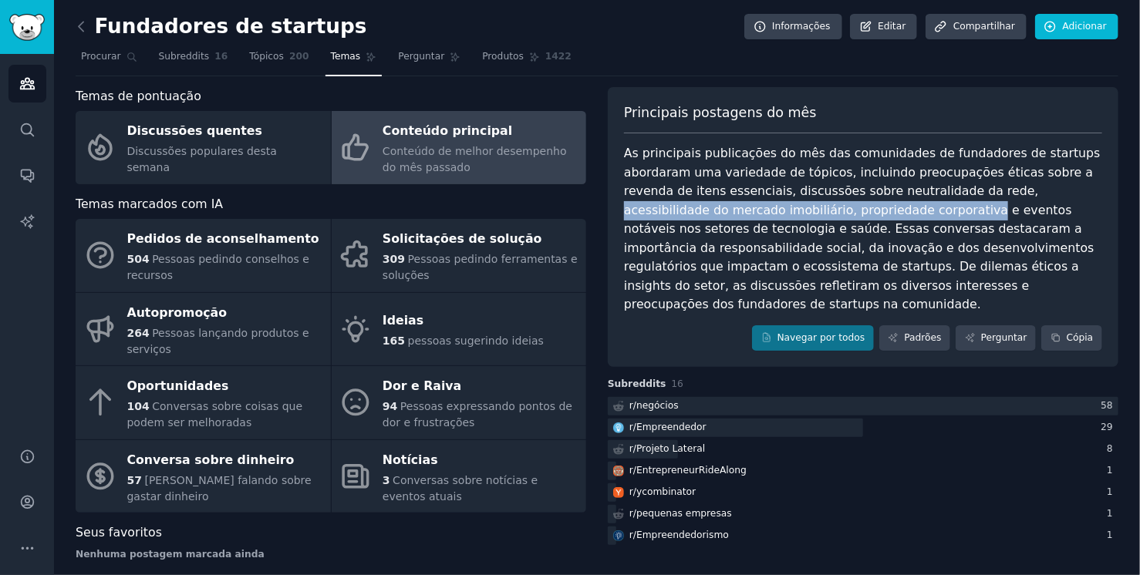
drag, startPoint x: 963, startPoint y: 191, endPoint x: 795, endPoint y: 211, distance: 169.3
click at [795, 211] on font "As principais publicações do mês das comunidades de fundadores de startups abor…" at bounding box center [864, 229] width 480 height 166
click at [713, 214] on font "As principais publicações do mês das comunidades de fundadores de startups abor…" at bounding box center [864, 229] width 480 height 166
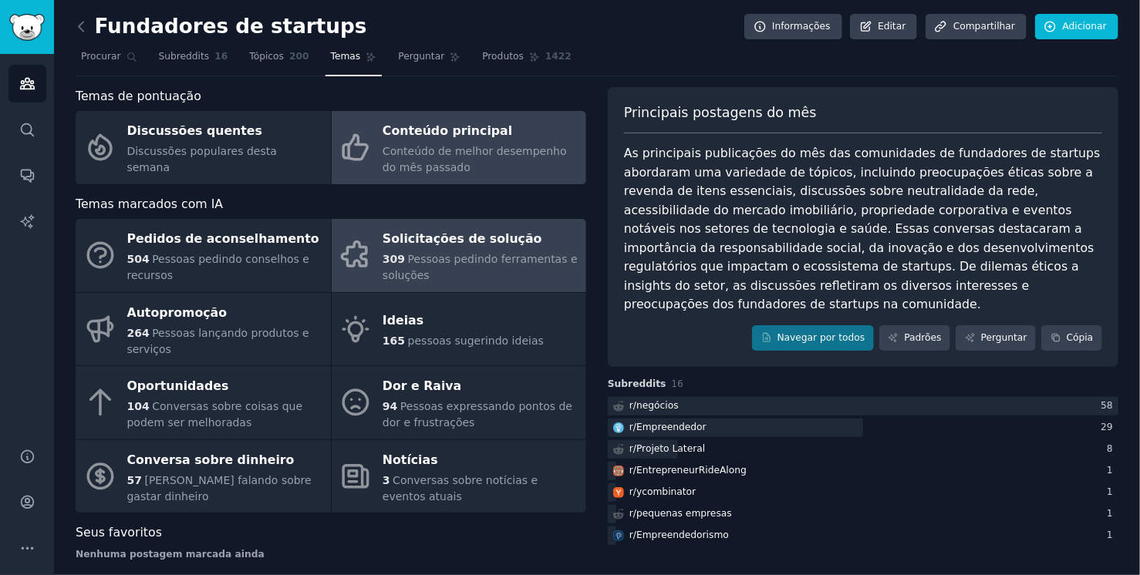
click at [392, 255] on font "309" at bounding box center [393, 259] width 22 height 12
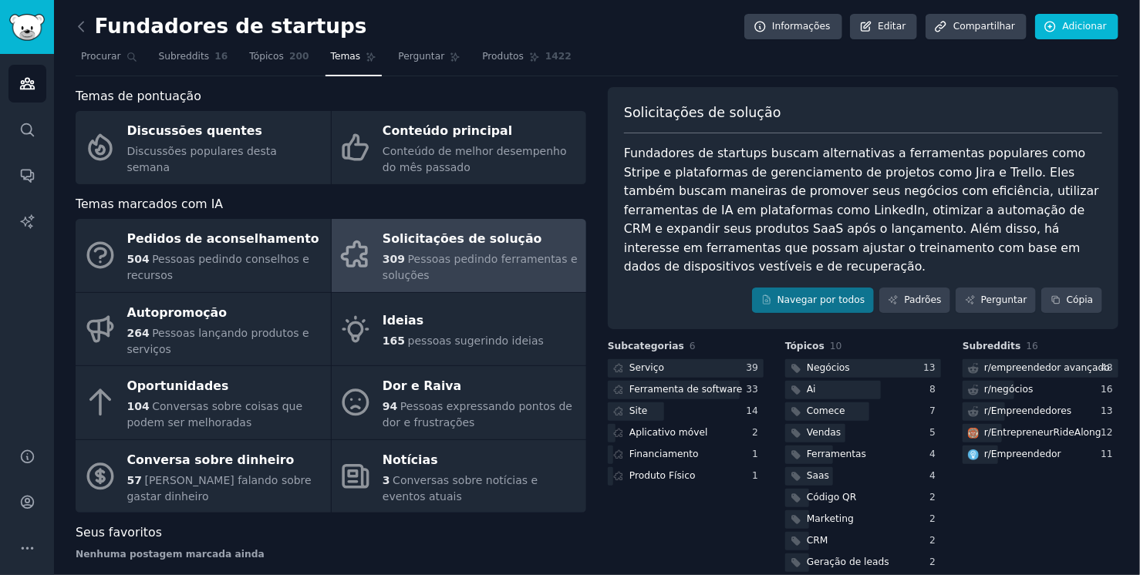
click at [657, 536] on div "Subcategorias 6 Serviço 39 Ferramenta de software 33 Site 14 Aplicativo móvel 2…" at bounding box center [686, 457] width 156 height 235
click at [908, 295] on font "Padrões" at bounding box center [922, 300] width 37 height 11
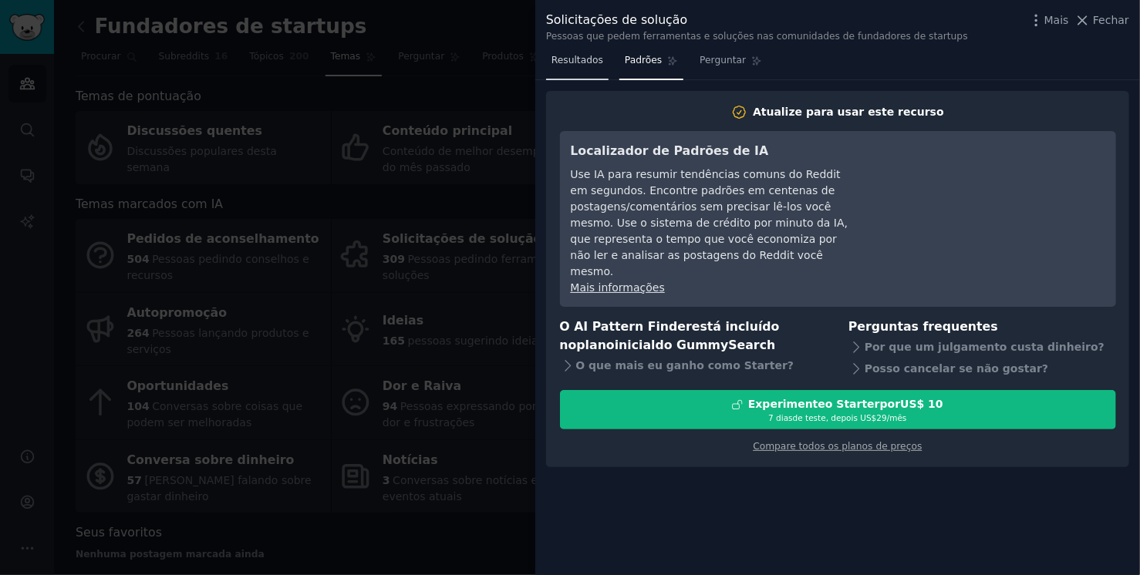
click at [576, 59] on font "Resultados" at bounding box center [577, 60] width 52 height 11
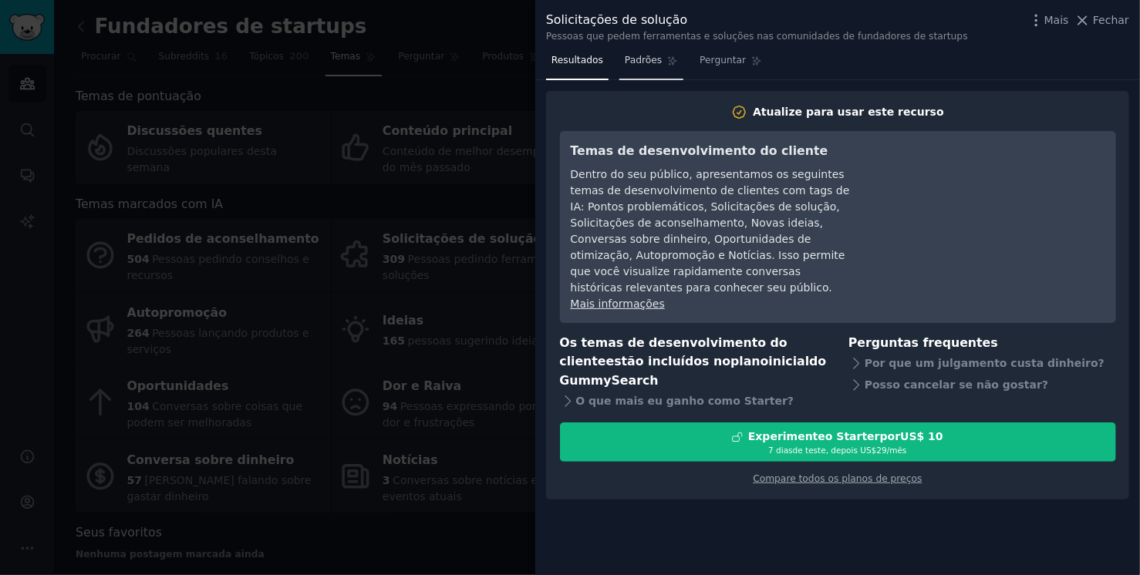
click at [632, 59] on font "Padrões" at bounding box center [643, 60] width 37 height 11
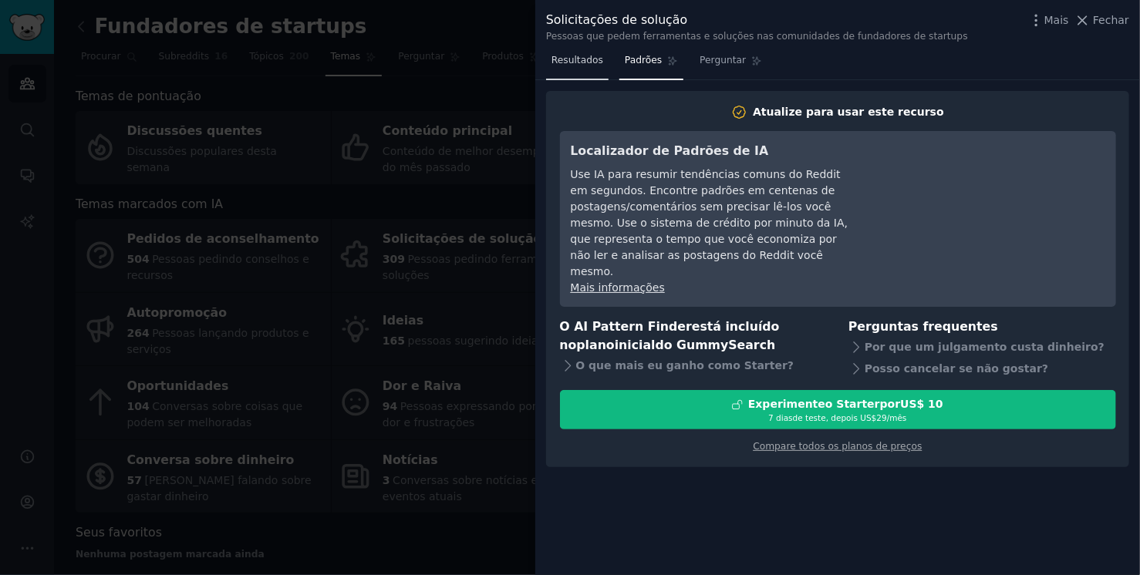
click at [575, 58] on font "Resultados" at bounding box center [577, 60] width 52 height 11
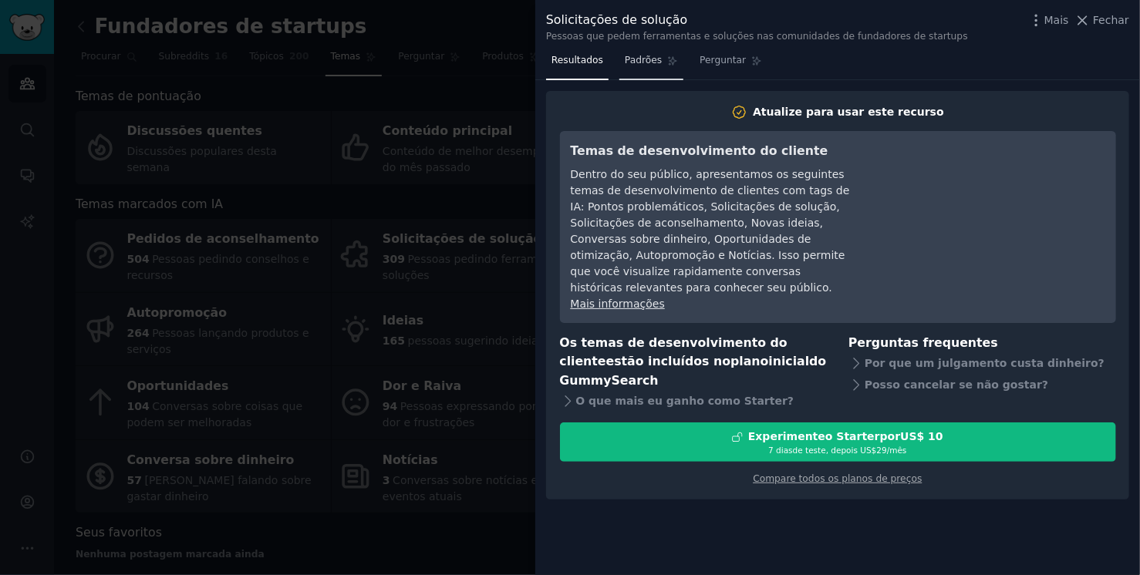
click at [629, 60] on font "Padrões" at bounding box center [643, 60] width 37 height 11
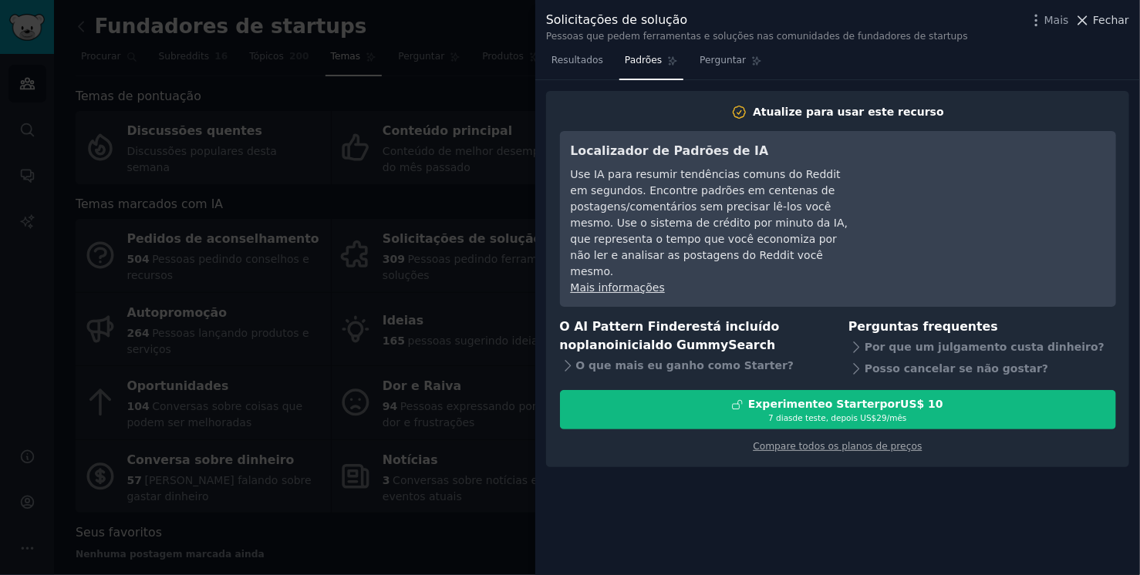
click at [1127, 22] on font "Fechar" at bounding box center [1111, 20] width 36 height 12
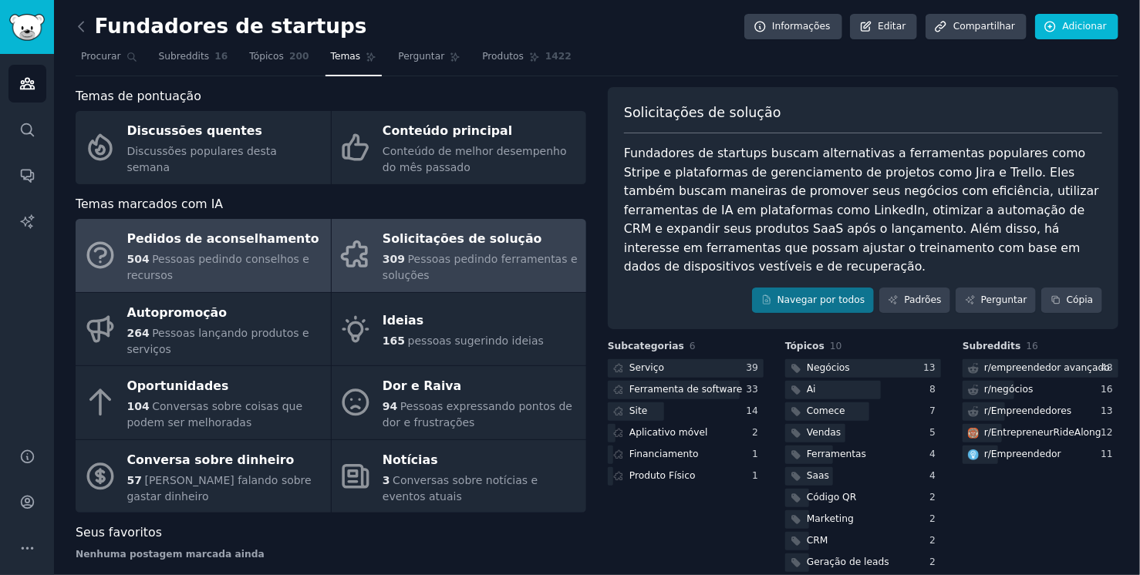
click at [210, 257] on font "Pessoas pedindo conselhos e recursos" at bounding box center [218, 267] width 183 height 29
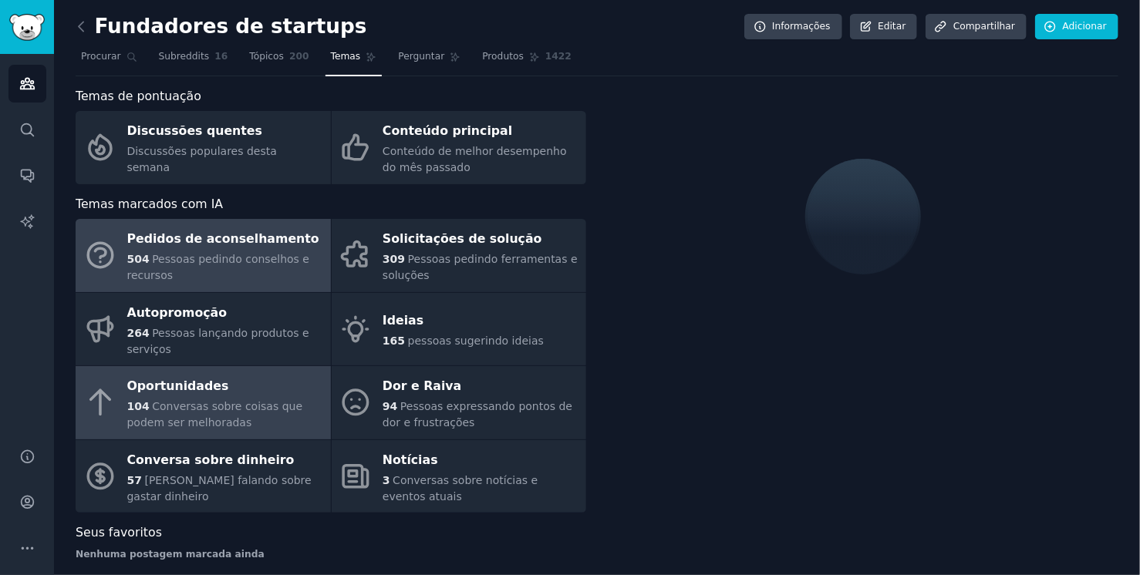
click at [205, 397] on div "Oportunidades" at bounding box center [225, 387] width 196 height 25
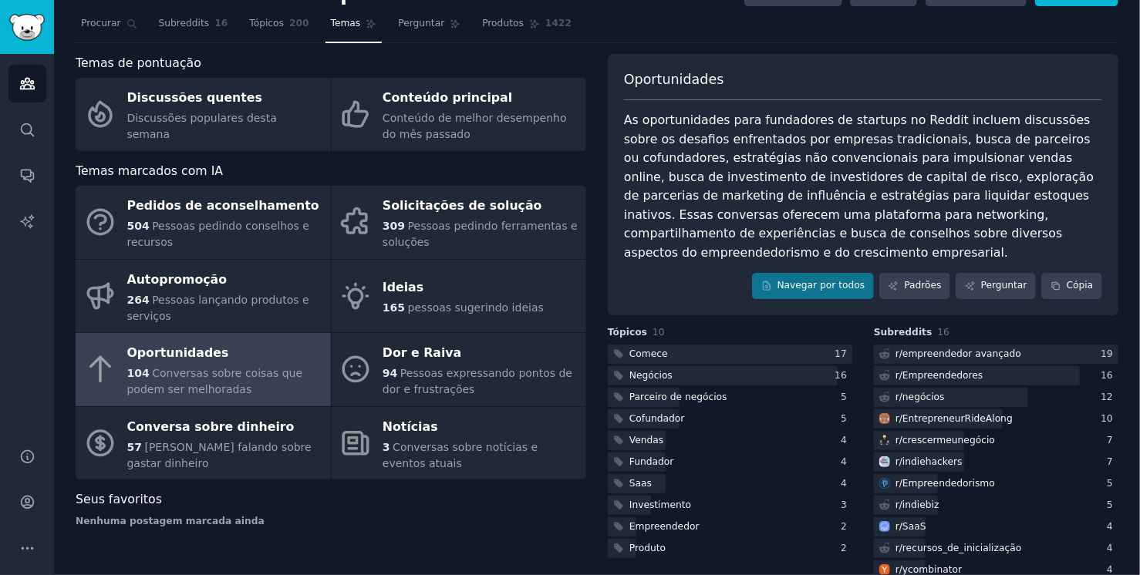
scroll to position [128, 0]
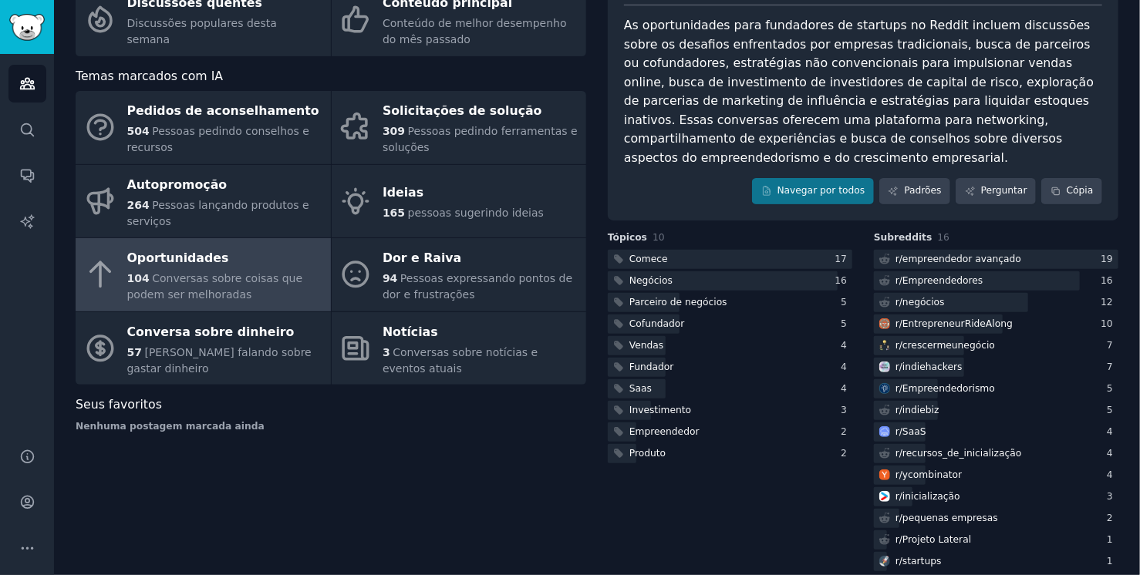
click at [448, 466] on div "Temas de pontuação Discussões quentes Discussões populares desta semana Conteúd…" at bounding box center [331, 266] width 511 height 615
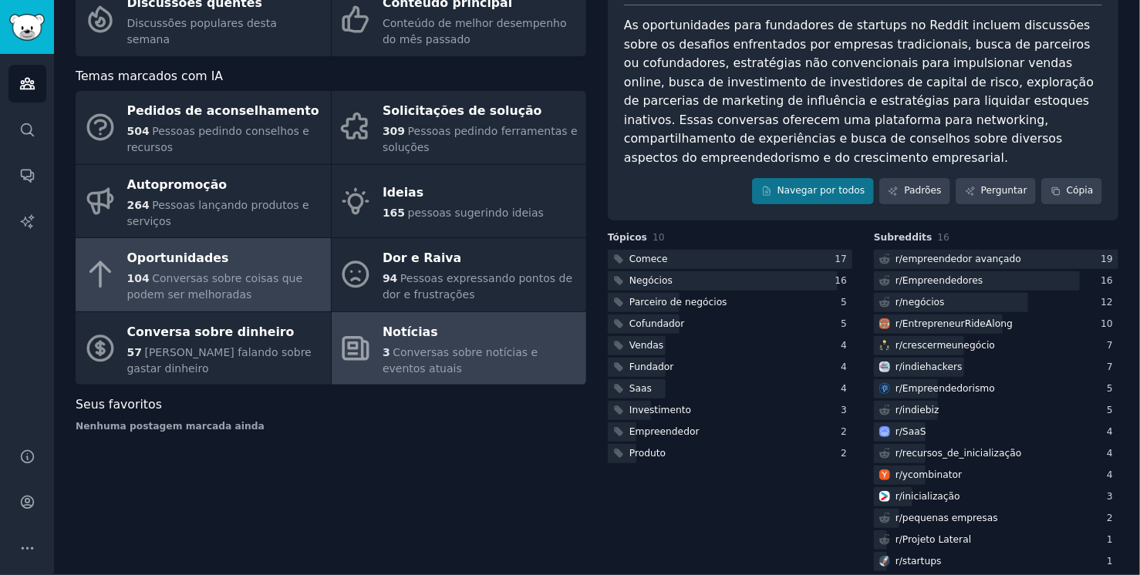
click at [448, 467] on div "Temas de pontuação Discussões quentes Discussões populares desta semana Conteúd…" at bounding box center [331, 266] width 511 height 615
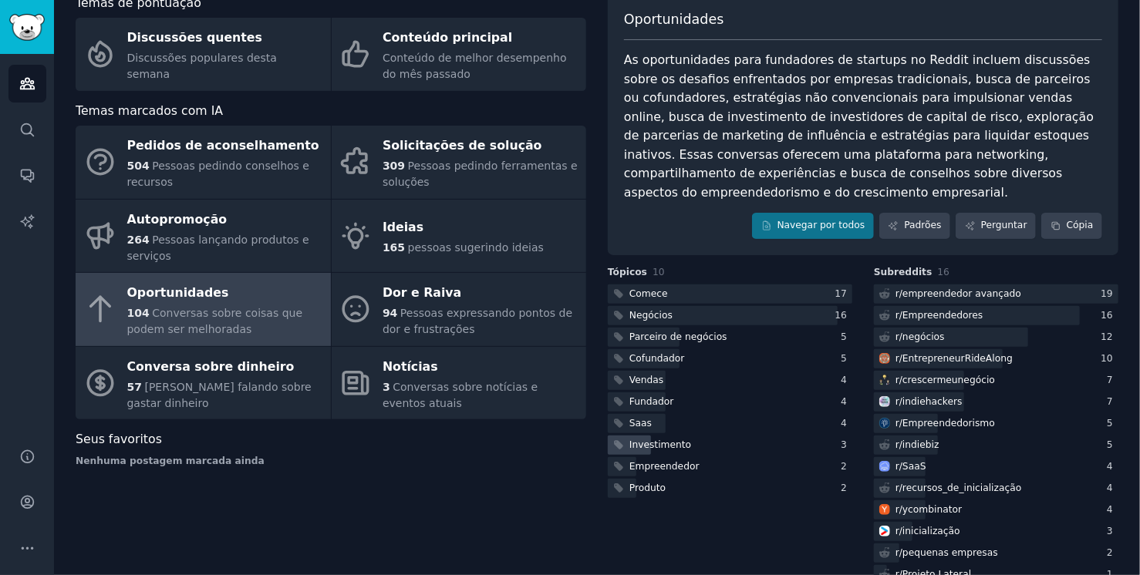
scroll to position [54, 0]
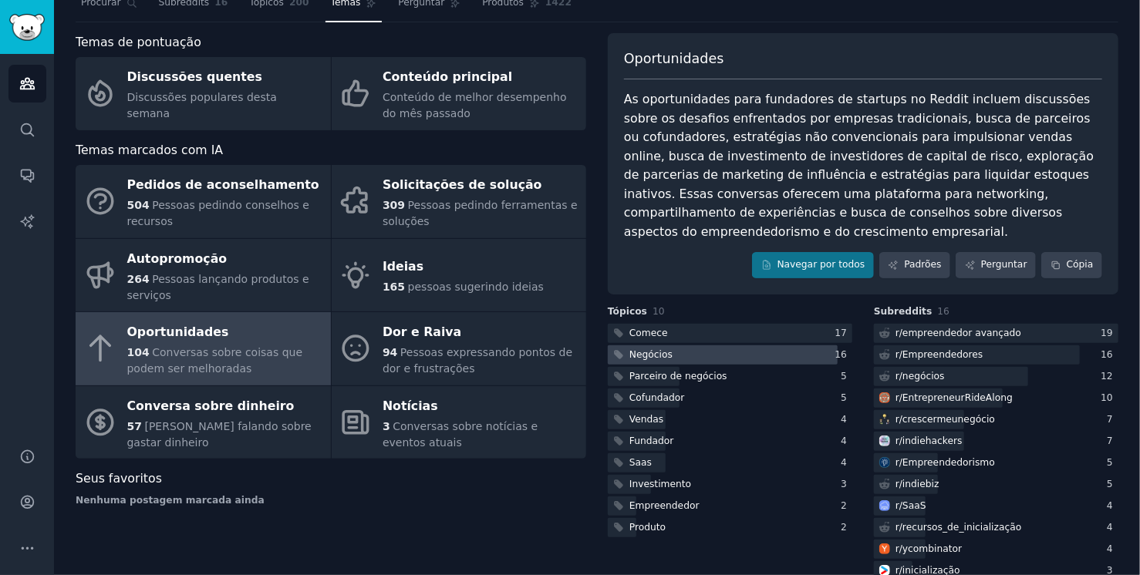
click at [666, 349] on font "Negócios" at bounding box center [650, 354] width 43 height 11
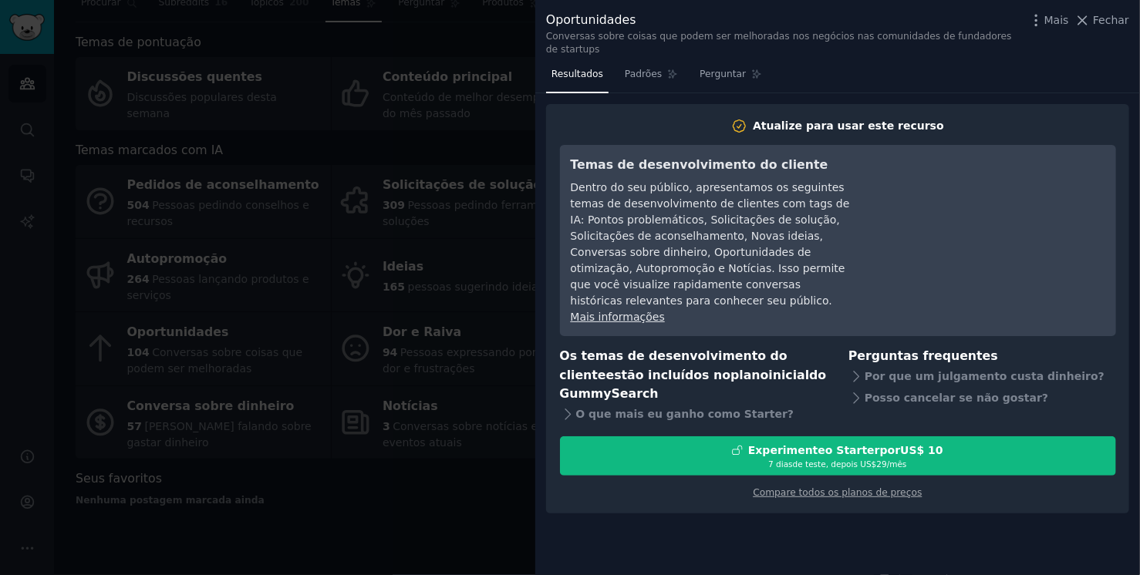
click at [641, 41] on font "Conversas sobre coisas que podem ser melhoradas nos negócios nas comunidades de…" at bounding box center [779, 43] width 466 height 25
click at [694, 62] on link "Perguntar" at bounding box center [730, 78] width 73 height 32
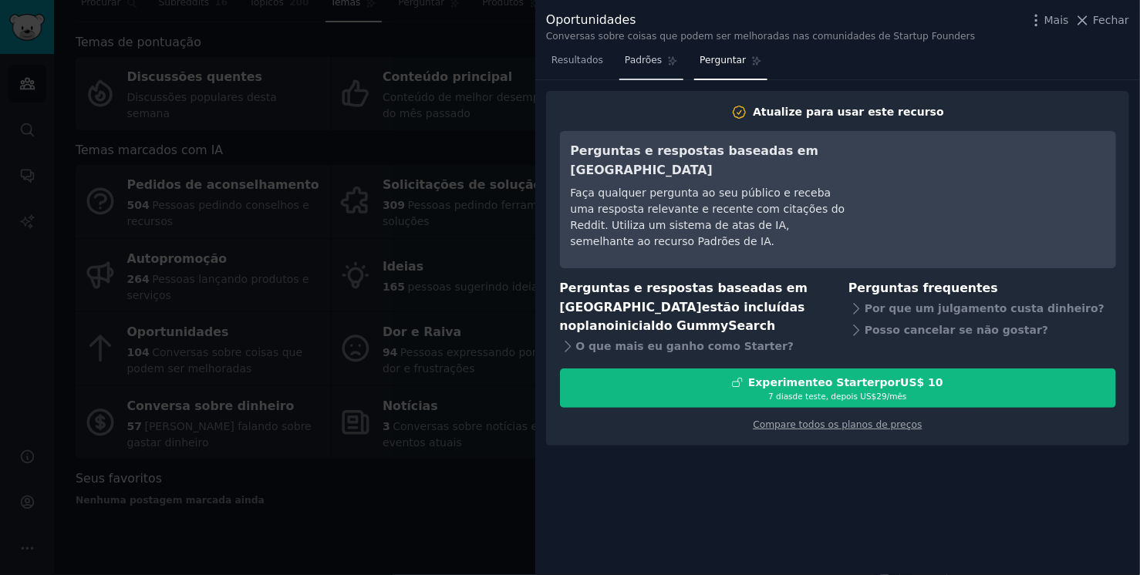
click at [654, 61] on font "Padrões" at bounding box center [643, 60] width 37 height 11
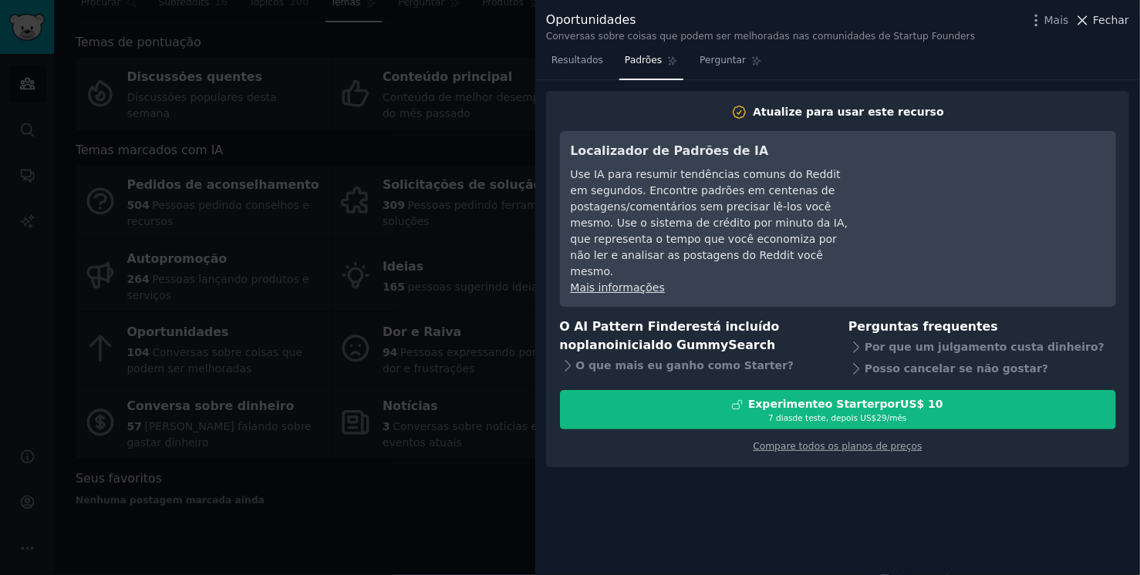
click at [1102, 22] on font "Fechar" at bounding box center [1111, 20] width 36 height 12
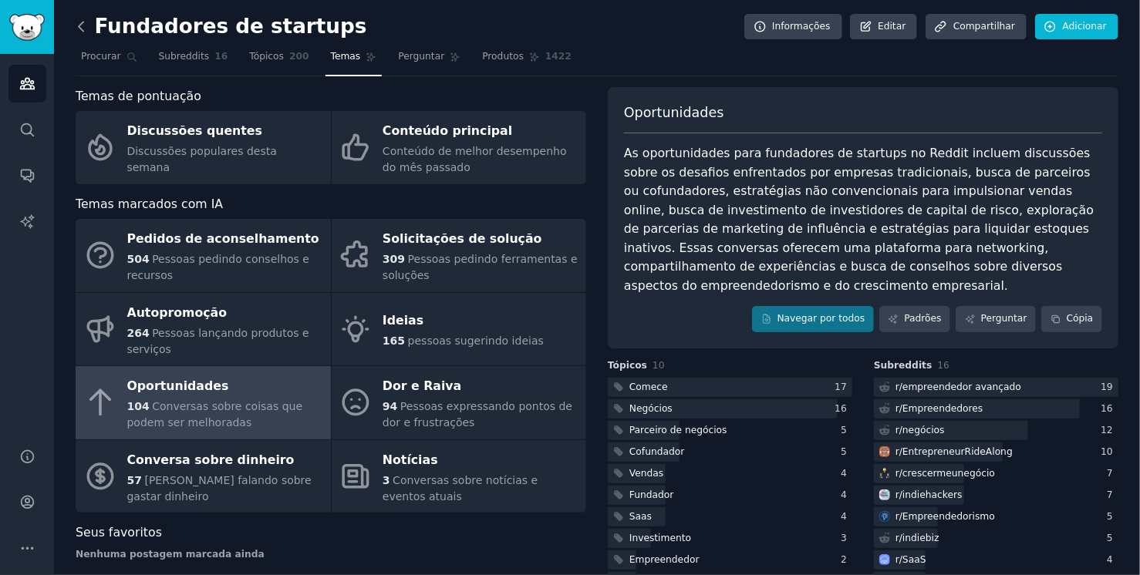
click at [76, 26] on icon at bounding box center [81, 27] width 16 height 16
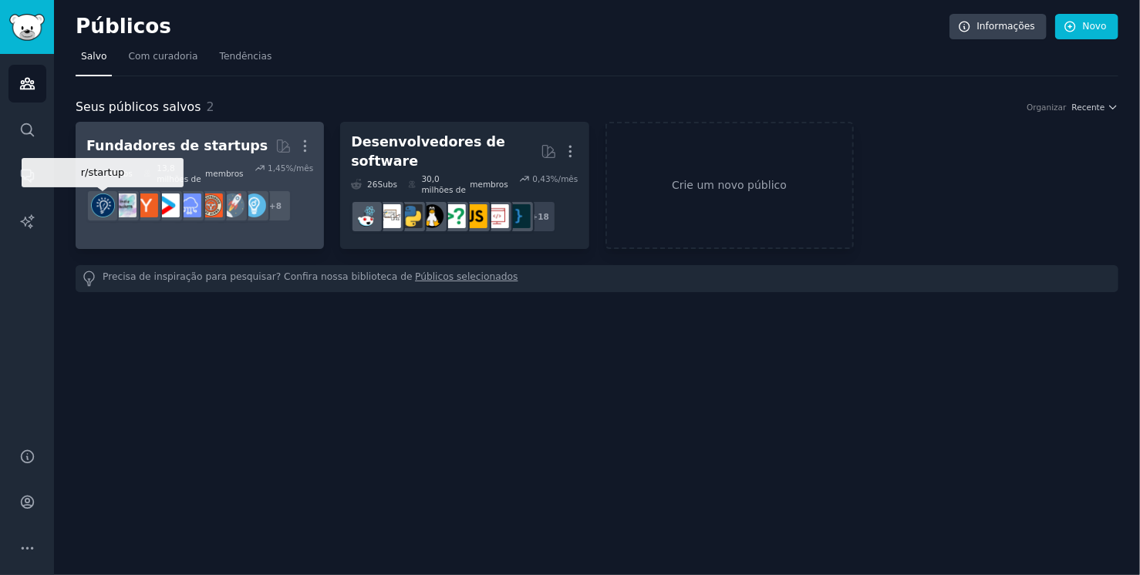
click at [103, 206] on img at bounding box center [103, 206] width 24 height 24
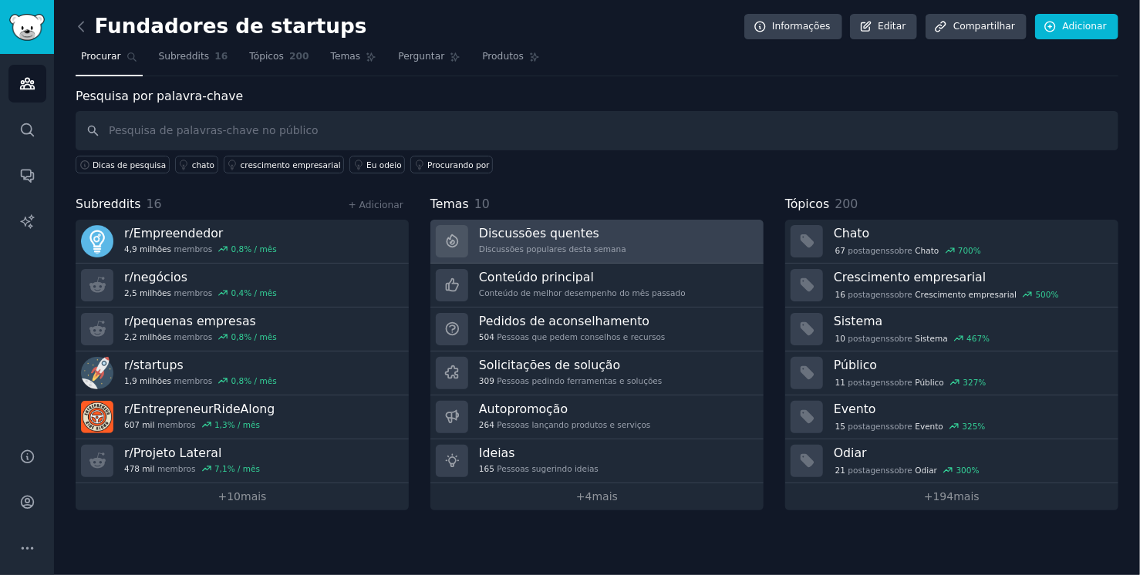
click at [645, 238] on link "Discussões quentes Discussões populares desta semana" at bounding box center [596, 242] width 333 height 44
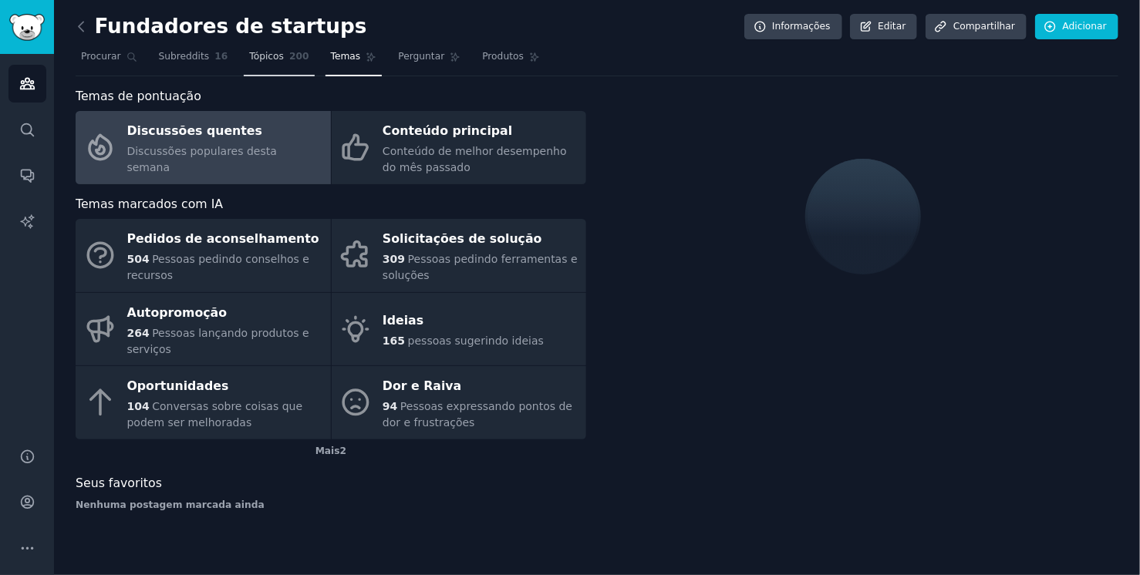
click at [253, 54] on font "Tópicos" at bounding box center [266, 56] width 35 height 11
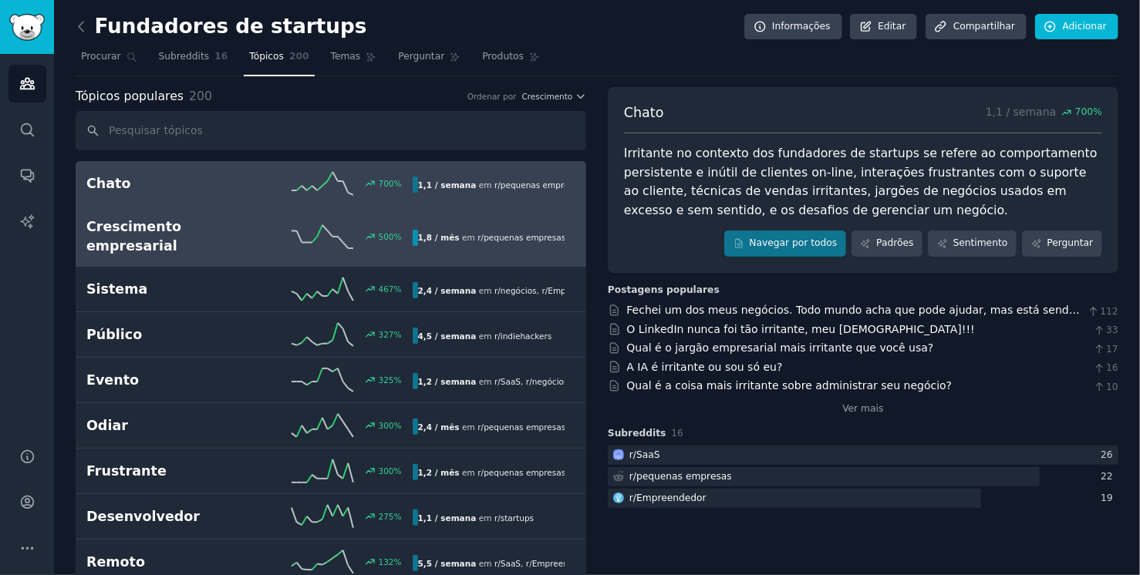
click at [181, 221] on font "Crescimento empresarial" at bounding box center [133, 236] width 95 height 35
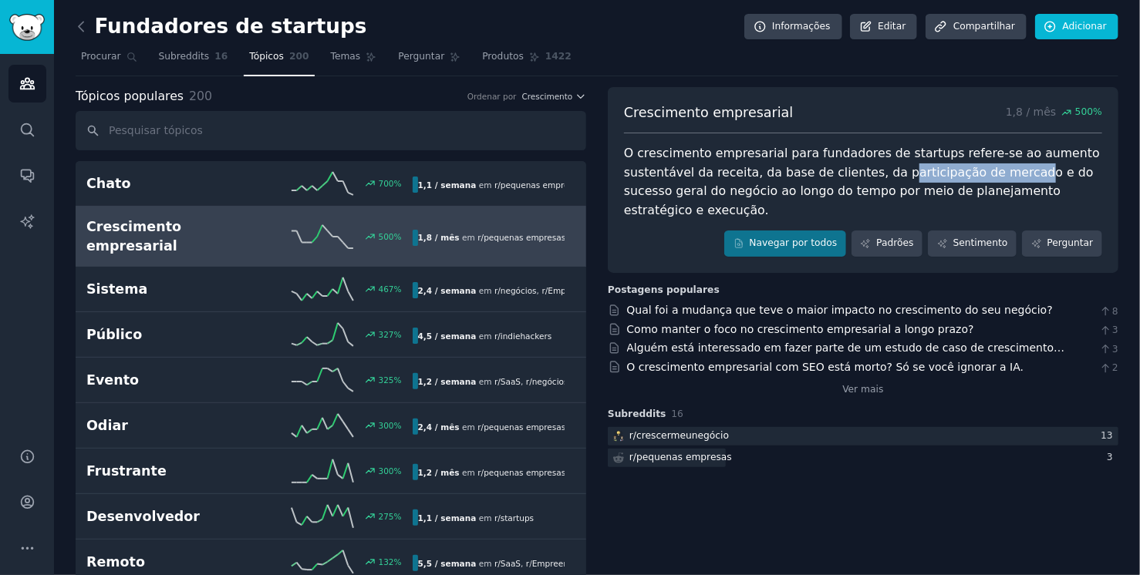
drag, startPoint x: 885, startPoint y: 176, endPoint x: 1002, endPoint y: 170, distance: 117.4
click at [1002, 170] on font "O crescimento empresarial para fundadores de startups refere-se ao aumento sust…" at bounding box center [864, 182] width 480 height 72
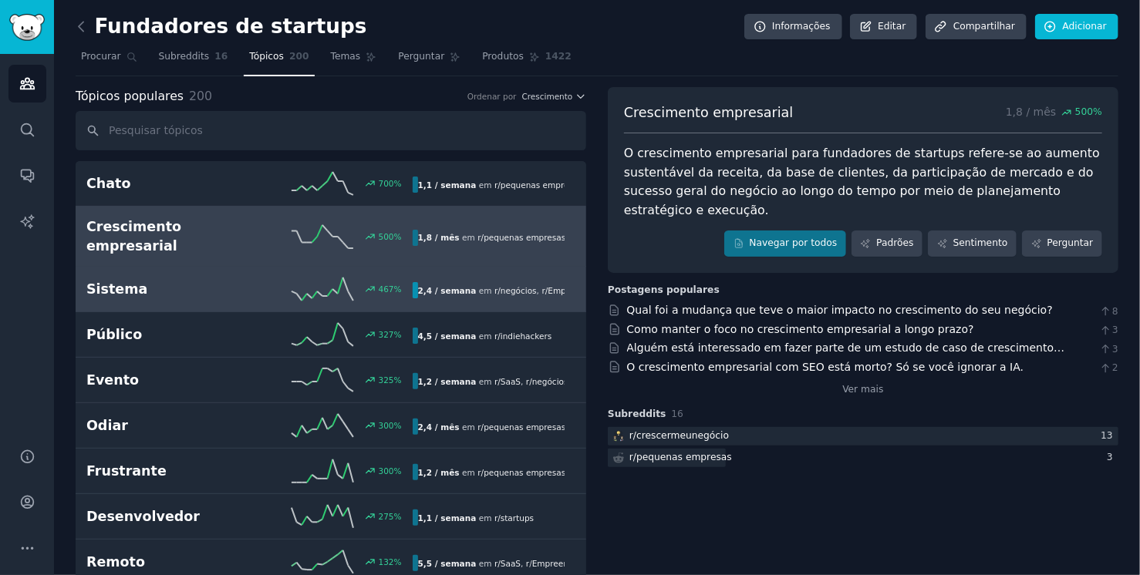
click at [146, 267] on link "Sistema 467 % 2,4 / semana em r/ negócios , r/ Empreendedores" at bounding box center [331, 289] width 511 height 45
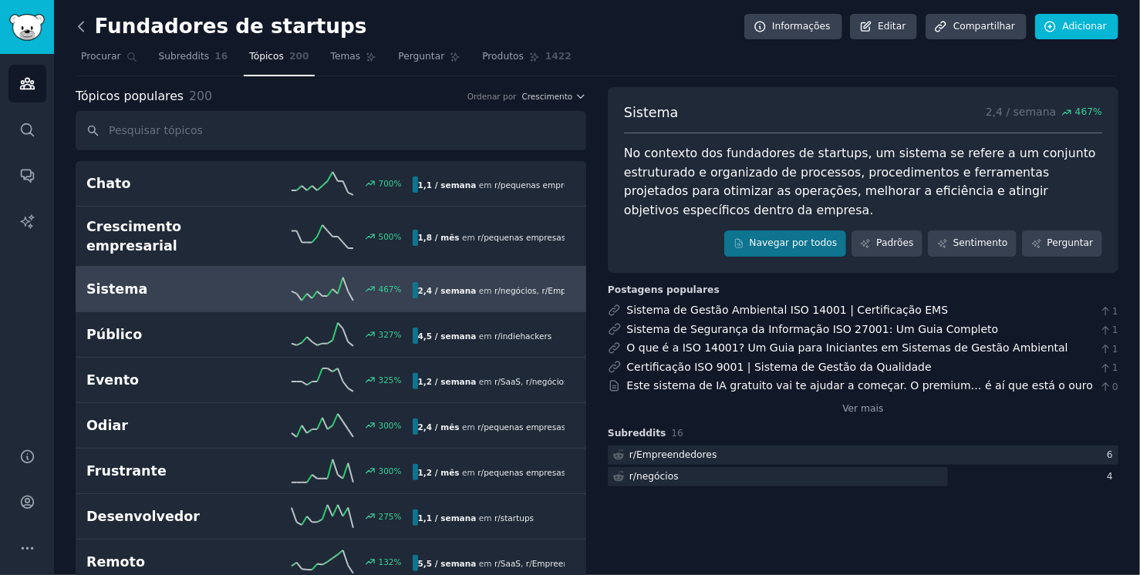
click at [79, 25] on icon at bounding box center [81, 26] width 5 height 9
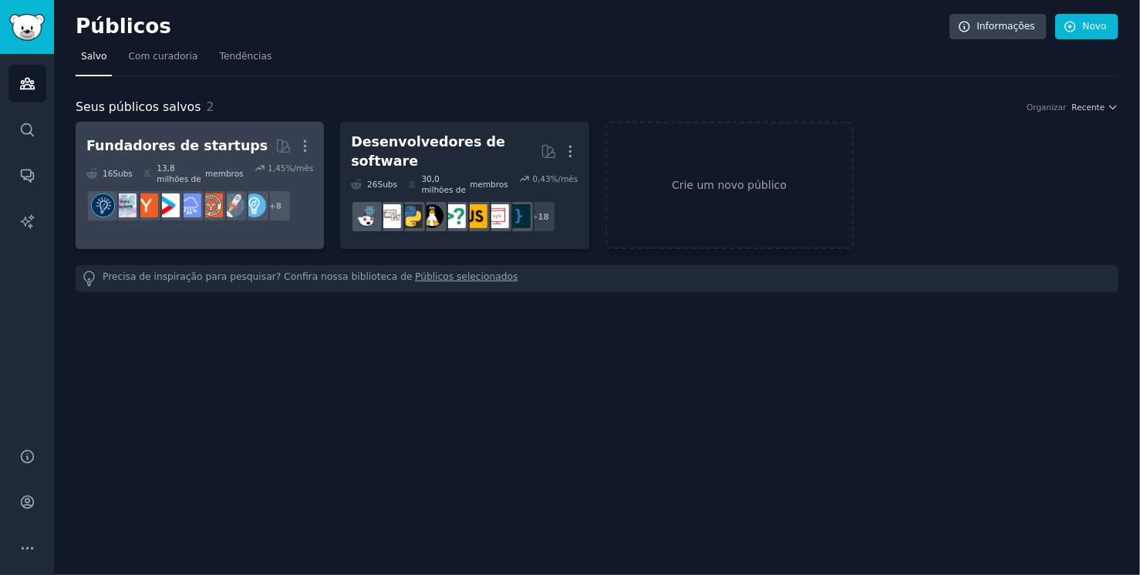
click at [215, 150] on font "Fundadores de startups" at bounding box center [176, 145] width 181 height 15
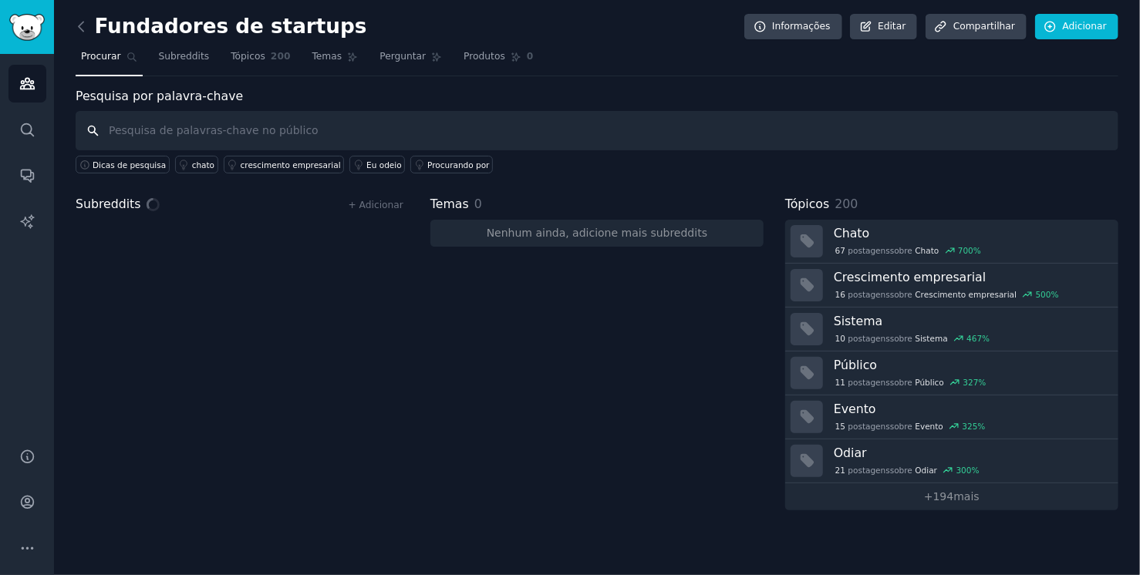
click at [178, 130] on input "text" at bounding box center [597, 130] width 1043 height 39
paste input "real estate advertisement"
type input "real estate advertisement"
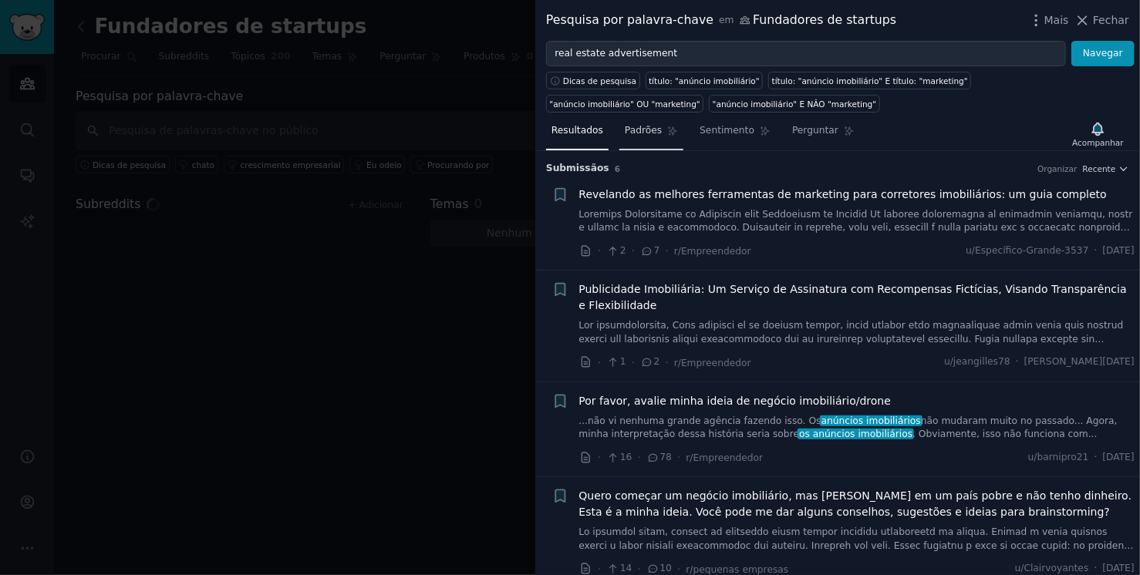
click at [638, 132] on font "Padrões" at bounding box center [643, 130] width 37 height 11
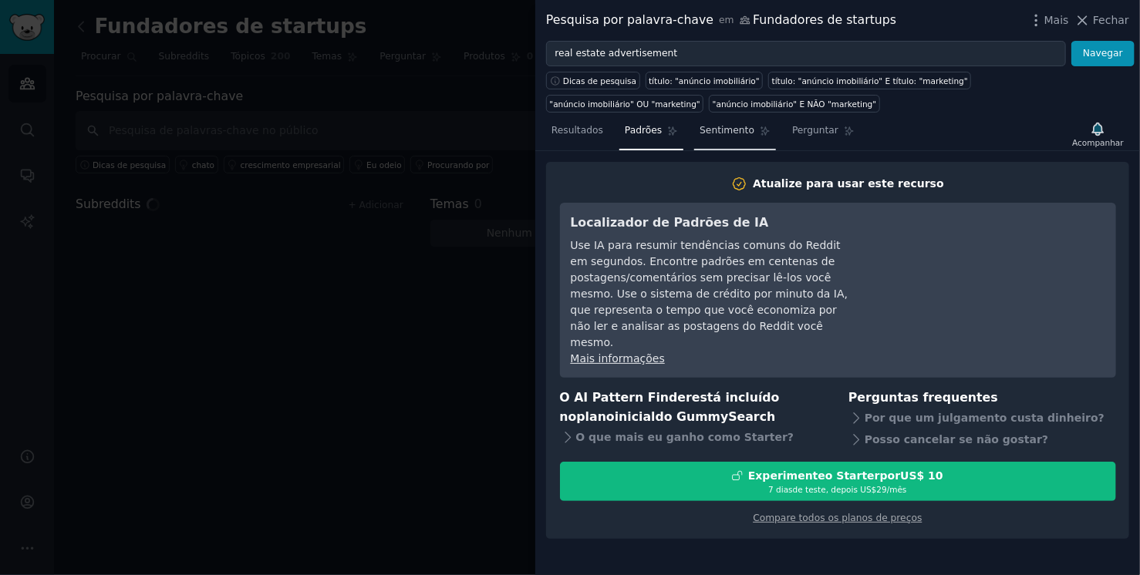
click at [703, 126] on font "Sentimento" at bounding box center [726, 130] width 55 height 11
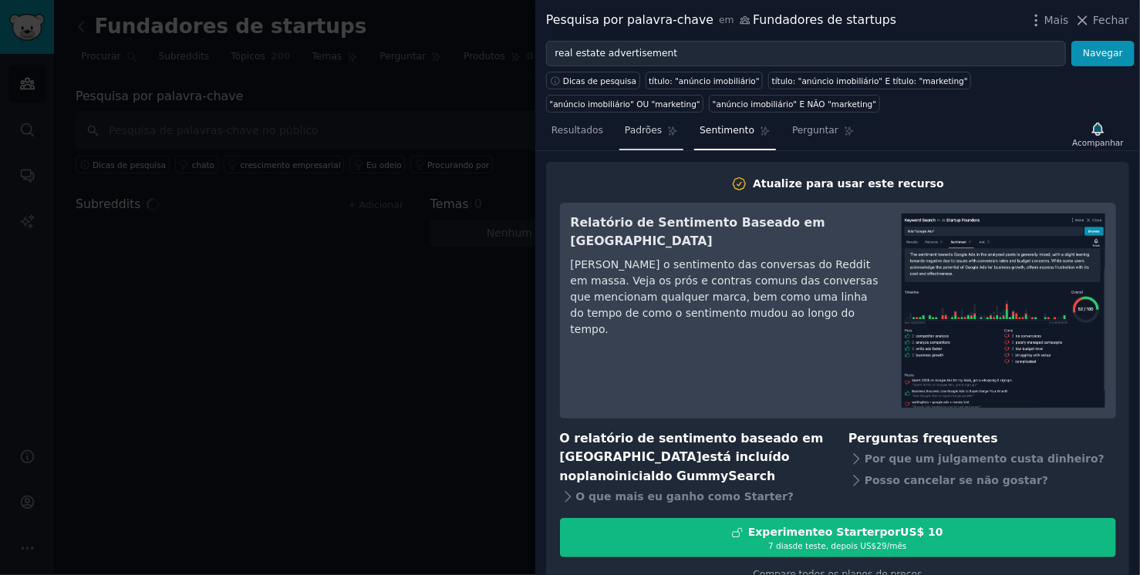
click at [645, 131] on font "Padrões" at bounding box center [643, 130] width 37 height 11
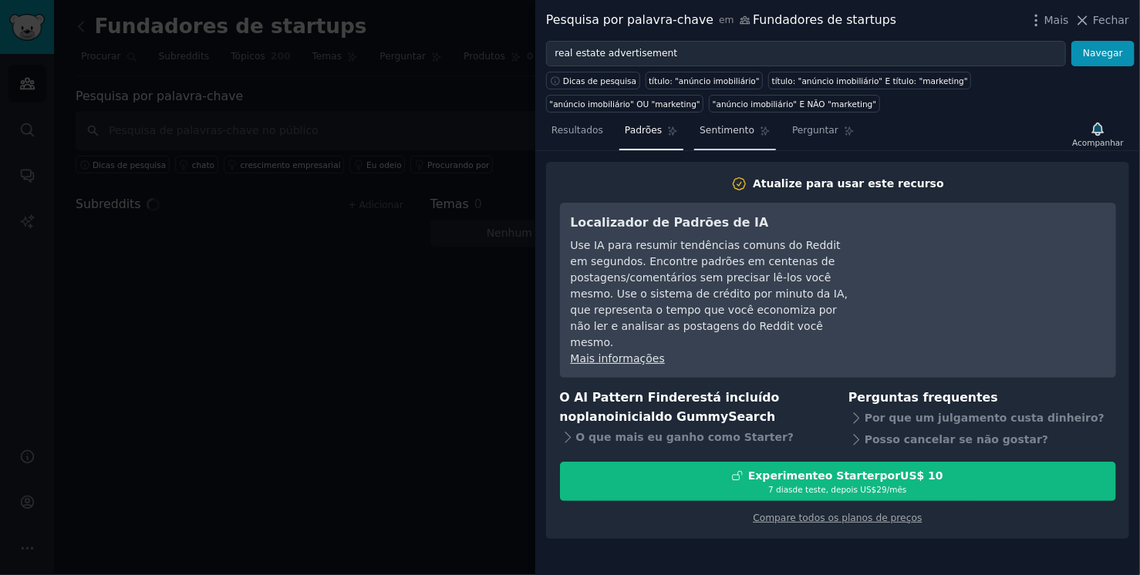
click at [724, 132] on font "Sentimento" at bounding box center [726, 130] width 55 height 11
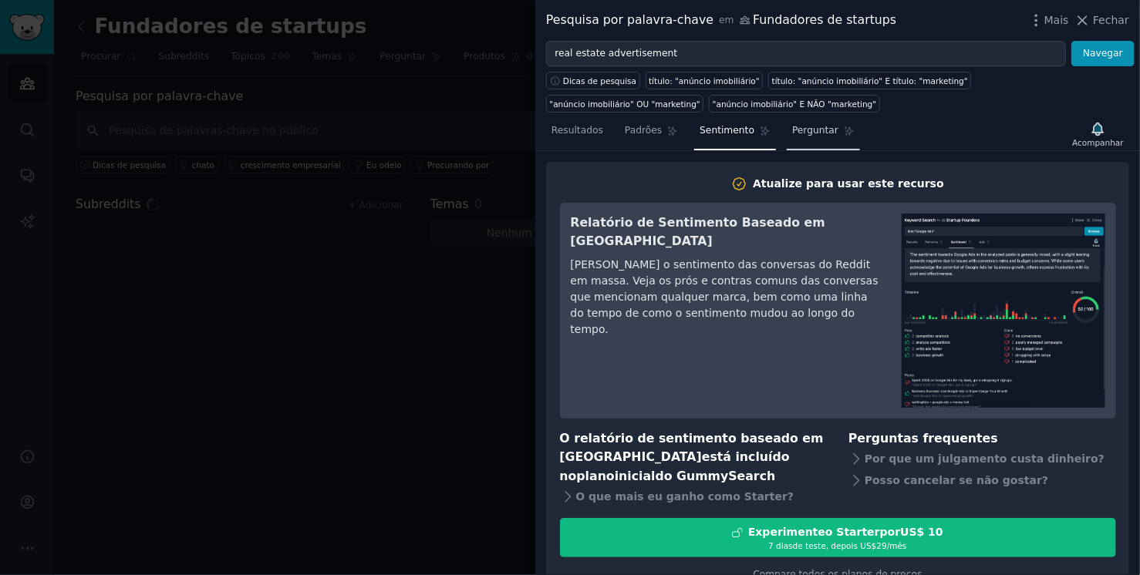
click at [844, 135] on icon at bounding box center [849, 131] width 11 height 11
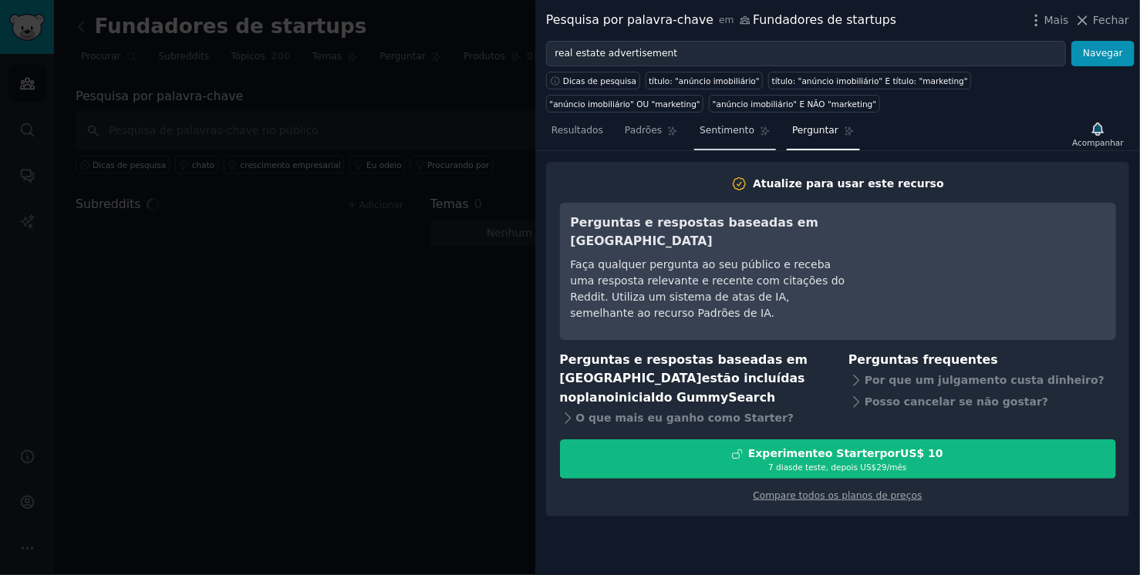
click at [721, 128] on font "Sentimento" at bounding box center [726, 130] width 55 height 11
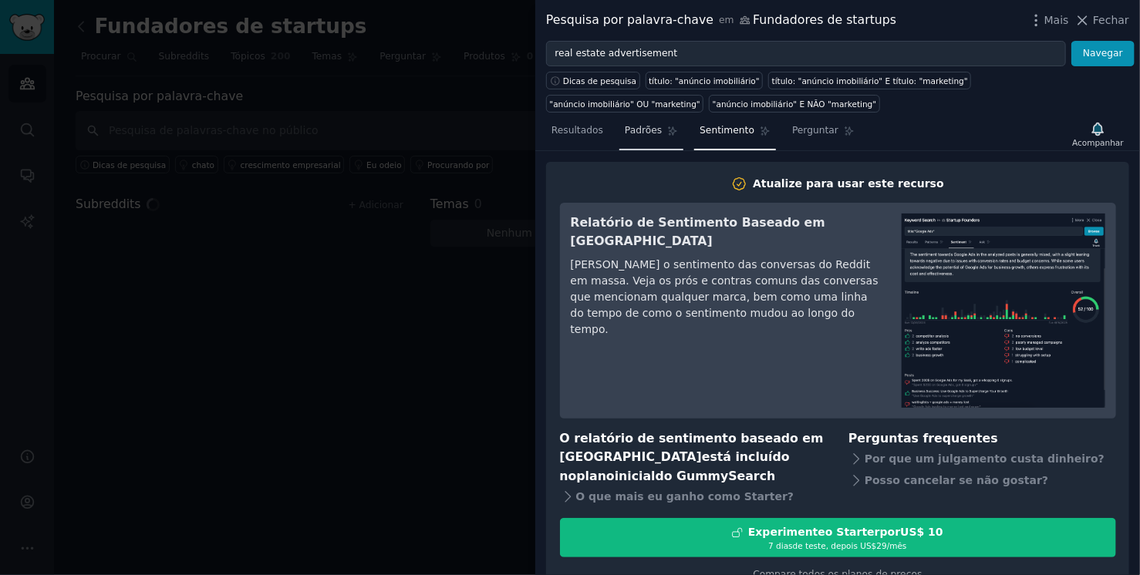
click at [647, 135] on font "Padrões" at bounding box center [643, 130] width 37 height 11
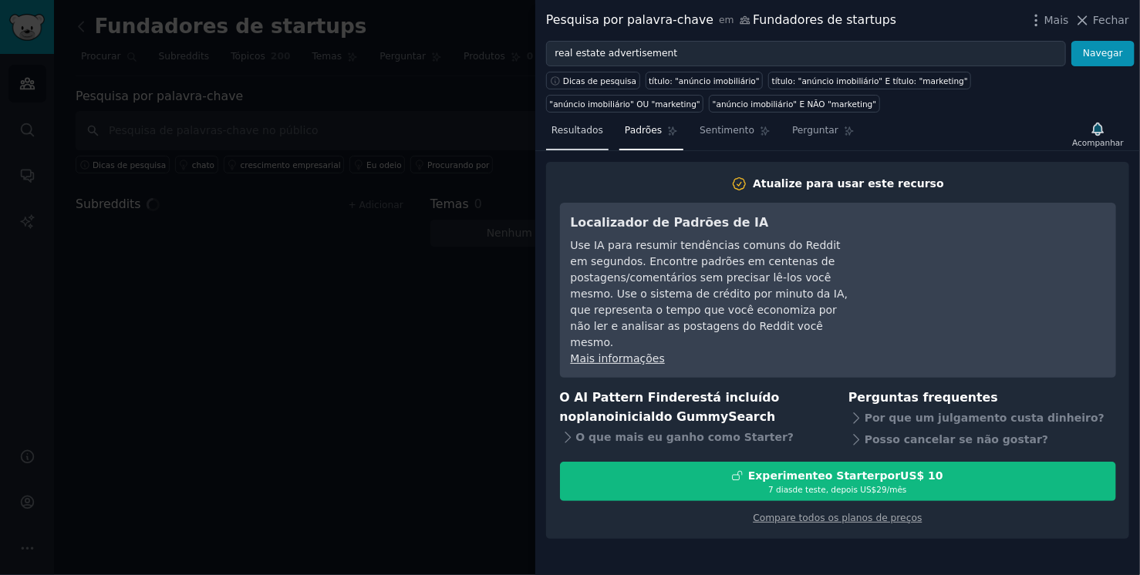
click at [571, 134] on font "Resultados" at bounding box center [577, 130] width 52 height 11
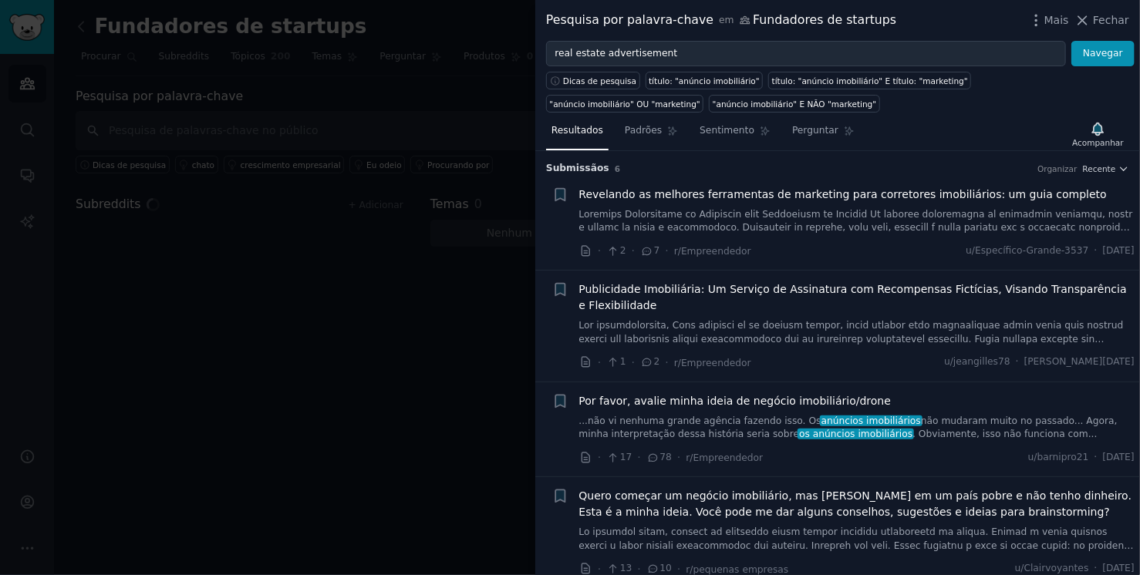
click at [845, 196] on font "Revelando as melhores ferramentas de marketing para corretores imobiliários: um…" at bounding box center [842, 194] width 527 height 12
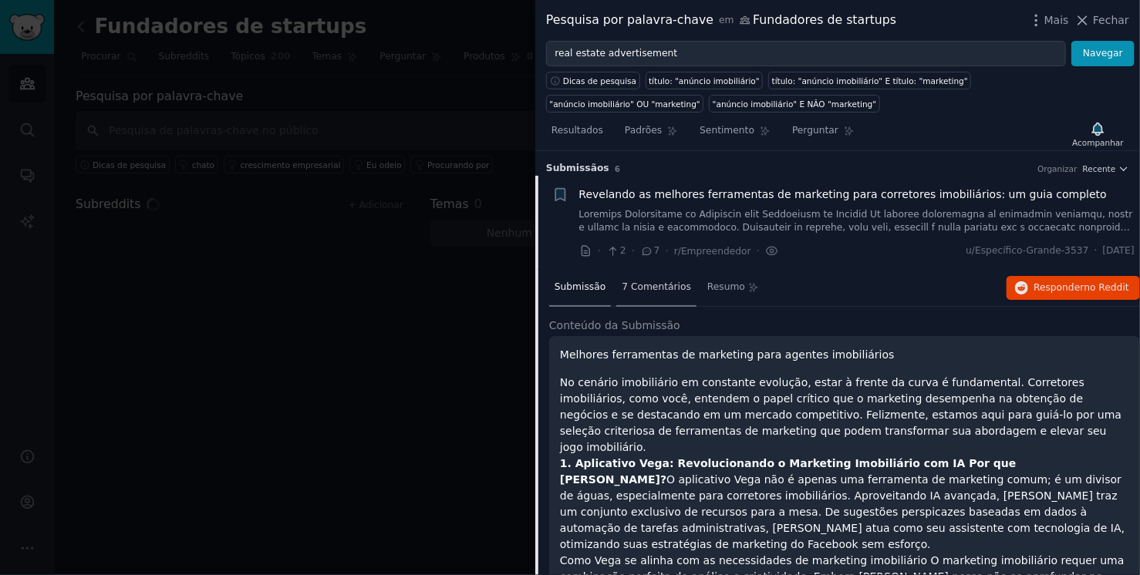
click at [642, 292] on span "7 Comentários" at bounding box center [656, 288] width 69 height 14
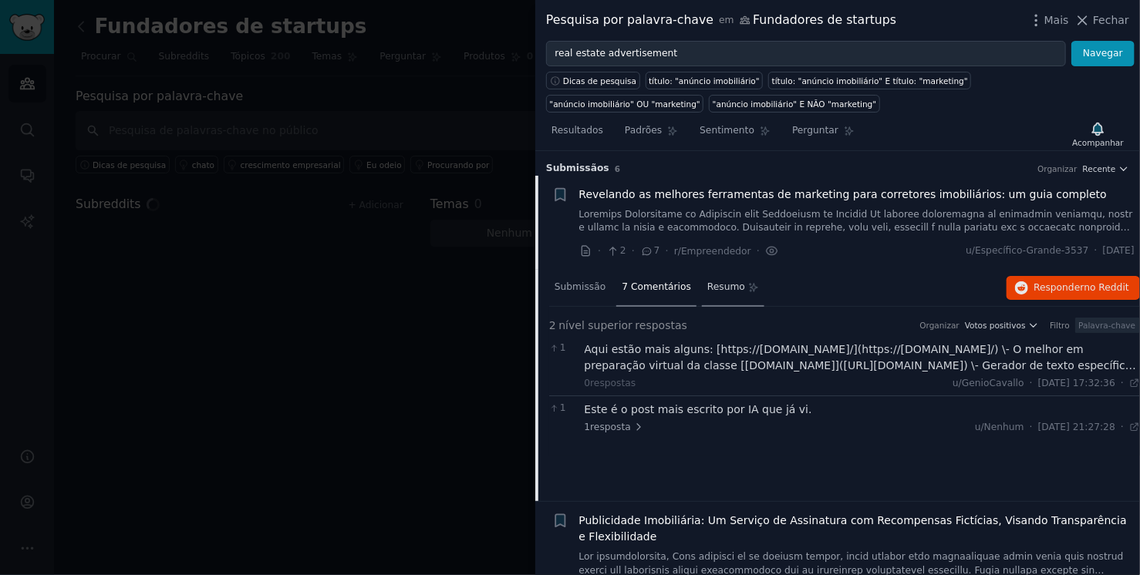
click at [728, 285] on font "Resumo" at bounding box center [726, 286] width 38 height 11
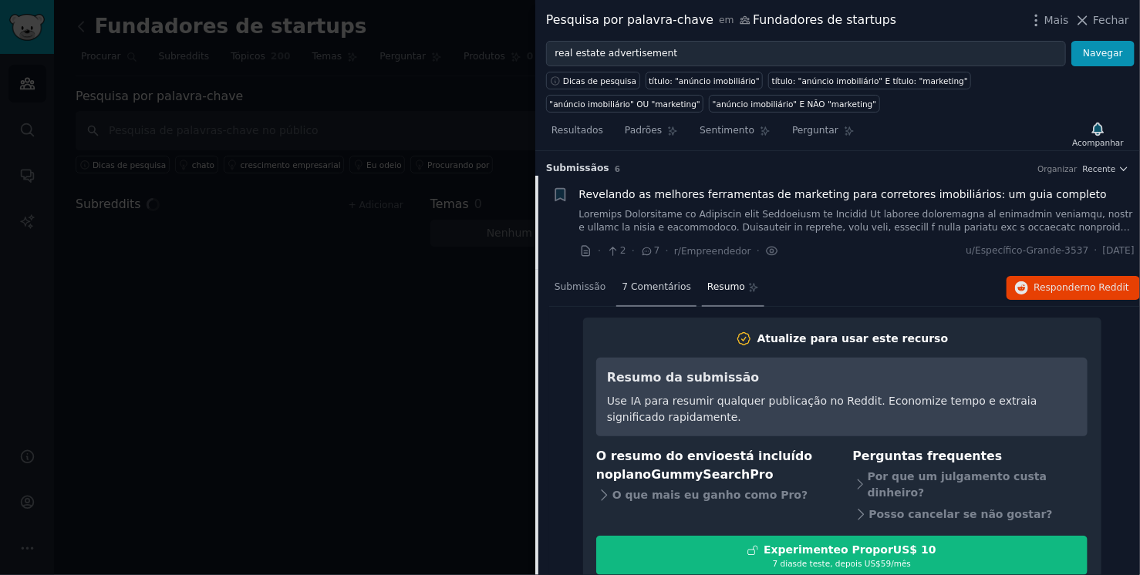
click at [635, 283] on font "7 Comentários" at bounding box center [656, 286] width 69 height 11
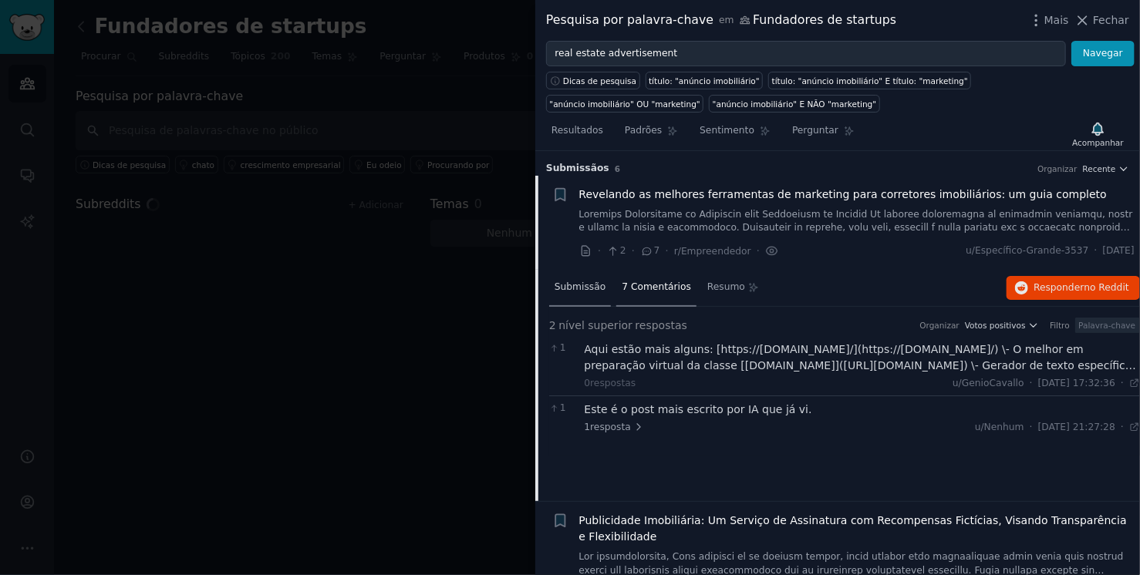
click at [573, 284] on font "Submissão" at bounding box center [579, 286] width 51 height 11
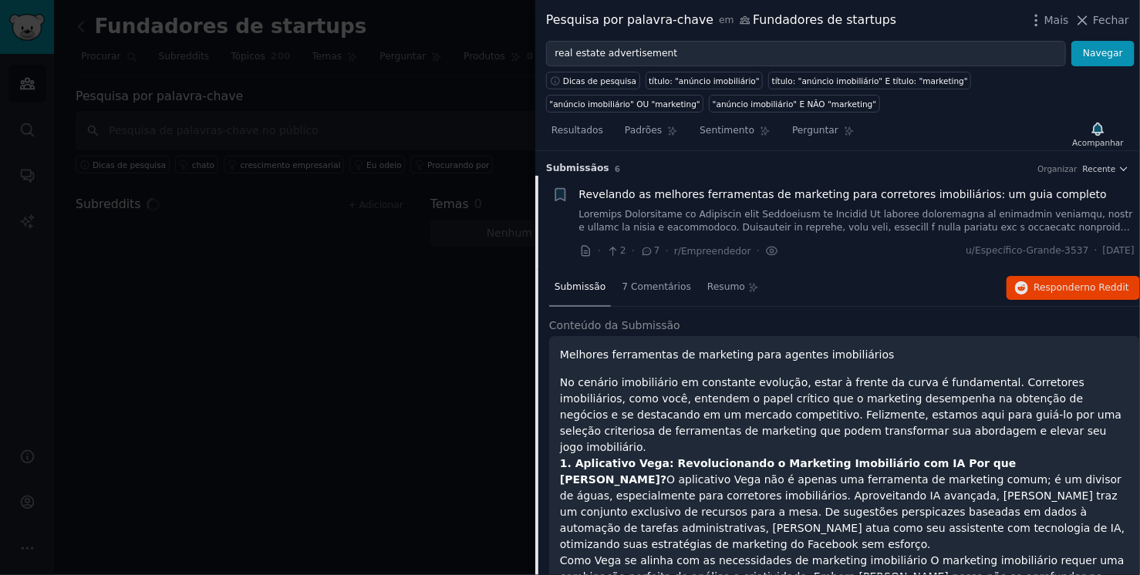
click at [676, 191] on font "Revelando as melhores ferramentas de marketing para corretores imobiliários: um…" at bounding box center [842, 194] width 527 height 12
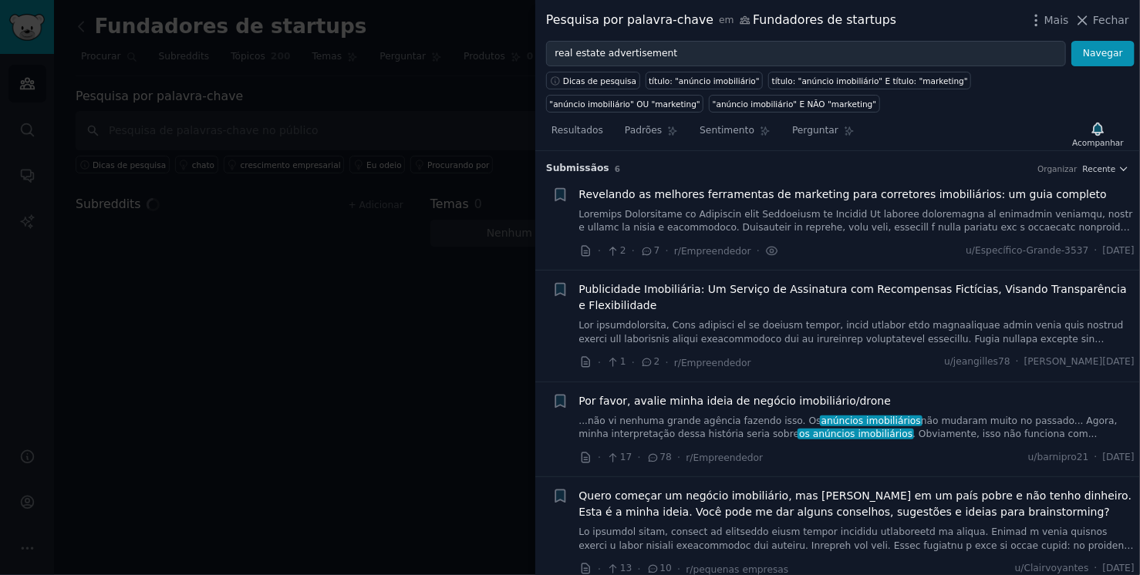
scroll to position [24, 0]
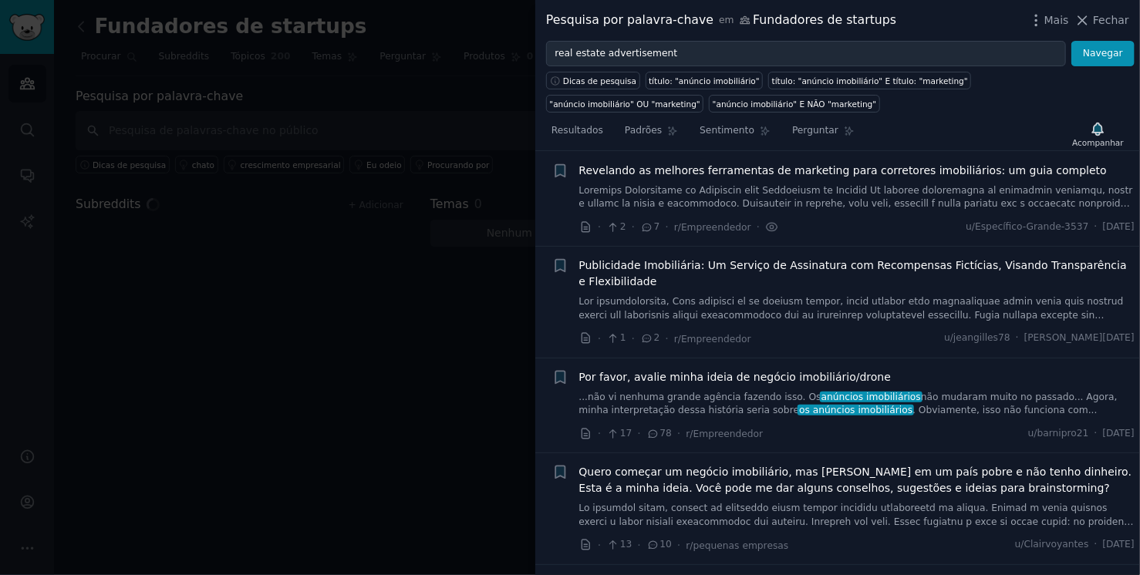
click at [858, 265] on font "Publicidade Imobiliária: Um Serviço de Assinatura com Recompensas Fictícias, Vi…" at bounding box center [853, 273] width 548 height 29
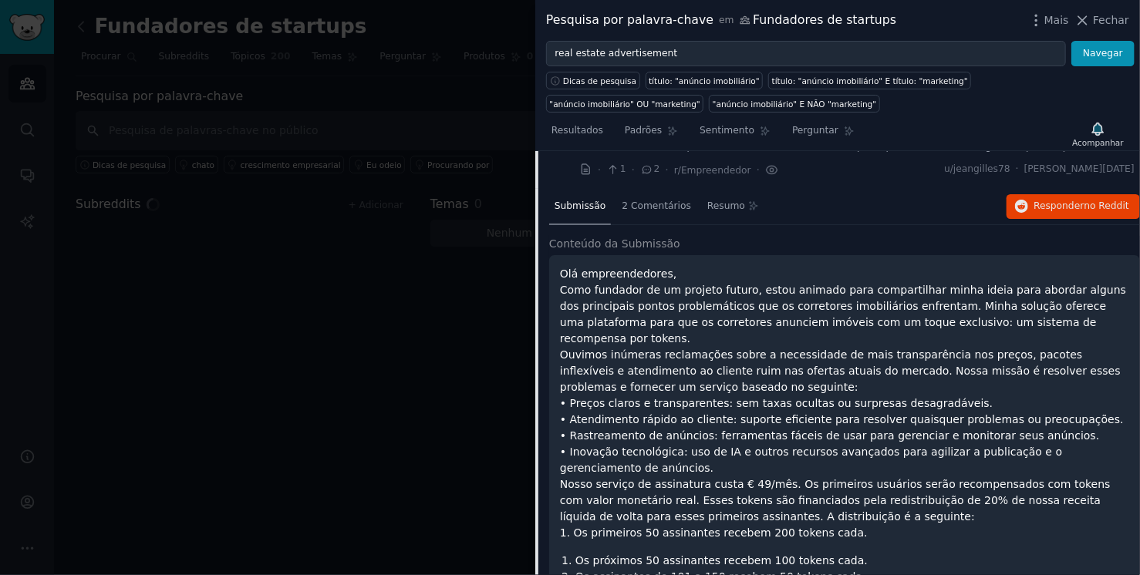
scroll to position [268, 0]
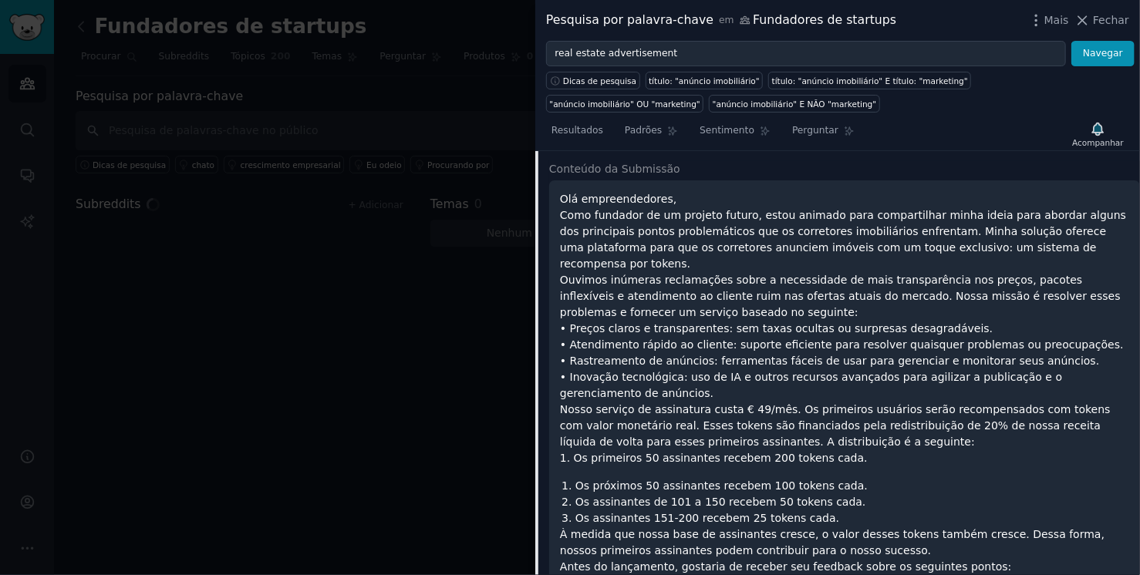
click at [635, 215] on font "Como fundador de um projeto futuro, estou animado para compartilhar minha ideia…" at bounding box center [843, 239] width 566 height 61
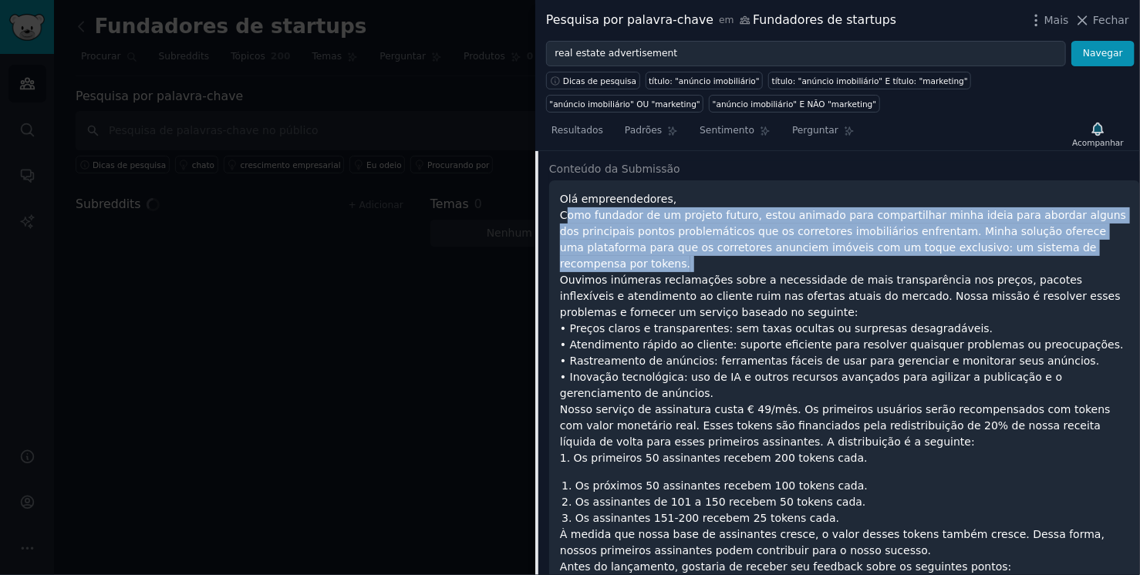
click at [635, 215] on font "Como fundador de um projeto futuro, estou animado para compartilhar minha ideia…" at bounding box center [843, 239] width 566 height 61
click at [696, 204] on p "Olá empreendedores, Como fundador de um projeto futuro, estou animado para comp…" at bounding box center [844, 328] width 569 height 275
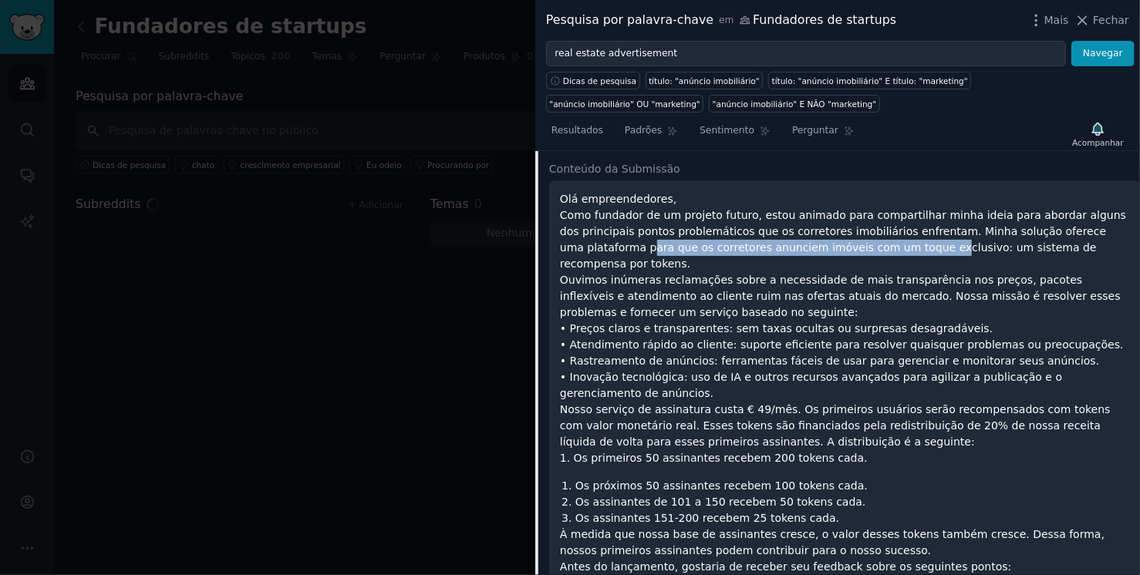
drag, startPoint x: 561, startPoint y: 241, endPoint x: 851, endPoint y: 240, distance: 290.0
click at [848, 240] on div "Olá empreendedores, Como fundador de um projeto futuro, estou animado para comp…" at bounding box center [844, 452] width 591 height 544
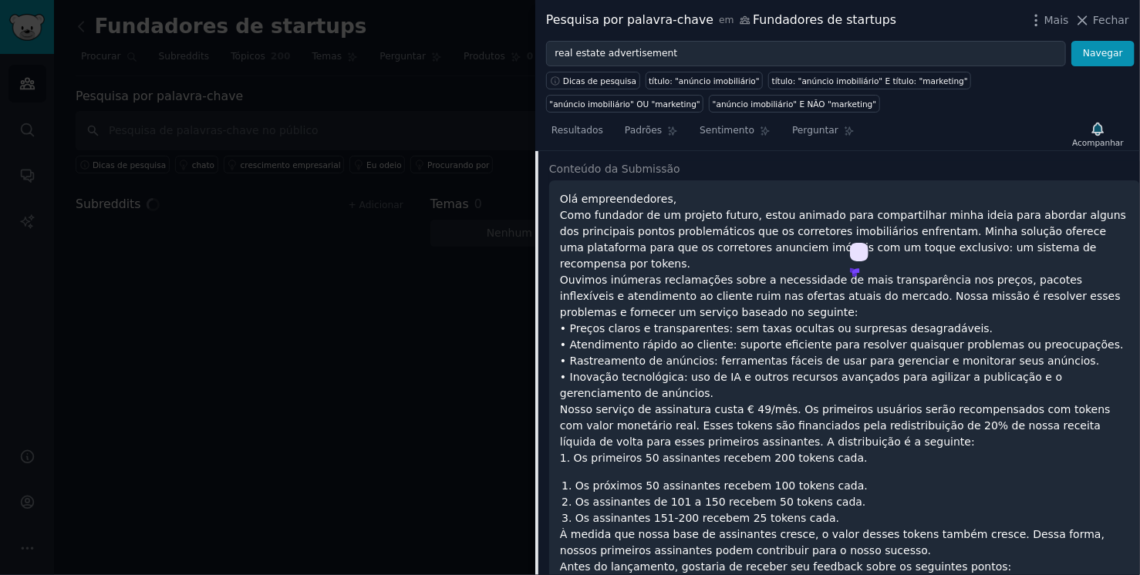
click at [913, 244] on font "Como fundador de um projeto futuro, estou animado para compartilhar minha ideia…" at bounding box center [843, 239] width 566 height 61
drag, startPoint x: 1040, startPoint y: 243, endPoint x: 886, endPoint y: 244, distance: 153.5
click at [886, 244] on p "Olá empreendedores, Como fundador de um projeto futuro, estou animado para comp…" at bounding box center [844, 328] width 569 height 275
click at [682, 274] on font "Ouvimos inúmeras reclamações sobre a necessidade de mais transparência nos preç…" at bounding box center [840, 296] width 561 height 45
click at [681, 274] on font "Ouvimos inúmeras reclamações sobre a necessidade de mais transparência nos preç…" at bounding box center [840, 296] width 561 height 45
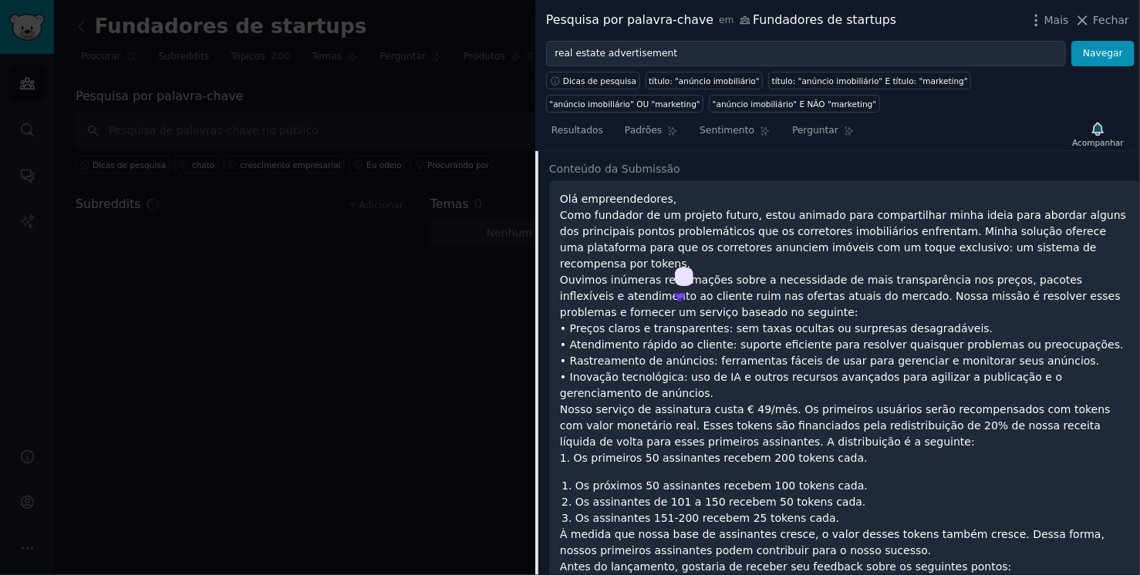
click at [796, 302] on p "Olá empreendedores, Como fundador de um projeto futuro, estou animado para comp…" at bounding box center [844, 328] width 569 height 275
drag, startPoint x: 730, startPoint y: 275, endPoint x: 827, endPoint y: 278, distance: 96.4
click at [827, 278] on font "Ouvimos inúmeras reclamações sobre a necessidade de mais transparência nos preç…" at bounding box center [840, 296] width 561 height 45
click at [888, 322] on font "• Preços claros e transparentes: sem taxas ocultas ou surpresas desagradáveis." at bounding box center [776, 328] width 433 height 12
drag, startPoint x: 999, startPoint y: 284, endPoint x: 1114, endPoint y: 284, distance: 114.9
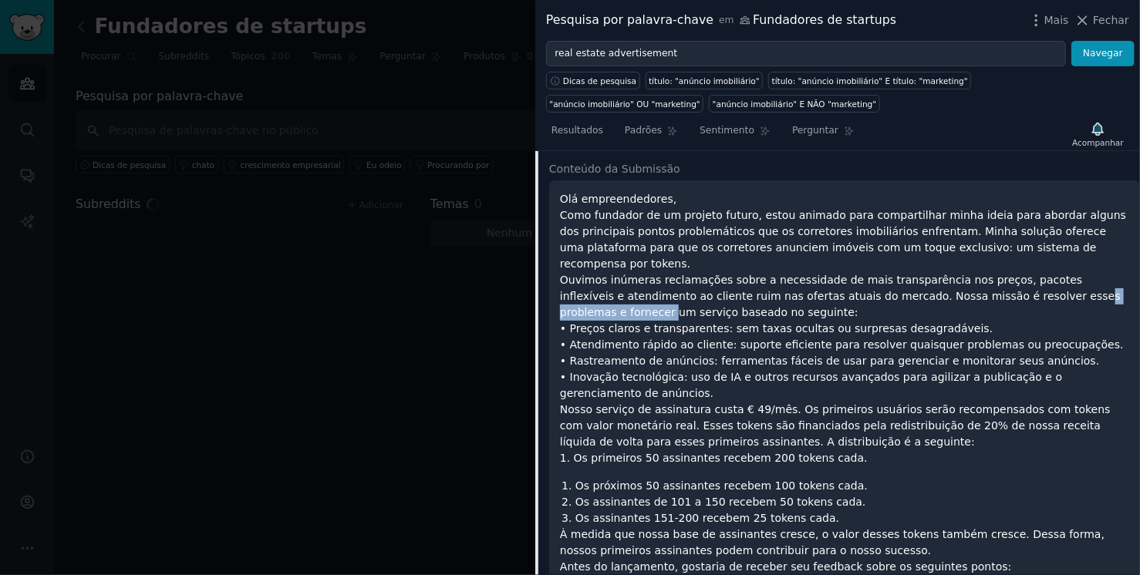
click at [1114, 284] on p "Olá empreendedores, Como fundador de um projeto futuro, estou animado para comp…" at bounding box center [844, 328] width 569 height 275
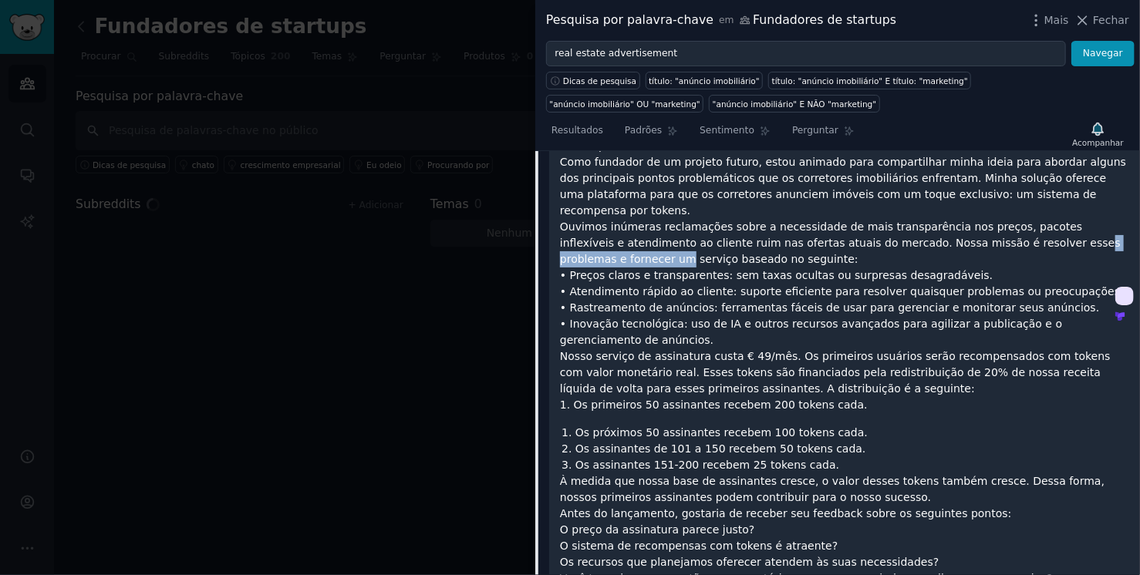
scroll to position [342, 0]
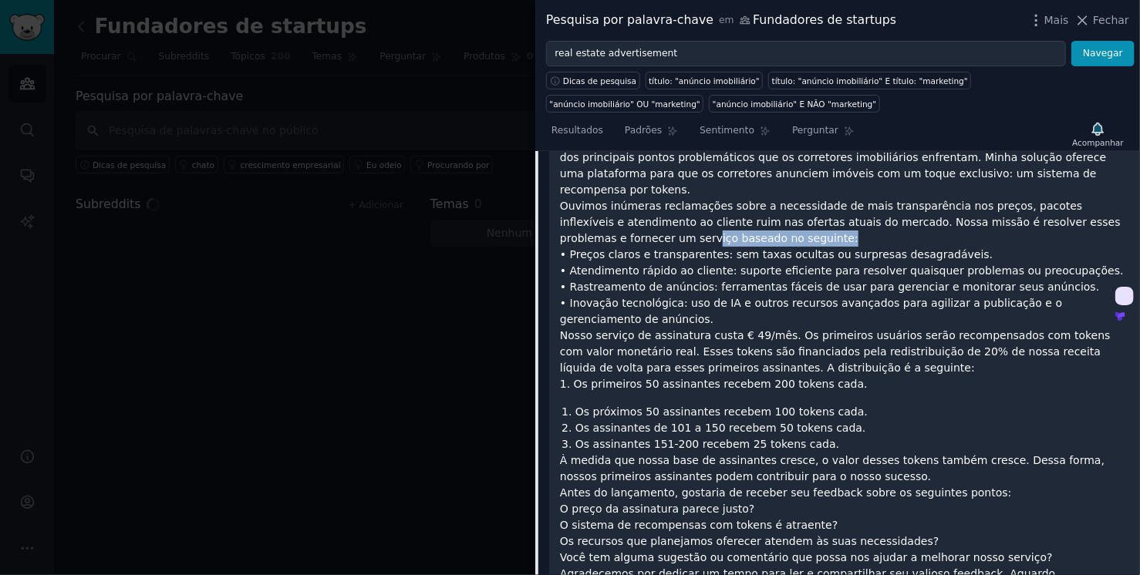
drag, startPoint x: 583, startPoint y: 220, endPoint x: 697, endPoint y: 228, distance: 114.4
click at [697, 228] on p "Olá empreendedores, Como fundador de um projeto futuro, estou animado para comp…" at bounding box center [844, 254] width 569 height 275
click at [753, 309] on p "Olá empreendedores, Como fundador de um projeto futuro, estou animado para comp…" at bounding box center [844, 254] width 569 height 275
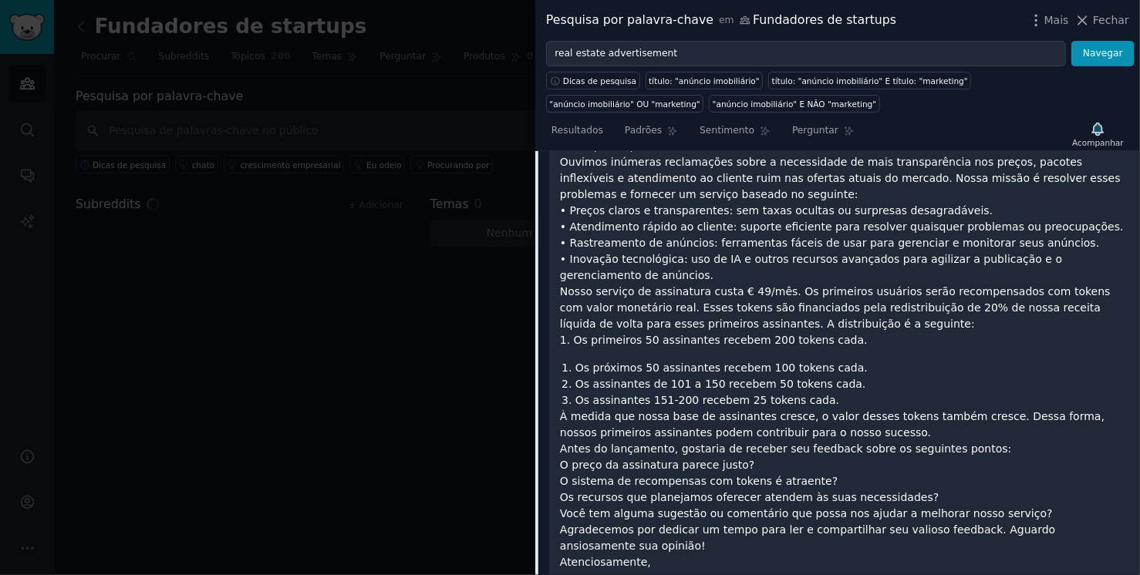
scroll to position [416, 0]
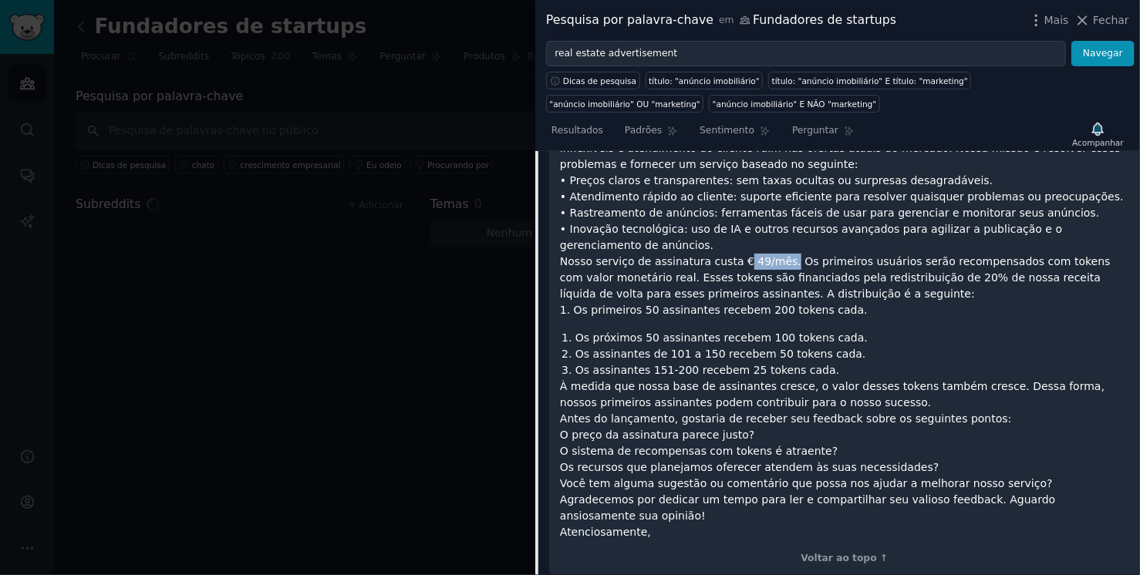
drag, startPoint x: 727, startPoint y: 242, endPoint x: 772, endPoint y: 240, distance: 44.8
click at [772, 255] on font "Nosso serviço de assinatura custa € 49/mês. Os primeiros usuários serão recompe…" at bounding box center [835, 277] width 551 height 45
click at [784, 348] on font "Os assinantes de 101 a 150 recebem 50 tokens cada." at bounding box center [720, 354] width 291 height 12
drag, startPoint x: 807, startPoint y: 245, endPoint x: 1061, endPoint y: 248, distance: 253.7
click at [1061, 255] on font "Nosso serviço de assinatura custa € 49/mês. Os primeiros usuários serão recompe…" at bounding box center [835, 277] width 551 height 45
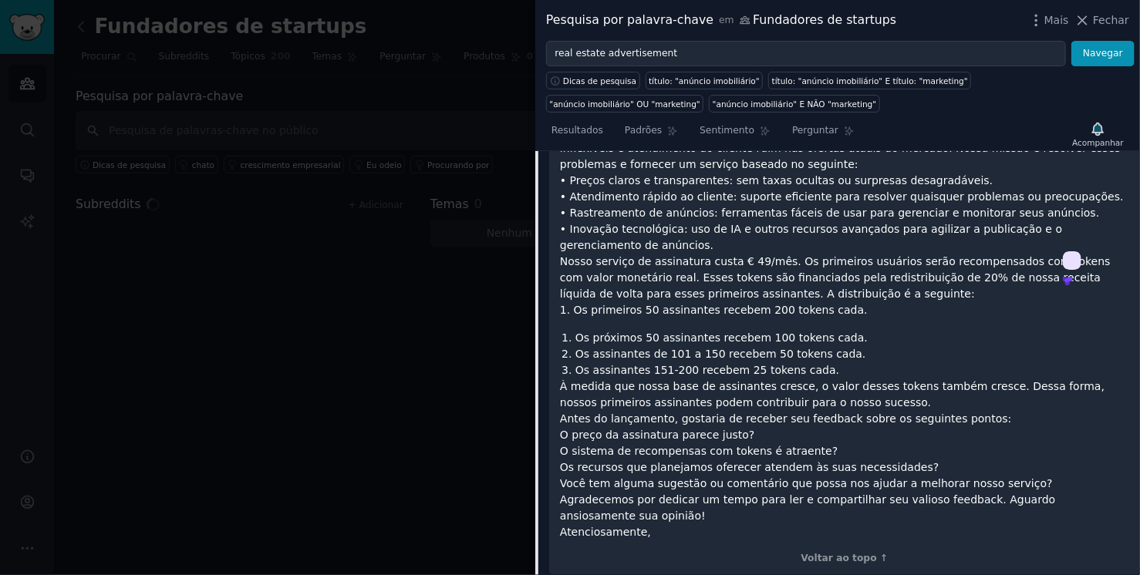
click at [938, 308] on div "Olá empreendedores, Como fundador de um projeto futuro, estou animado para comp…" at bounding box center [844, 291] width 569 height 497
click at [570, 258] on font "Nosso serviço de assinatura custa € 49/mês. Os primeiros usuários serão recompe…" at bounding box center [835, 277] width 551 height 45
drag, startPoint x: 570, startPoint y: 258, endPoint x: 622, endPoint y: 258, distance: 51.7
click at [622, 258] on font "Nosso serviço de assinatura custa € 49/mês. Os primeiros usuários serão recompe…" at bounding box center [835, 277] width 551 height 45
click at [959, 280] on p "Olá empreendedores, Como fundador de um projeto futuro, estou animado para comp…" at bounding box center [844, 180] width 569 height 275
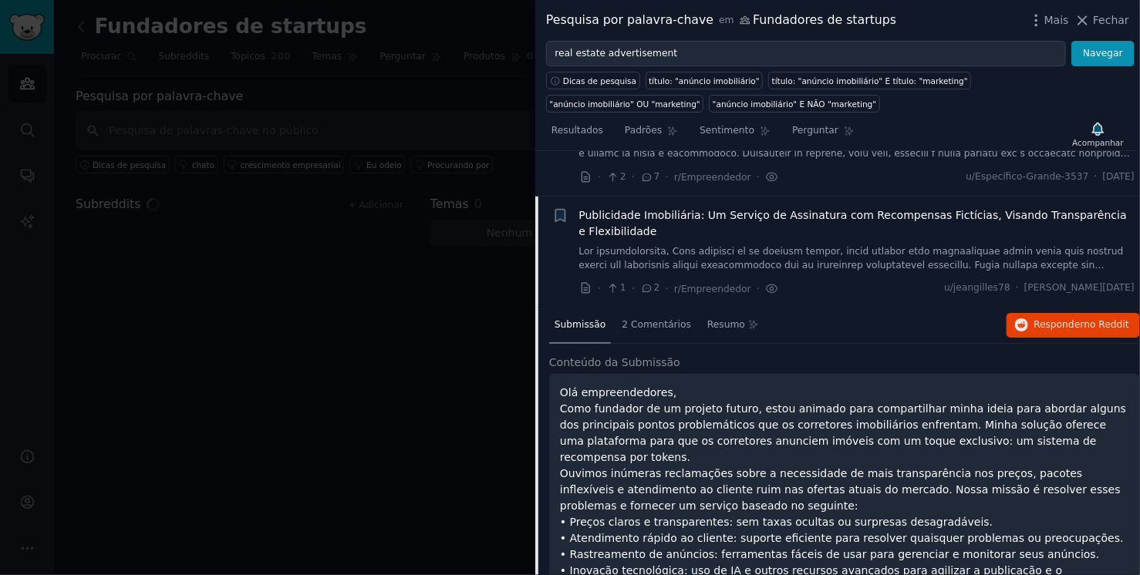
scroll to position [0, 0]
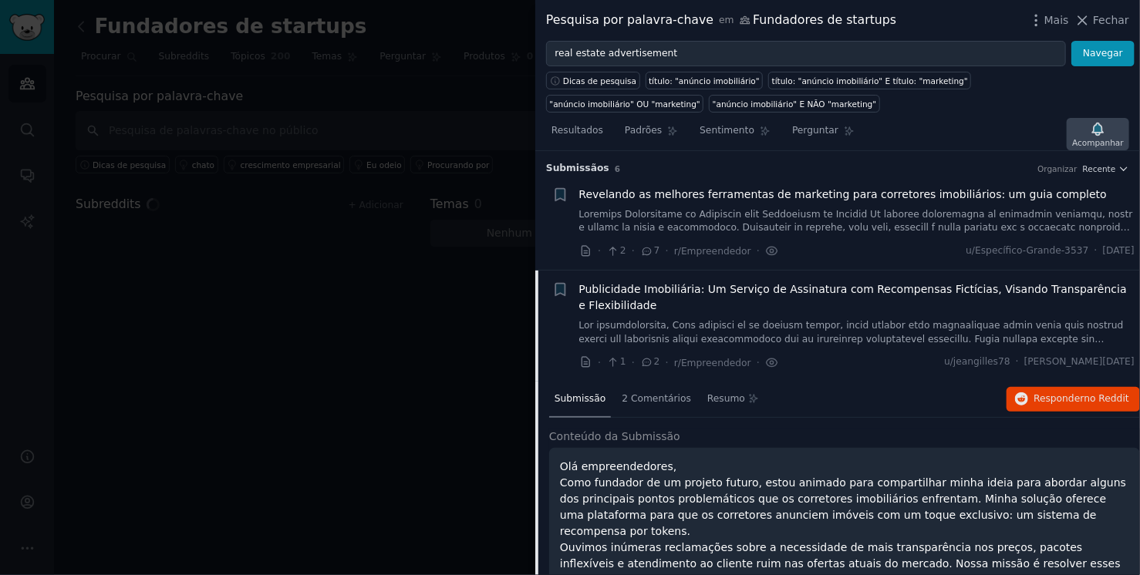
click at [1096, 138] on font "Acompanhar" at bounding box center [1098, 142] width 52 height 9
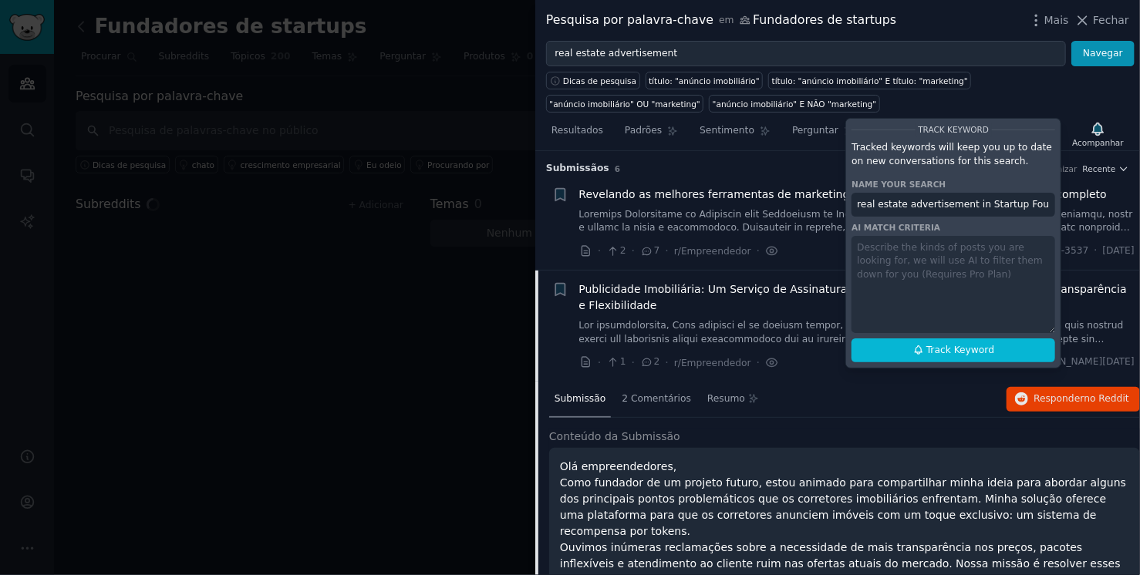
scroll to position [0, 3]
click at [976, 349] on span "Track Keyword" at bounding box center [960, 351] width 68 height 14
type input "real estate advertisement in Startup Founders"
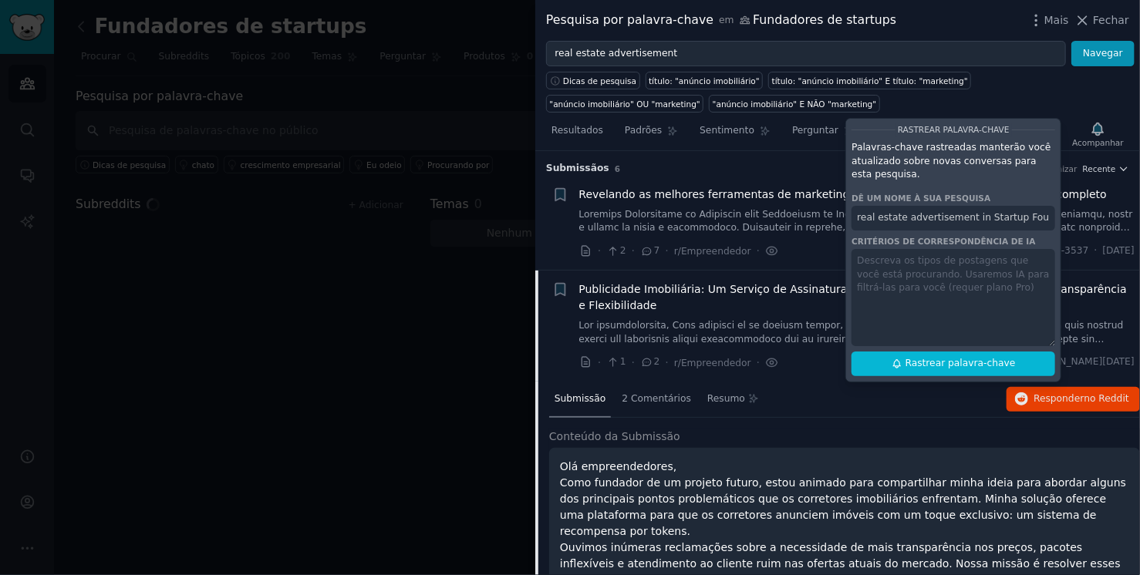
click at [901, 256] on div "Rastrear palavra-chave Palavras-chave rastreadas manterão você atualizado sobre…" at bounding box center [953, 250] width 216 height 265
click at [902, 222] on div "Rastrear palavra-chave Palavras-chave rastreadas manterão você atualizado sobre…" at bounding box center [953, 250] width 216 height 265
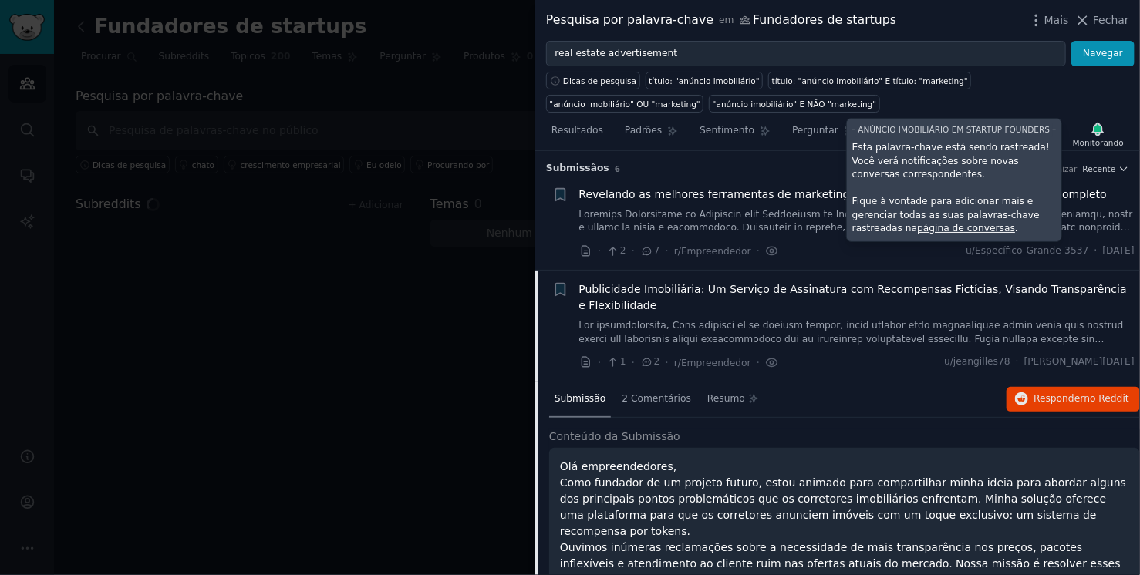
click at [833, 384] on div "Submissão 2 Comentários Resumo Responder no Reddit" at bounding box center [844, 400] width 591 height 37
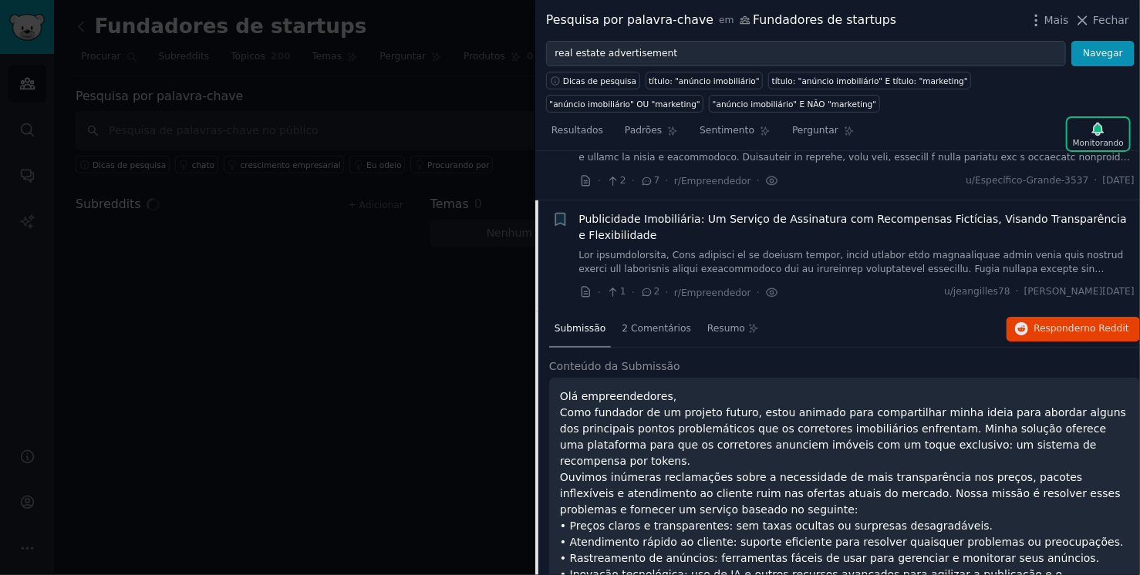
scroll to position [148, 0]
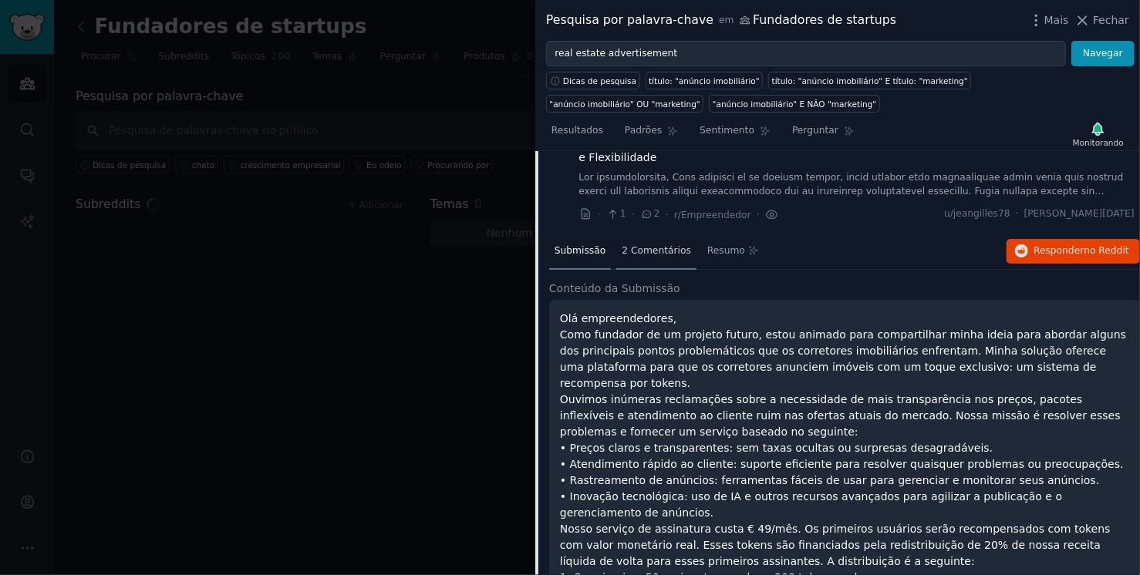
click at [660, 247] on font "2 Comentários" at bounding box center [656, 250] width 69 height 11
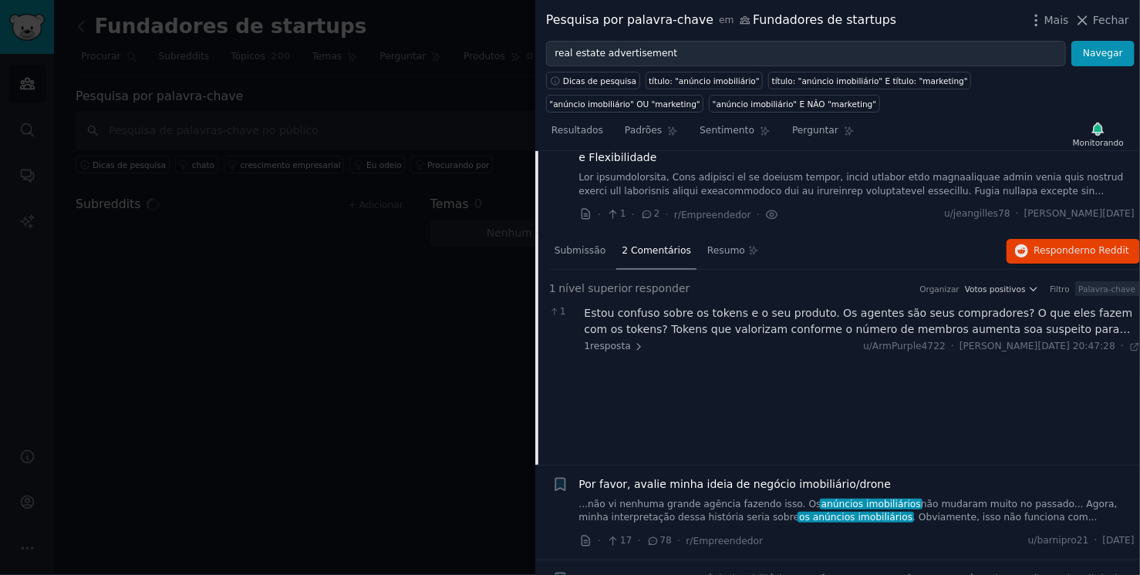
click at [615, 359] on div "1 nível superior responder Organizar Votos positivos Filtro 1 Estou confuso sob…" at bounding box center [844, 323] width 591 height 106
click at [619, 350] on font "resposta" at bounding box center [610, 347] width 41 height 14
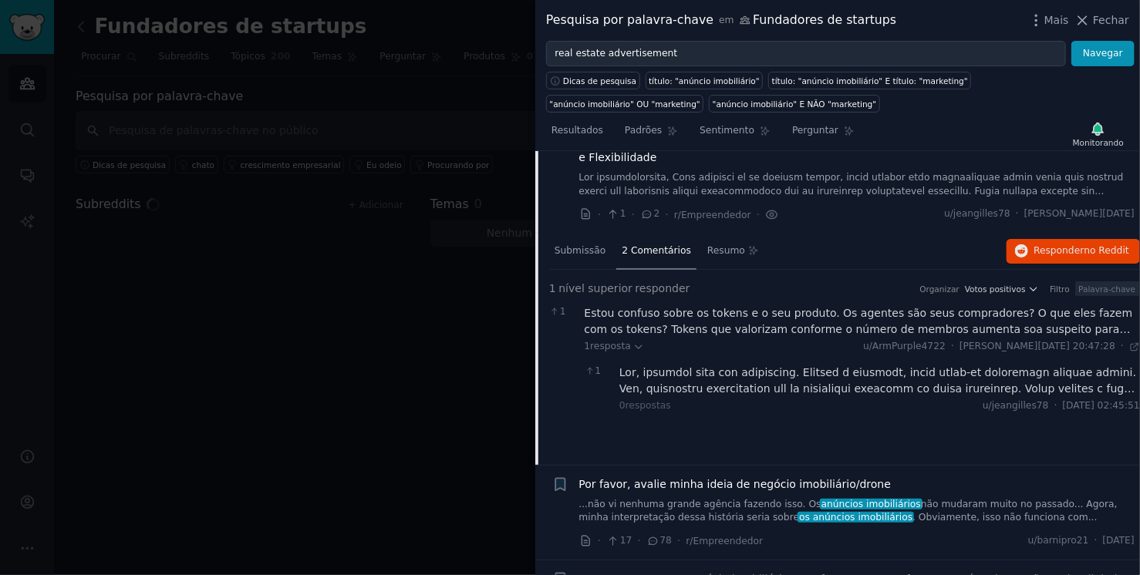
click at [841, 393] on div at bounding box center [879, 381] width 521 height 32
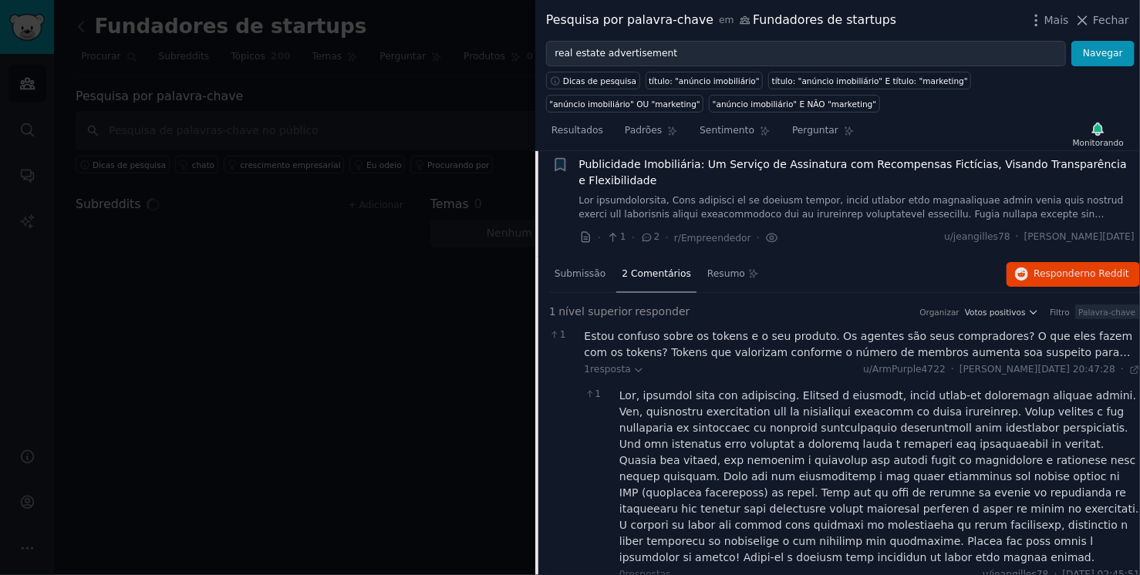
scroll to position [74, 0]
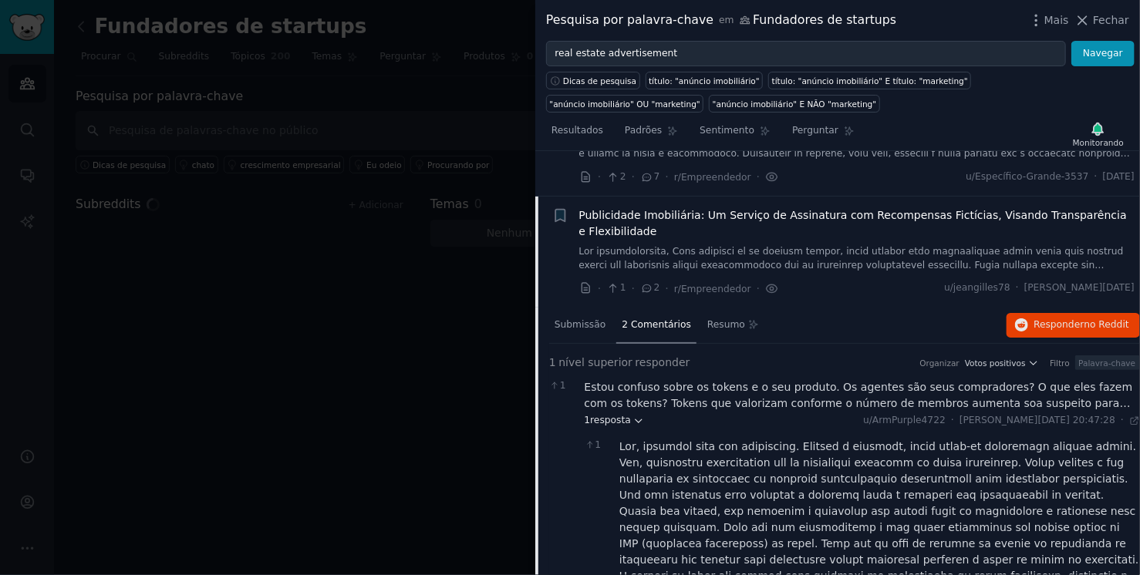
click at [635, 420] on icon at bounding box center [638, 421] width 11 height 11
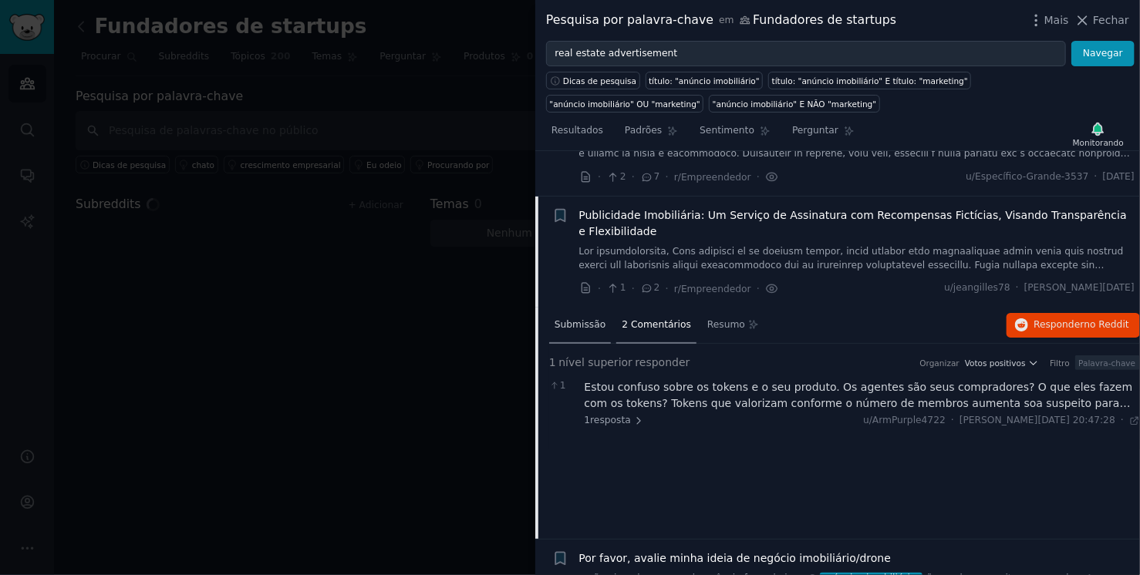
click at [585, 324] on font "Submissão" at bounding box center [579, 324] width 51 height 11
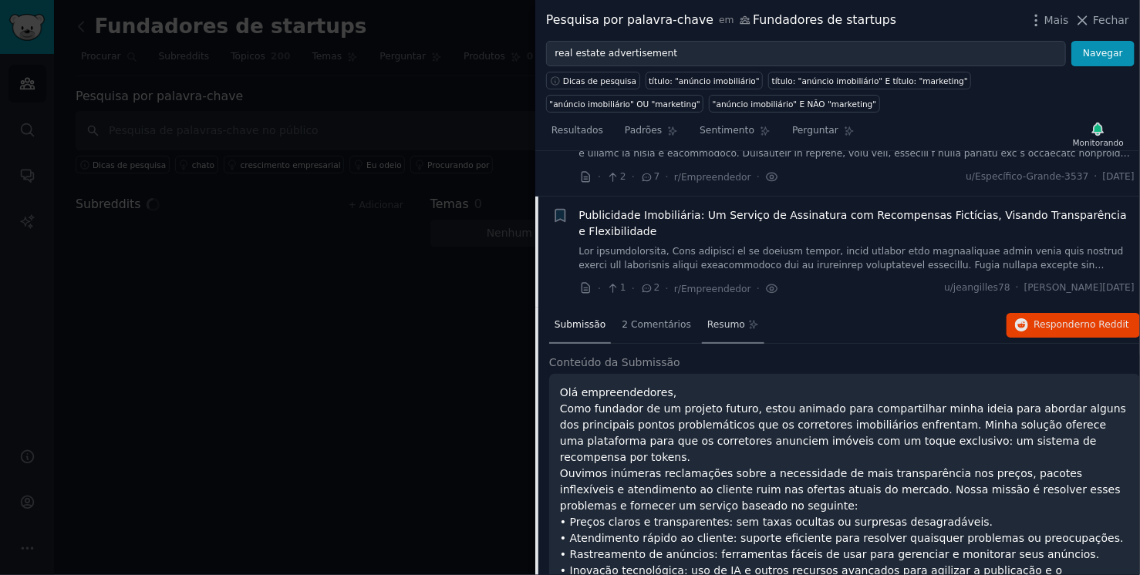
click at [718, 323] on font "Resumo" at bounding box center [726, 324] width 38 height 11
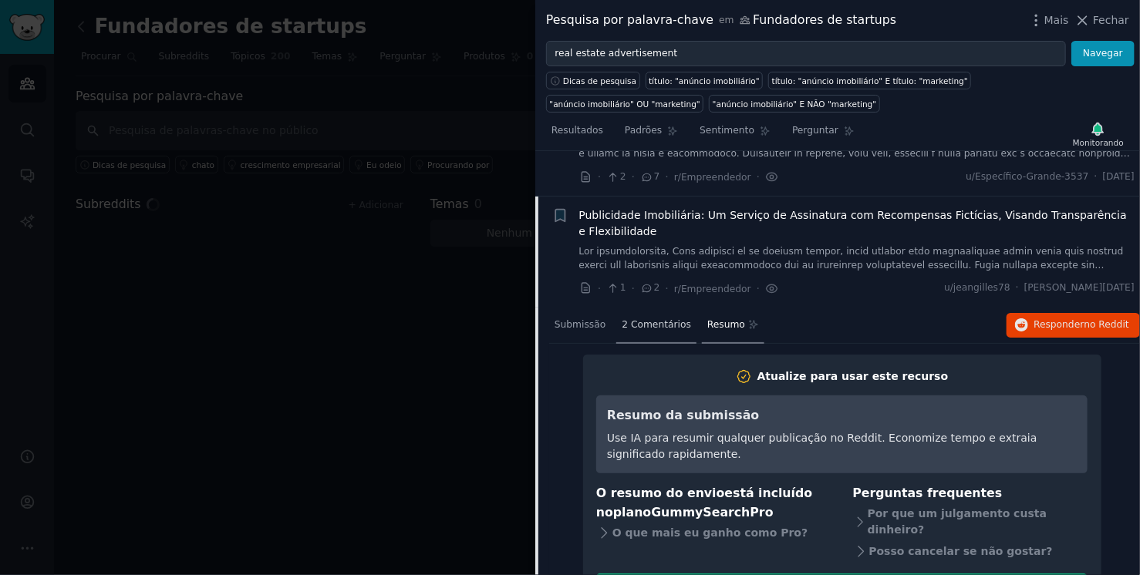
click at [650, 325] on font "2 Comentários" at bounding box center [656, 324] width 69 height 11
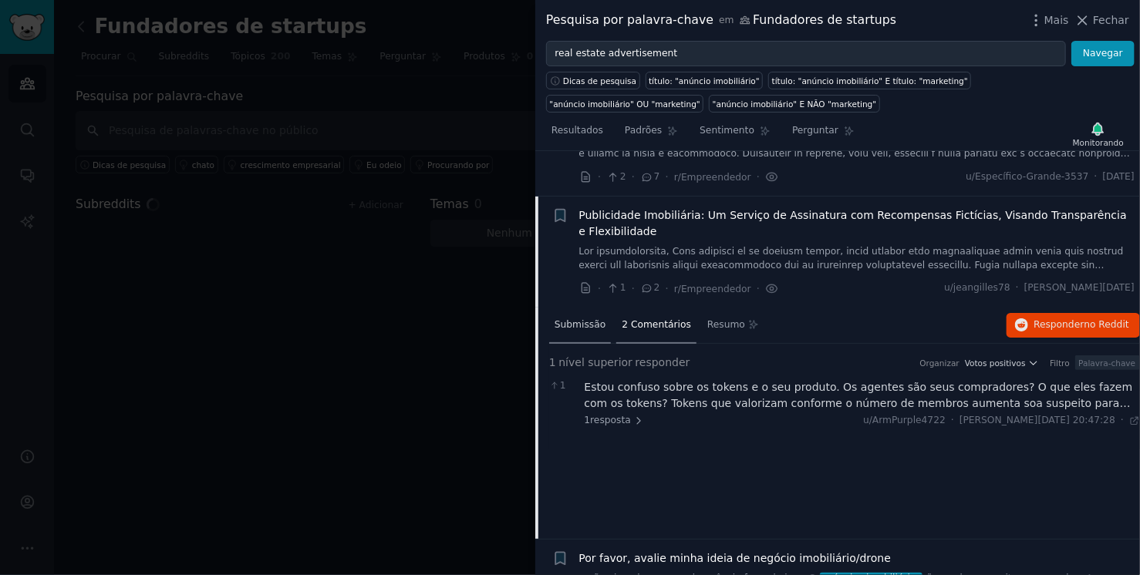
click at [580, 327] on font "Submissão" at bounding box center [579, 324] width 51 height 11
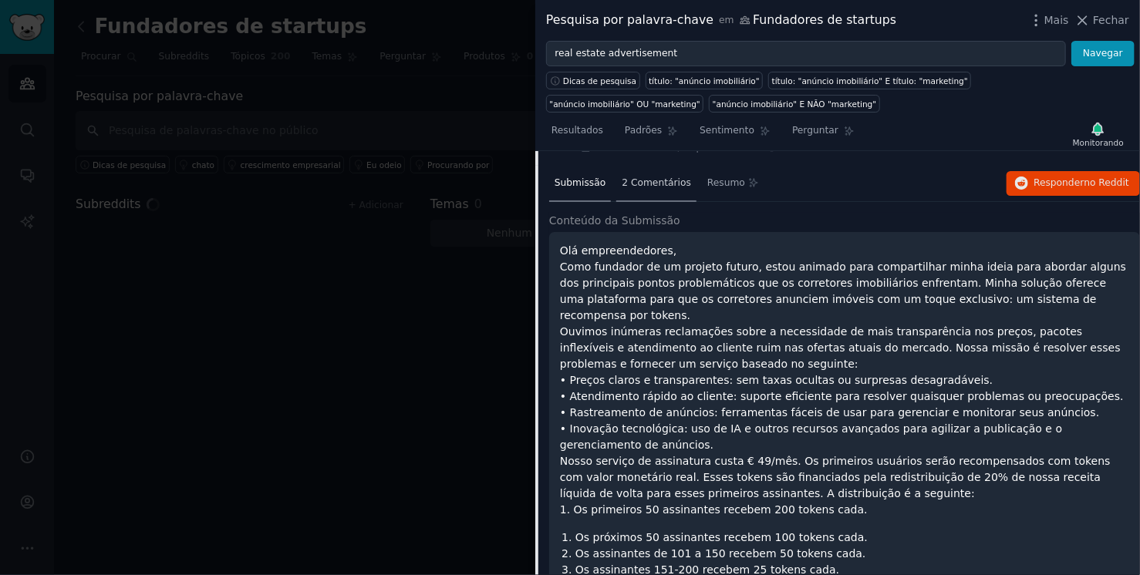
scroll to position [222, 0]
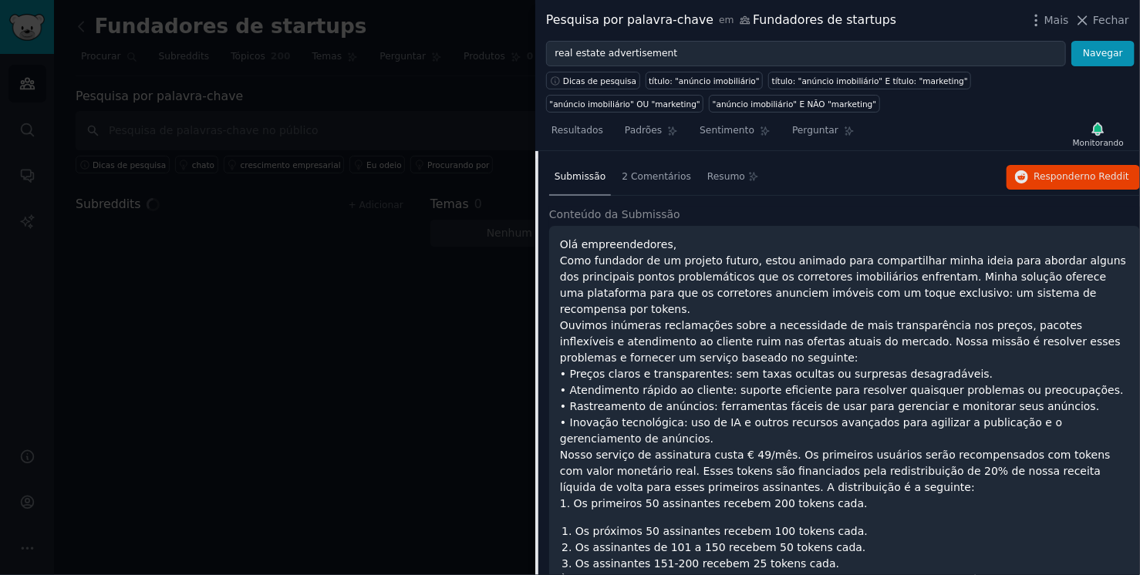
click at [567, 244] on font "Olá empreendedores," at bounding box center [618, 244] width 116 height 12
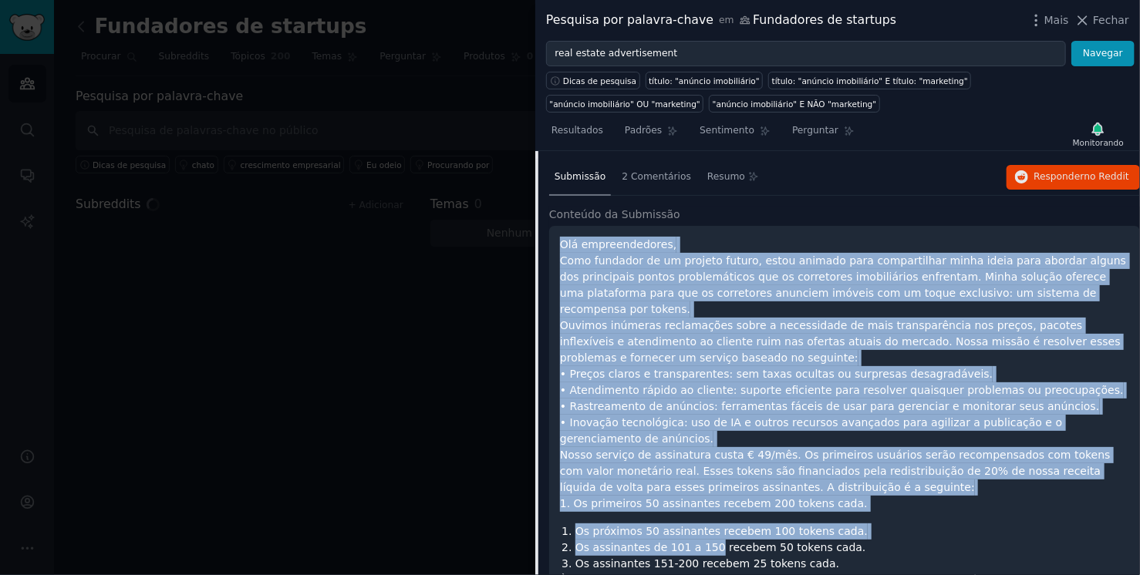
drag, startPoint x: 567, startPoint y: 244, endPoint x: 709, endPoint y: 493, distance: 287.1
click at [701, 531] on div "Olá empreendedores, Como fundador de um projeto futuro, estou animado para comp…" at bounding box center [844, 485] width 569 height 497
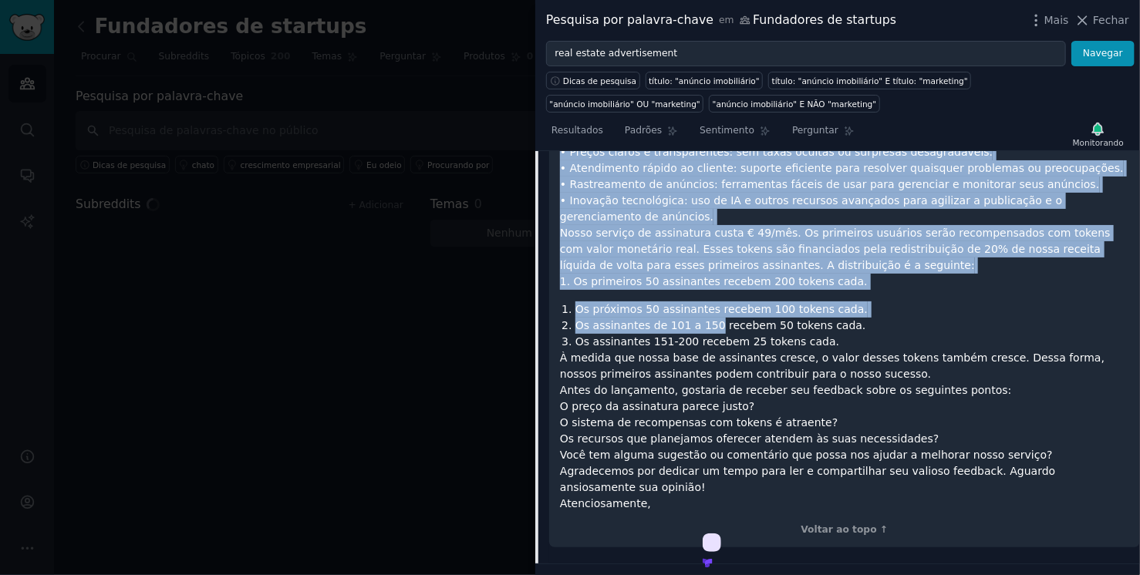
scroll to position [592, 0]
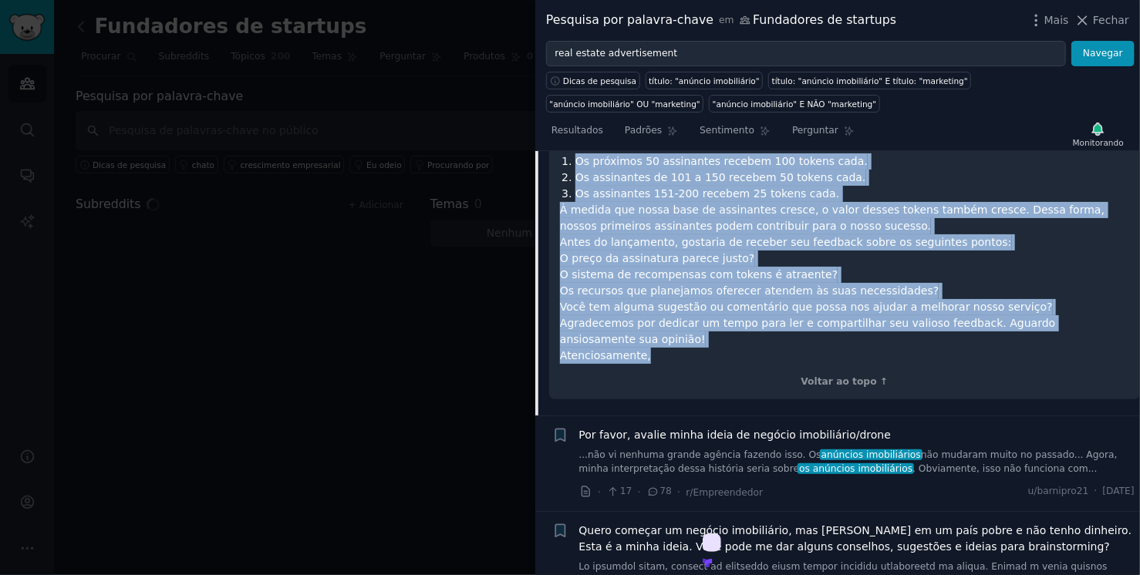
click at [657, 341] on p "À medida que nossa base de assinantes cresce, o valor desses tokens também cres…" at bounding box center [844, 283] width 569 height 162
copy div "Olá empreendedores, Como fundador de um projeto futuro, estou animado para comp…"
click at [775, 281] on p "À medida que nossa base de assinantes cresce, o valor desses tokens também cres…" at bounding box center [844, 283] width 569 height 162
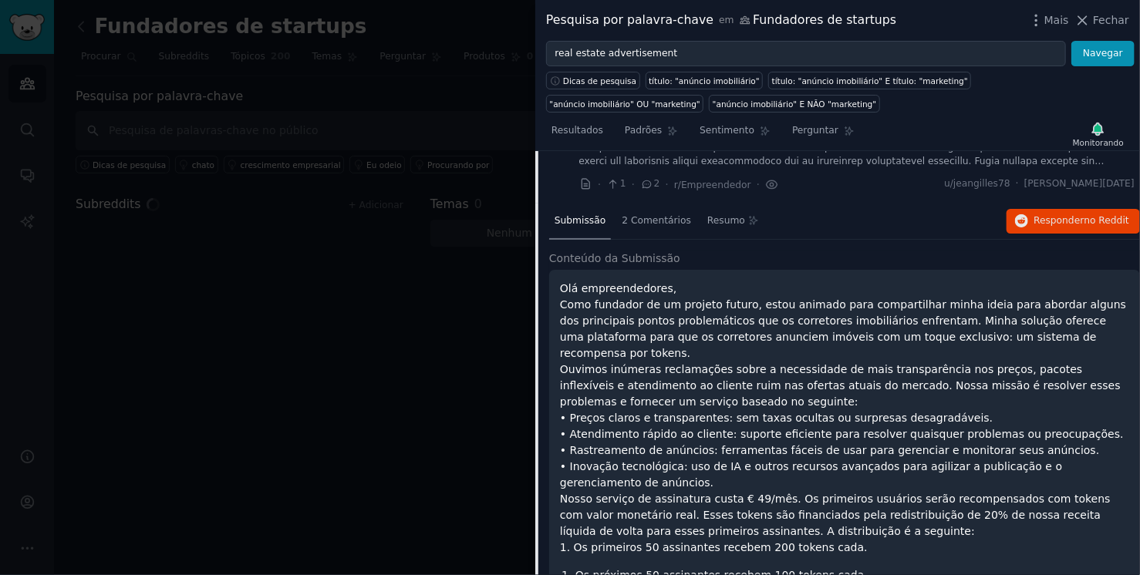
scroll to position [0, 0]
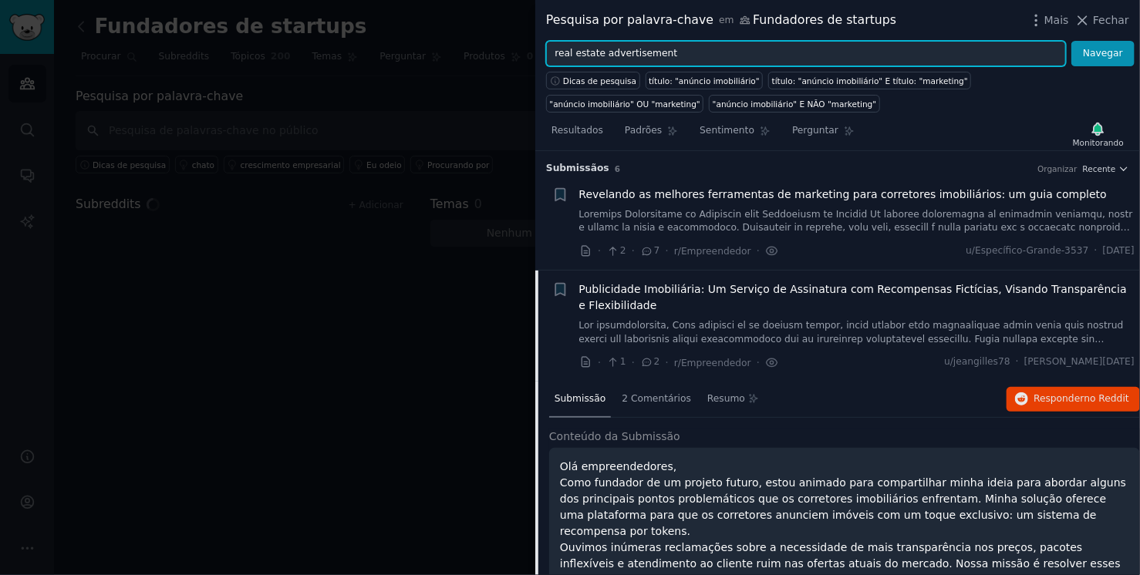
click at [646, 57] on input "real estate advertisement" at bounding box center [806, 54] width 520 height 26
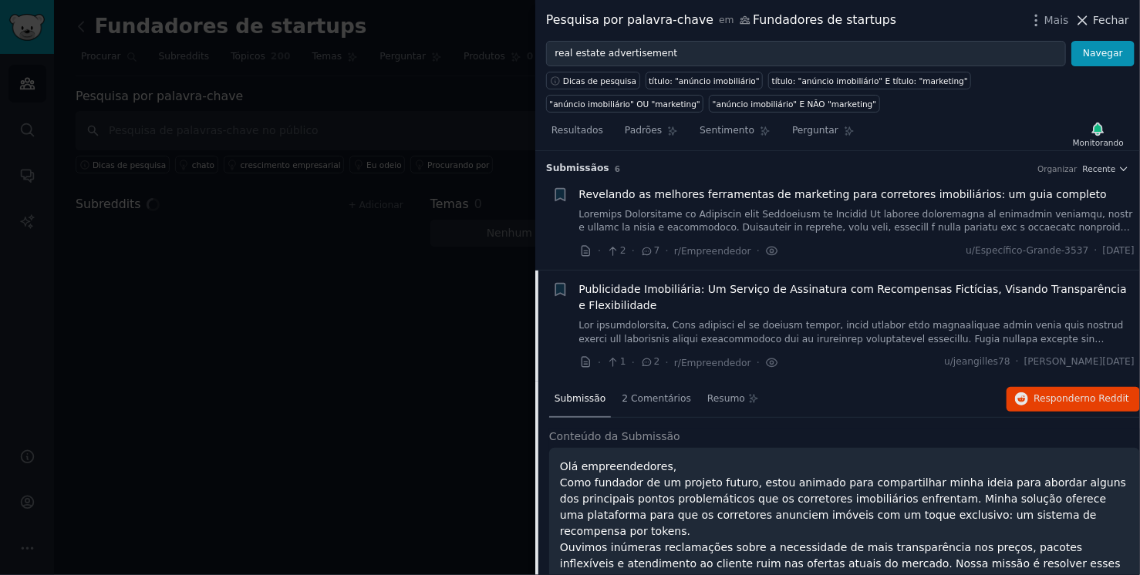
click at [1101, 26] on span "Fechar" at bounding box center [1111, 20] width 36 height 16
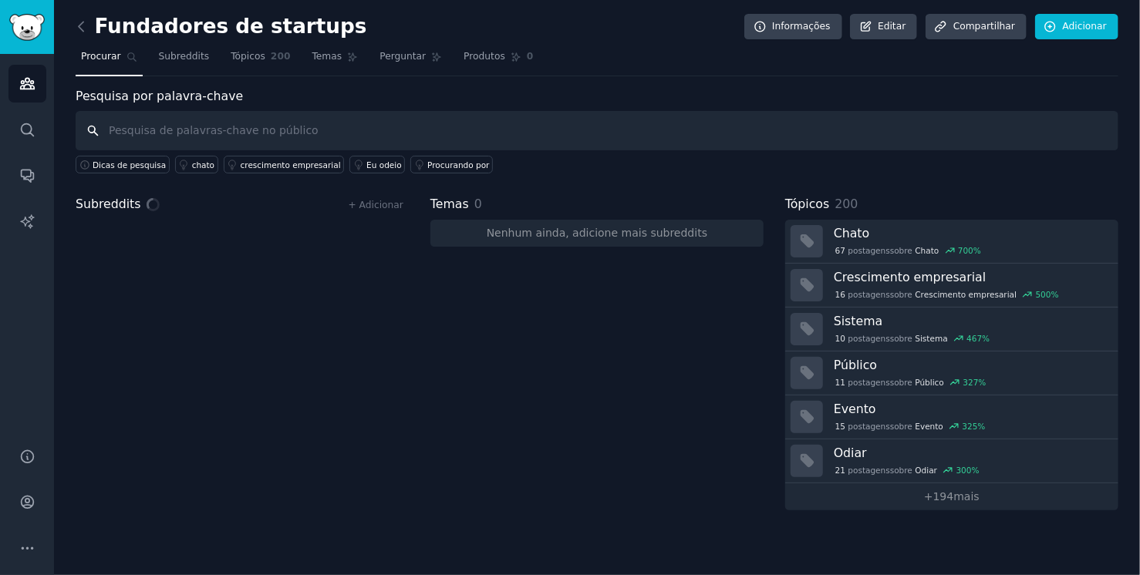
click at [142, 120] on input "text" at bounding box center [597, 130] width 1043 height 39
paste input "real estate advertisement"
type input "real estate advertisement"
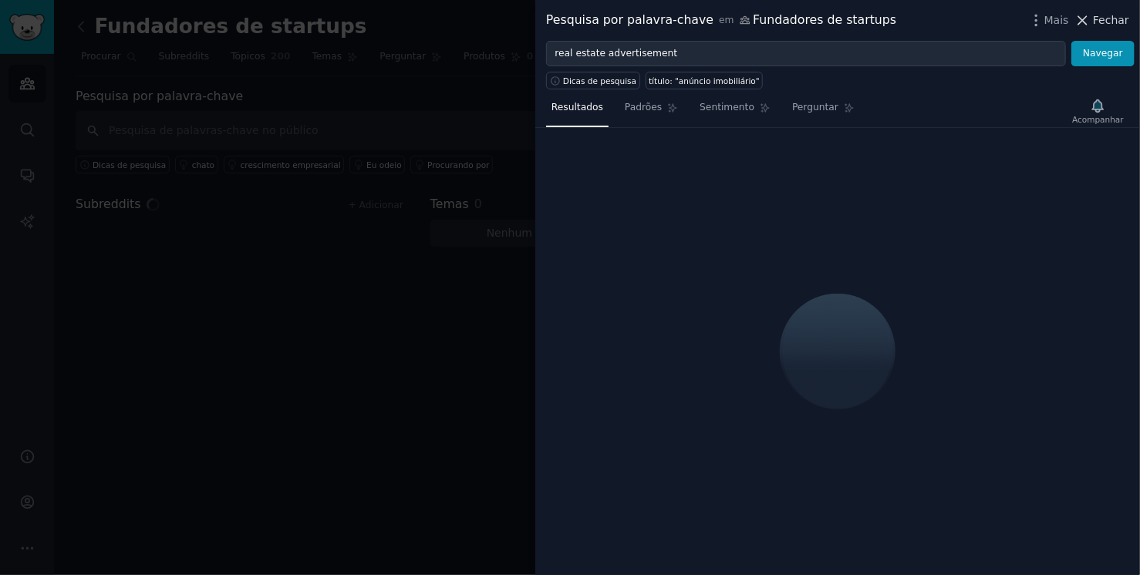
click at [1109, 25] on span "Fechar" at bounding box center [1111, 20] width 36 height 16
